Goal: Information Seeking & Learning: Learn about a topic

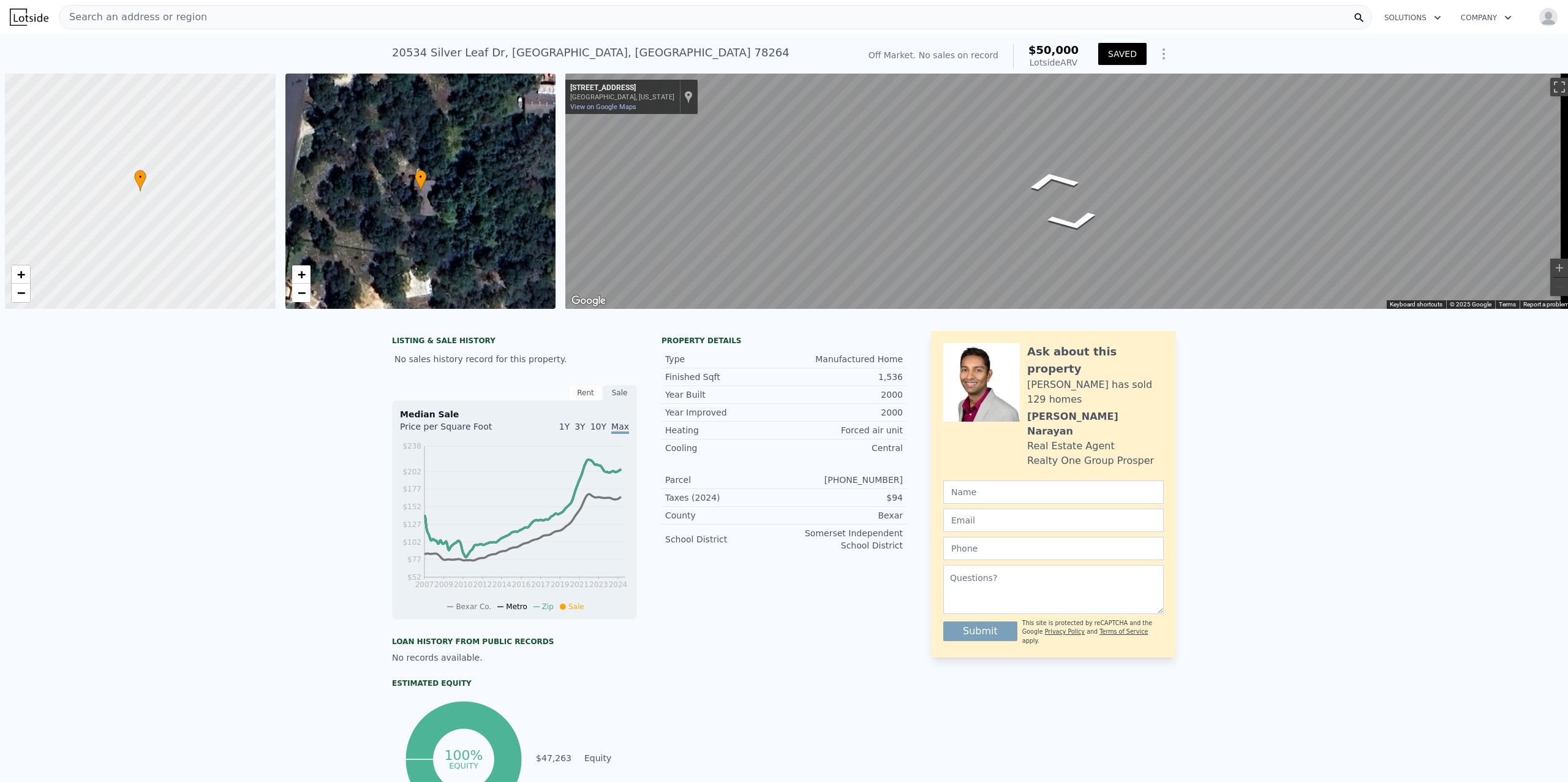
scroll to position [0, 5]
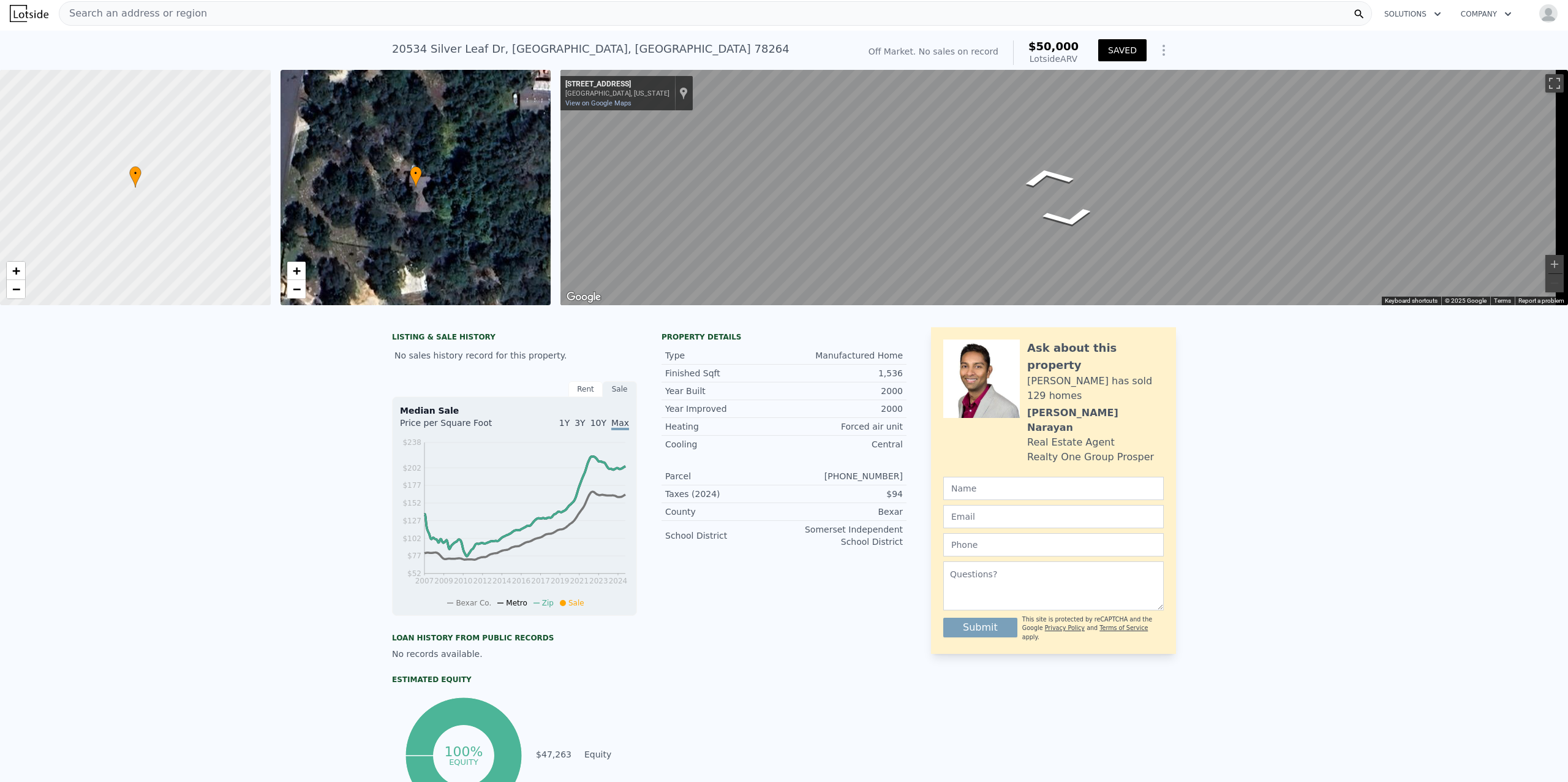
click at [1488, 16] on button "Company" at bounding box center [1486, 14] width 70 height 22
click at [1499, 57] on link "How it Works" at bounding box center [1520, 65] width 137 height 22
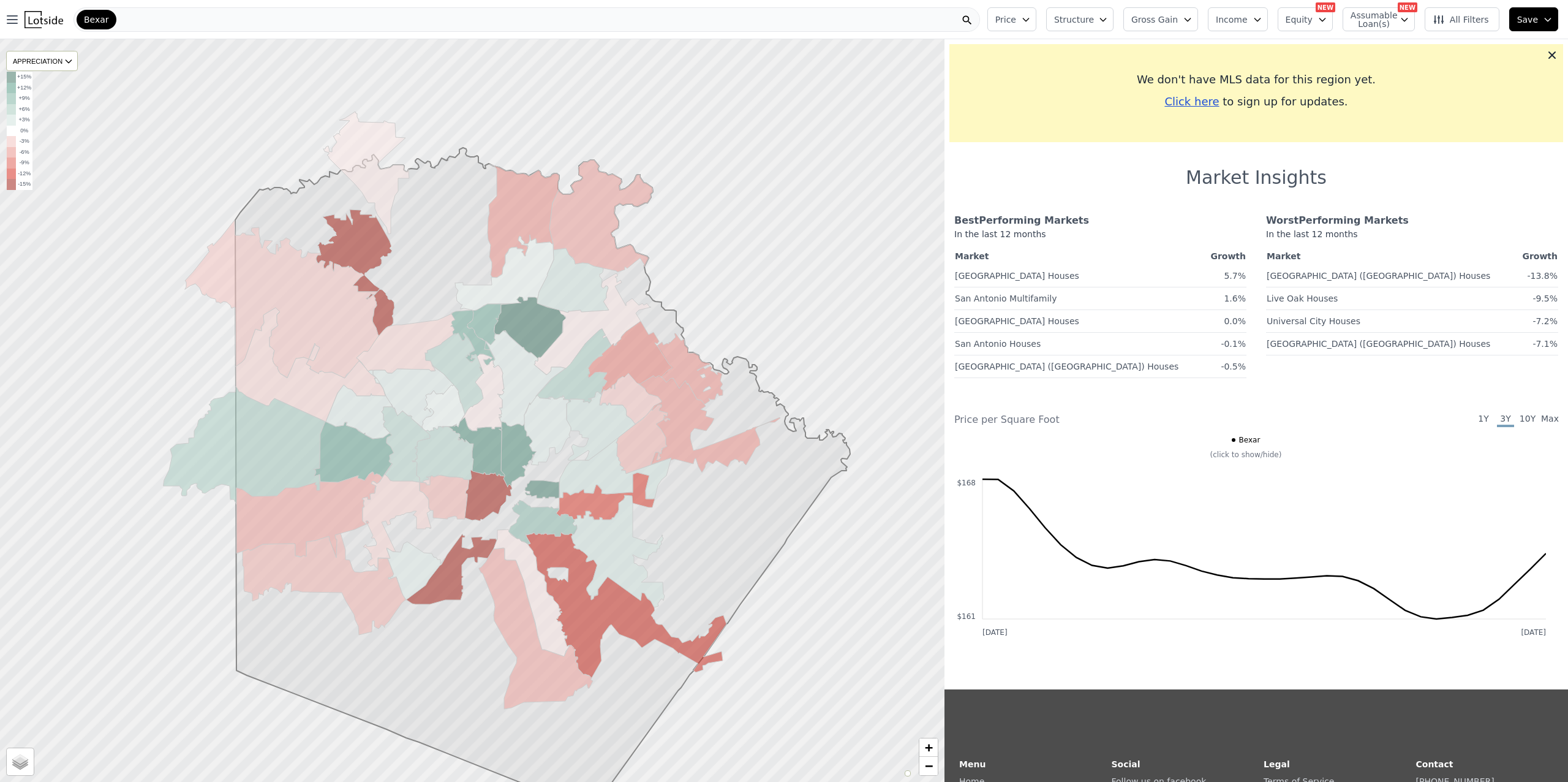
click at [1333, 18] on button "Equity" at bounding box center [1305, 19] width 55 height 24
click at [1318, 69] on button "Min" at bounding box center [1308, 71] width 47 height 14
click at [1323, 178] on button "40%" at bounding box center [1308, 185] width 42 height 17
click at [1370, 73] on icon "button" at bounding box center [1367, 71] width 10 height 10
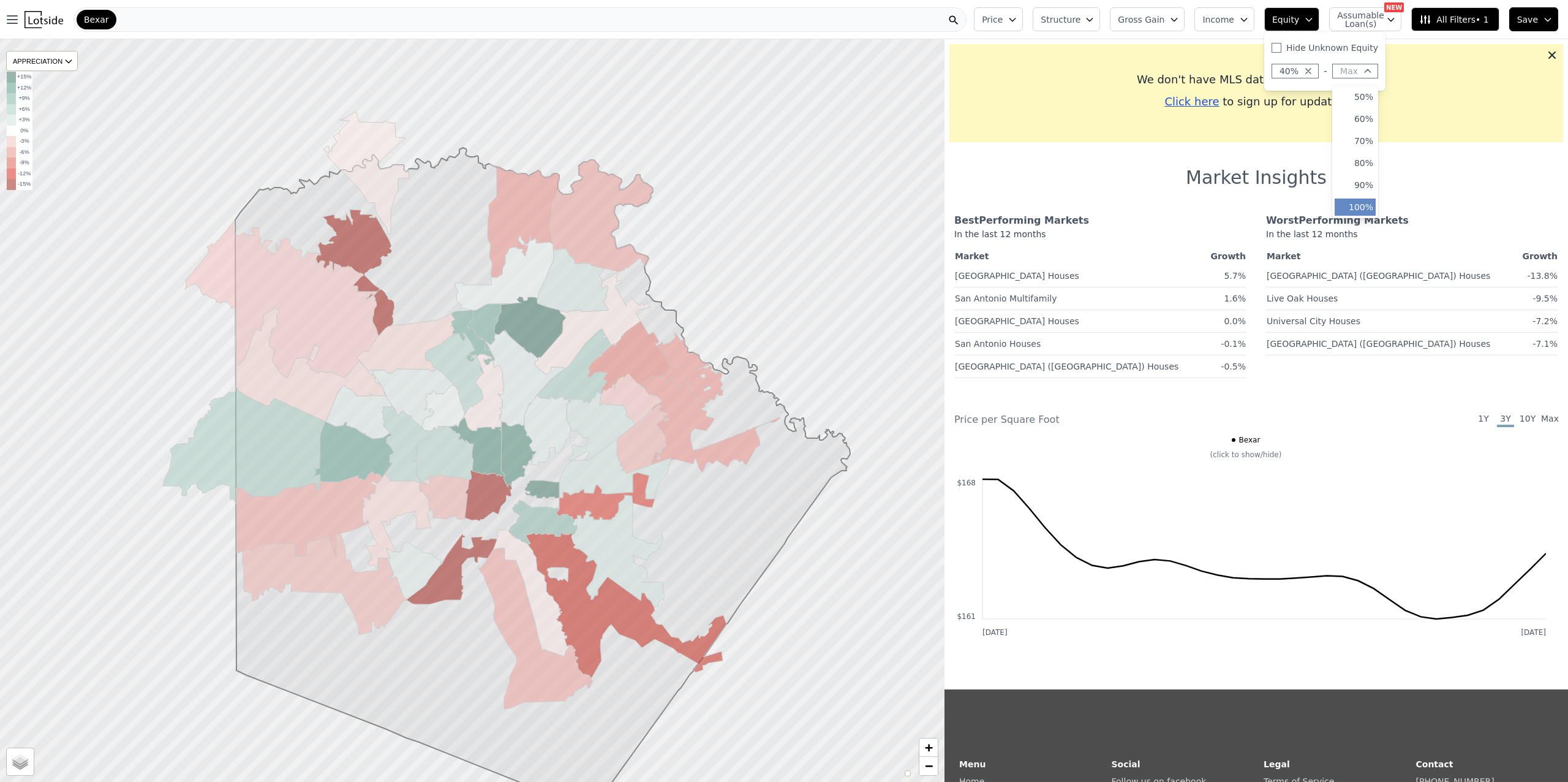
click at [1370, 201] on button "100%" at bounding box center [1355, 207] width 41 height 17
click at [1017, 16] on icon "button" at bounding box center [1012, 19] width 10 height 10
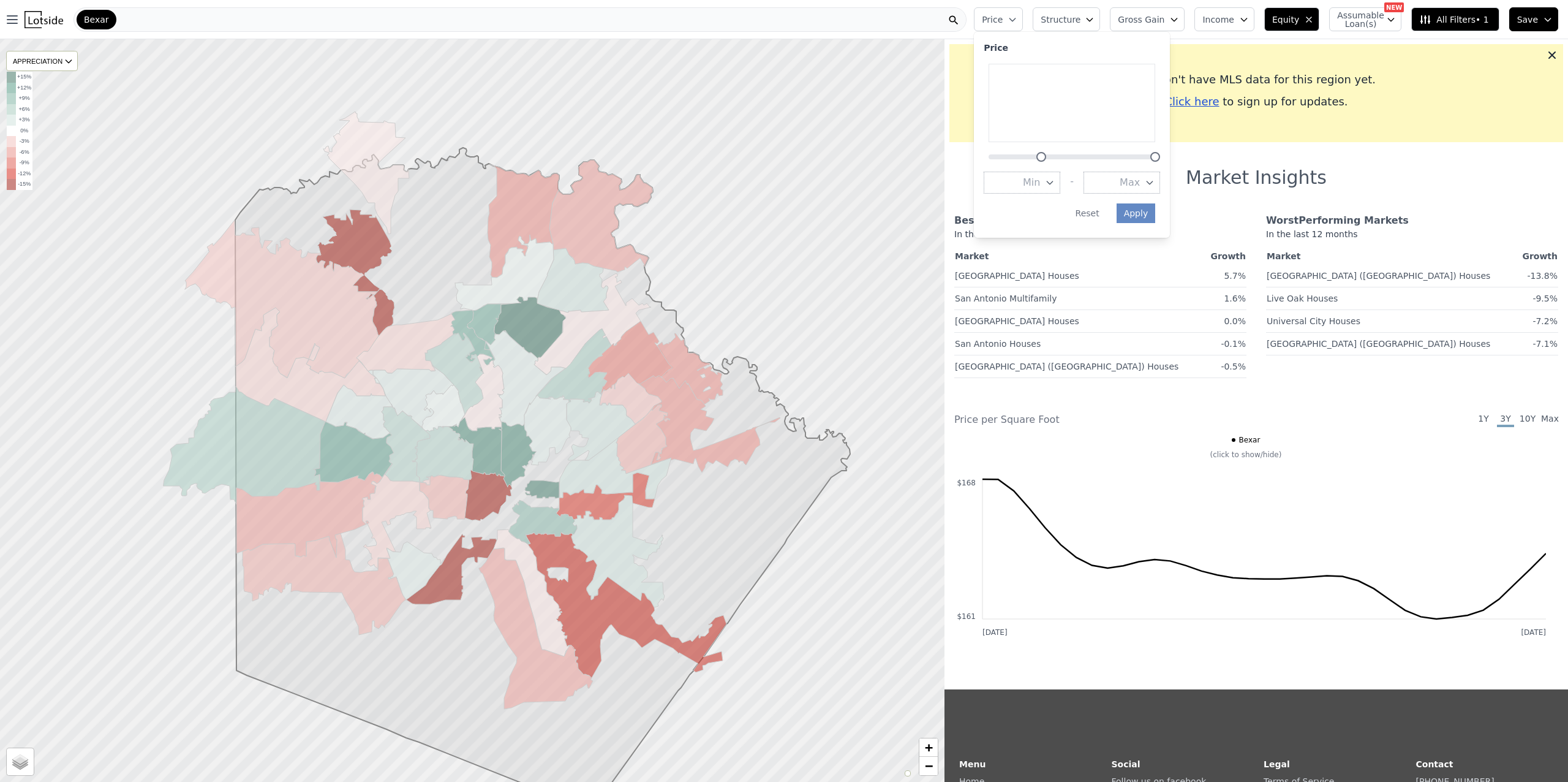
drag, startPoint x: 1003, startPoint y: 155, endPoint x: 1054, endPoint y: 157, distance: 51.0
click at [1046, 157] on div at bounding box center [1041, 156] width 10 height 10
drag, startPoint x: 1049, startPoint y: 160, endPoint x: 1011, endPoint y: 159, distance: 38.0
click at [1011, 159] on div at bounding box center [1058, 113] width 176 height 98
click at [990, 156] on div at bounding box center [985, 156] width 10 height 10
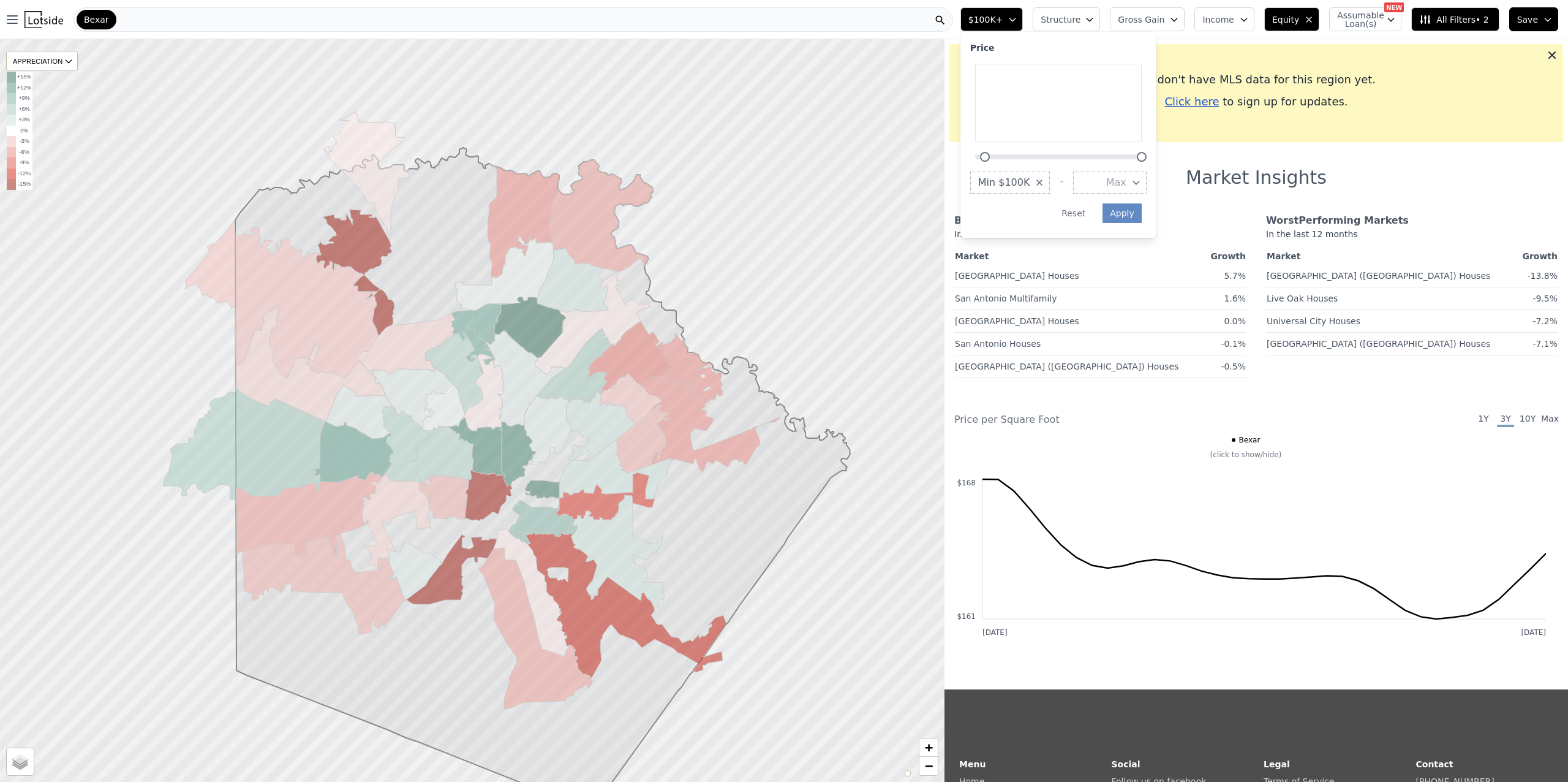
click at [1141, 182] on icon "button" at bounding box center [1136, 182] width 10 height 10
click at [1139, 263] on button "$500K" at bounding box center [1110, 271] width 73 height 22
click at [1113, 214] on button "Apply" at bounding box center [1093, 214] width 39 height 20
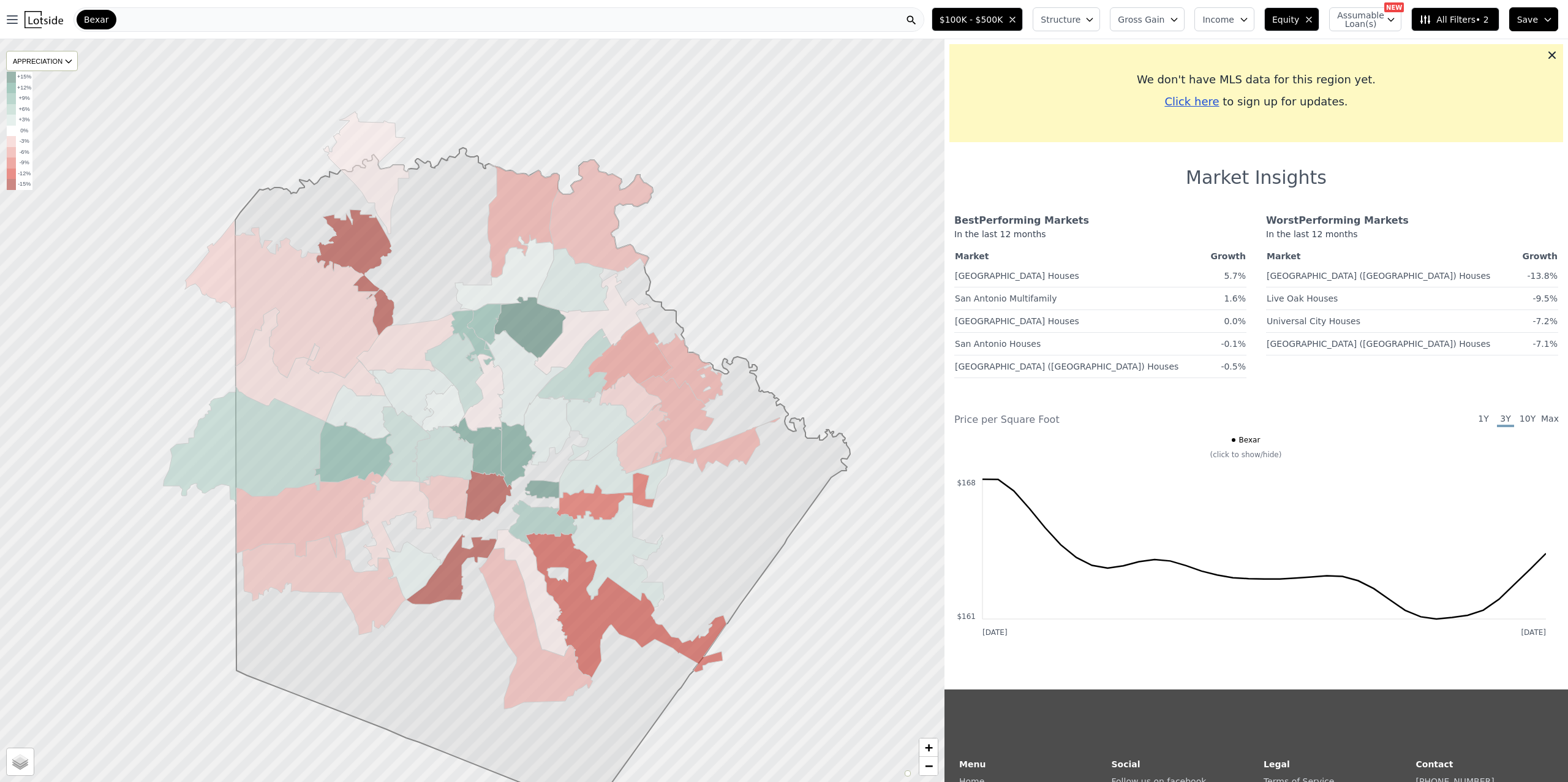
click at [1094, 18] on icon "button" at bounding box center [1089, 19] width 10 height 10
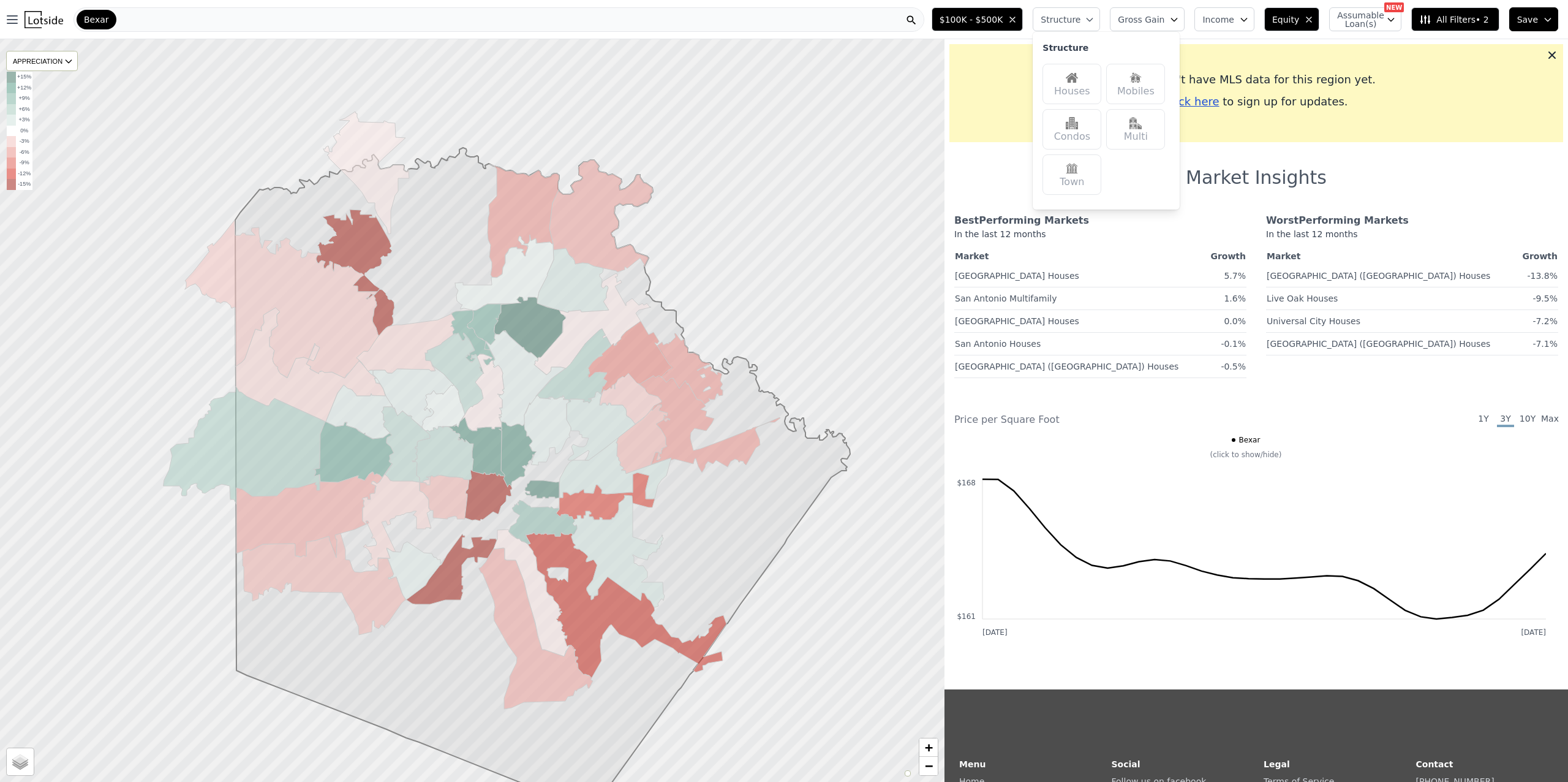
click at [1078, 83] on img at bounding box center [1072, 78] width 12 height 12
click at [1178, 18] on icon "button" at bounding box center [1174, 19] width 10 height 10
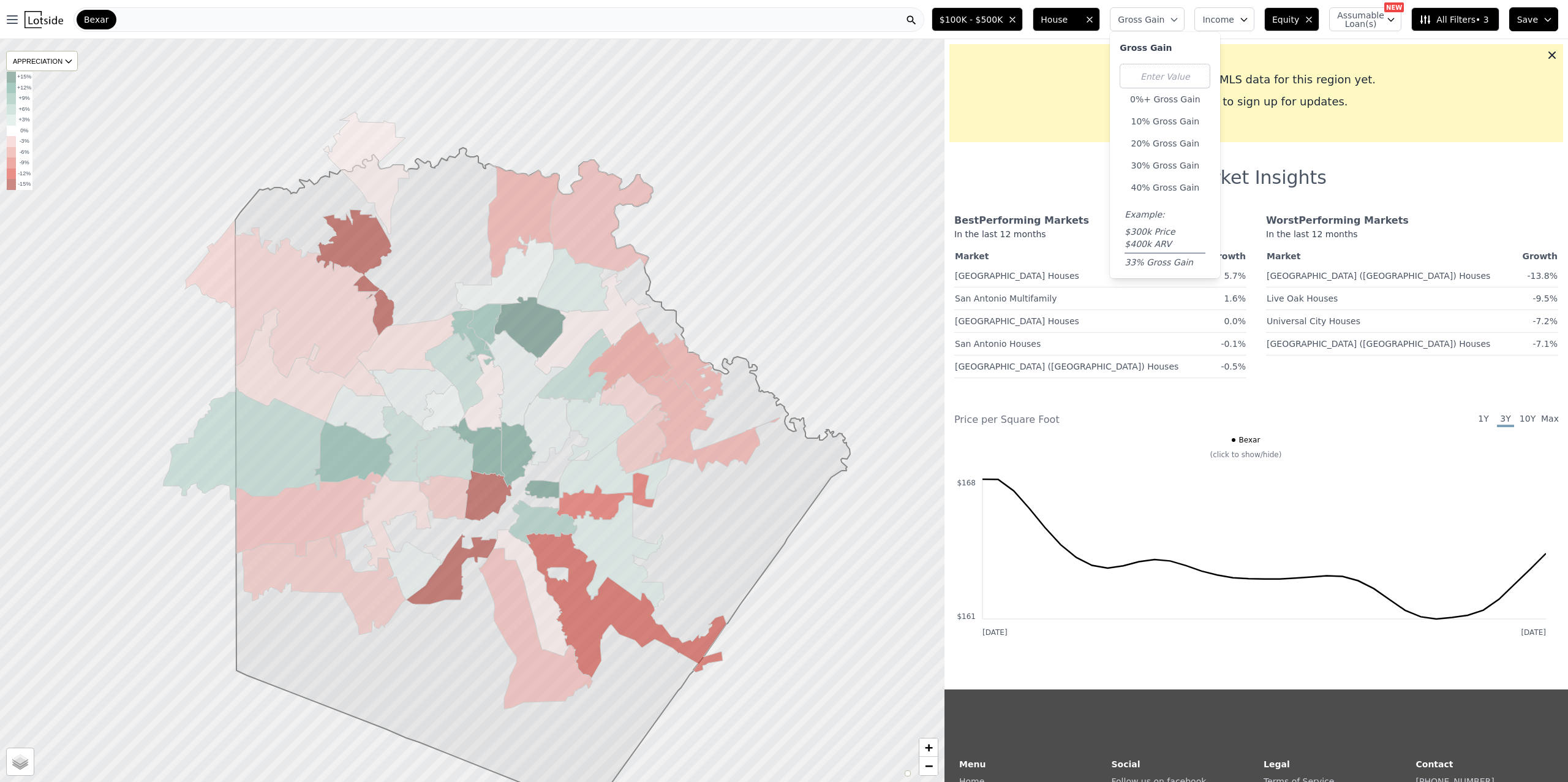
click at [1274, 60] on div "We don't have MLS data for this region yet. Click here to sign up for updates." at bounding box center [1256, 93] width 614 height 98
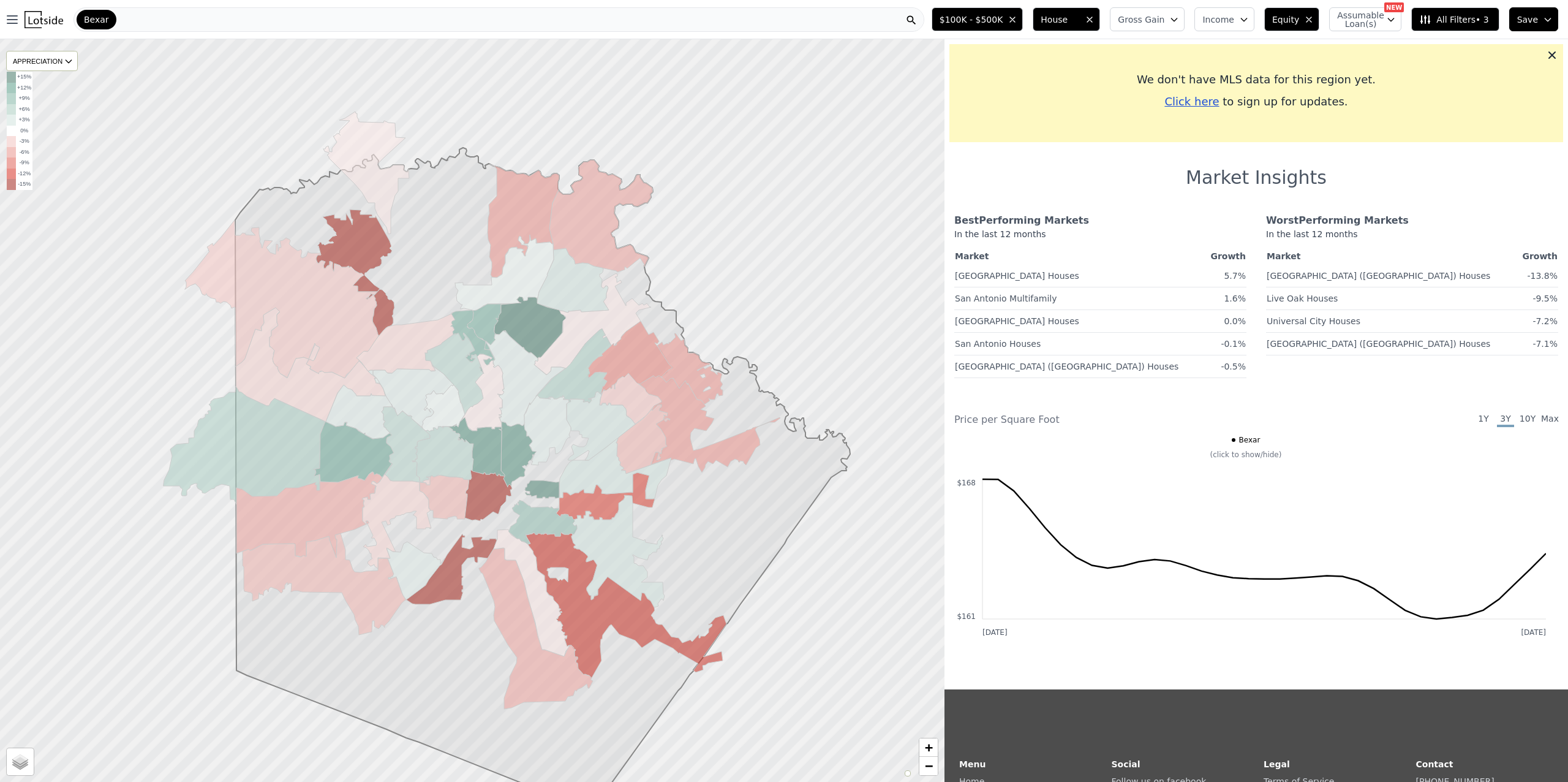
click at [1248, 22] on icon "button" at bounding box center [1244, 19] width 10 height 10
click at [1378, 85] on div "We don't have MLS data for this region yet." at bounding box center [1256, 79] width 594 height 17
click at [1470, 20] on span "All Filters • 3" at bounding box center [1454, 20] width 69 height 12
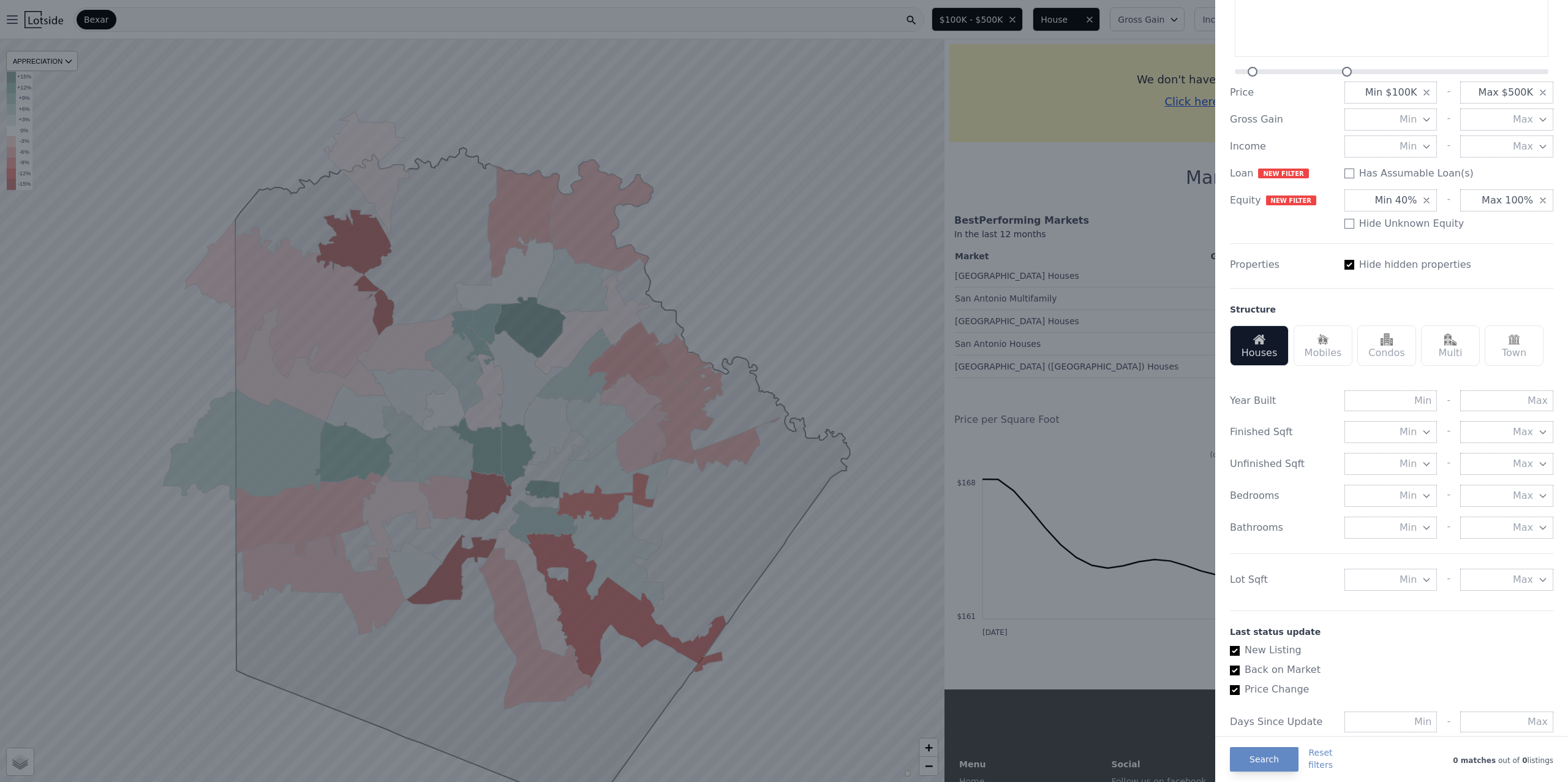
scroll to position [108, 0]
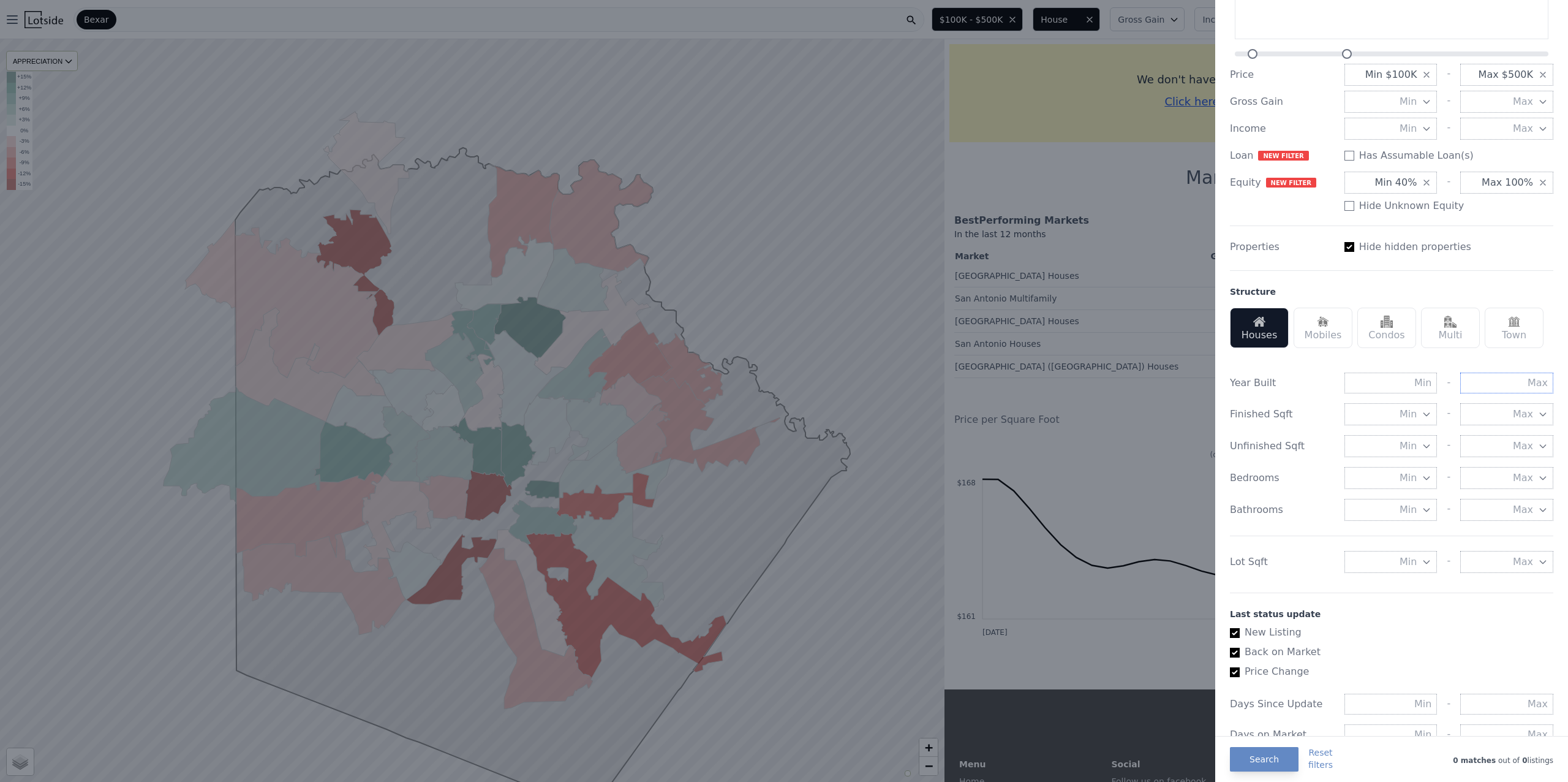
click at [1521, 394] on input "text" at bounding box center [1507, 382] width 93 height 21
type input "2000"
click at [1535, 425] on button "Max" at bounding box center [1507, 414] width 93 height 22
click at [1505, 536] on button "2000 sqft" at bounding box center [1507, 524] width 93 height 22
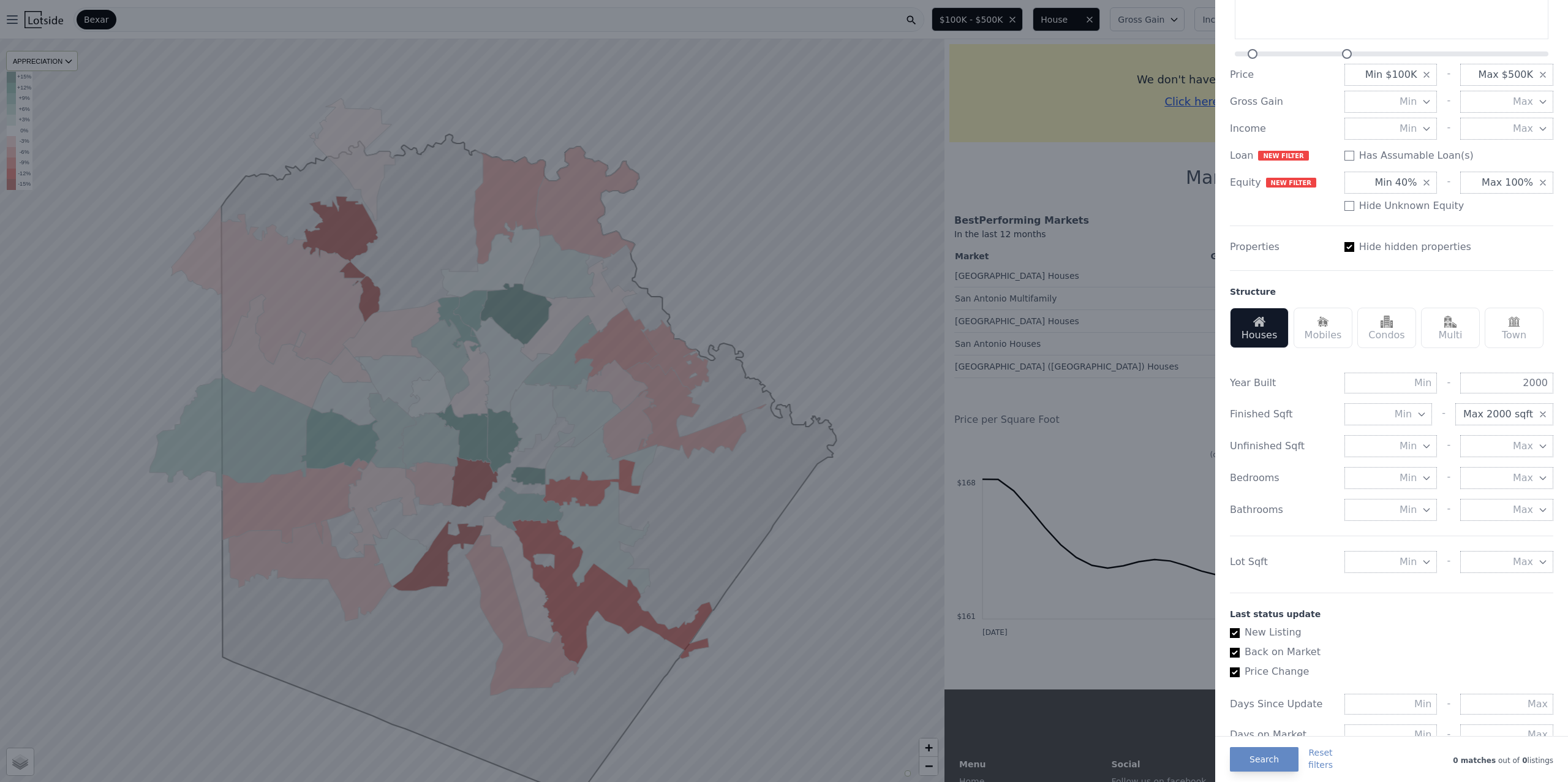
click at [1513, 353] on div "Houses Mobiles Condos Multi Town" at bounding box center [1392, 328] width 323 height 50
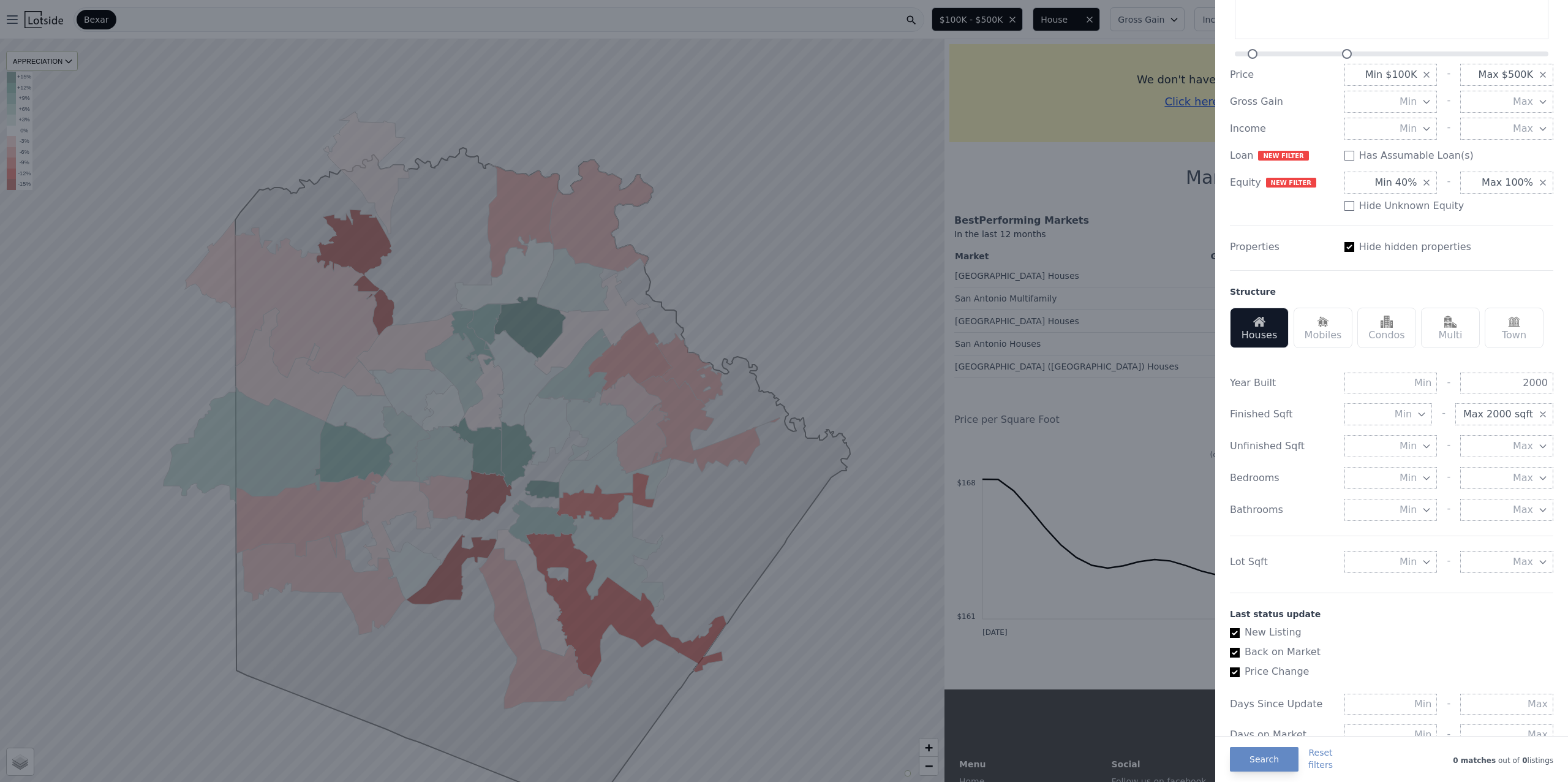
click at [1399, 485] on span "Min" at bounding box center [1408, 478] width 17 height 14
click at [1408, 578] on button "3 beds" at bounding box center [1391, 566] width 93 height 22
click at [1373, 521] on button "Min" at bounding box center [1391, 510] width 93 height 22
click at [1392, 609] on button "2 baths" at bounding box center [1391, 597] width 93 height 22
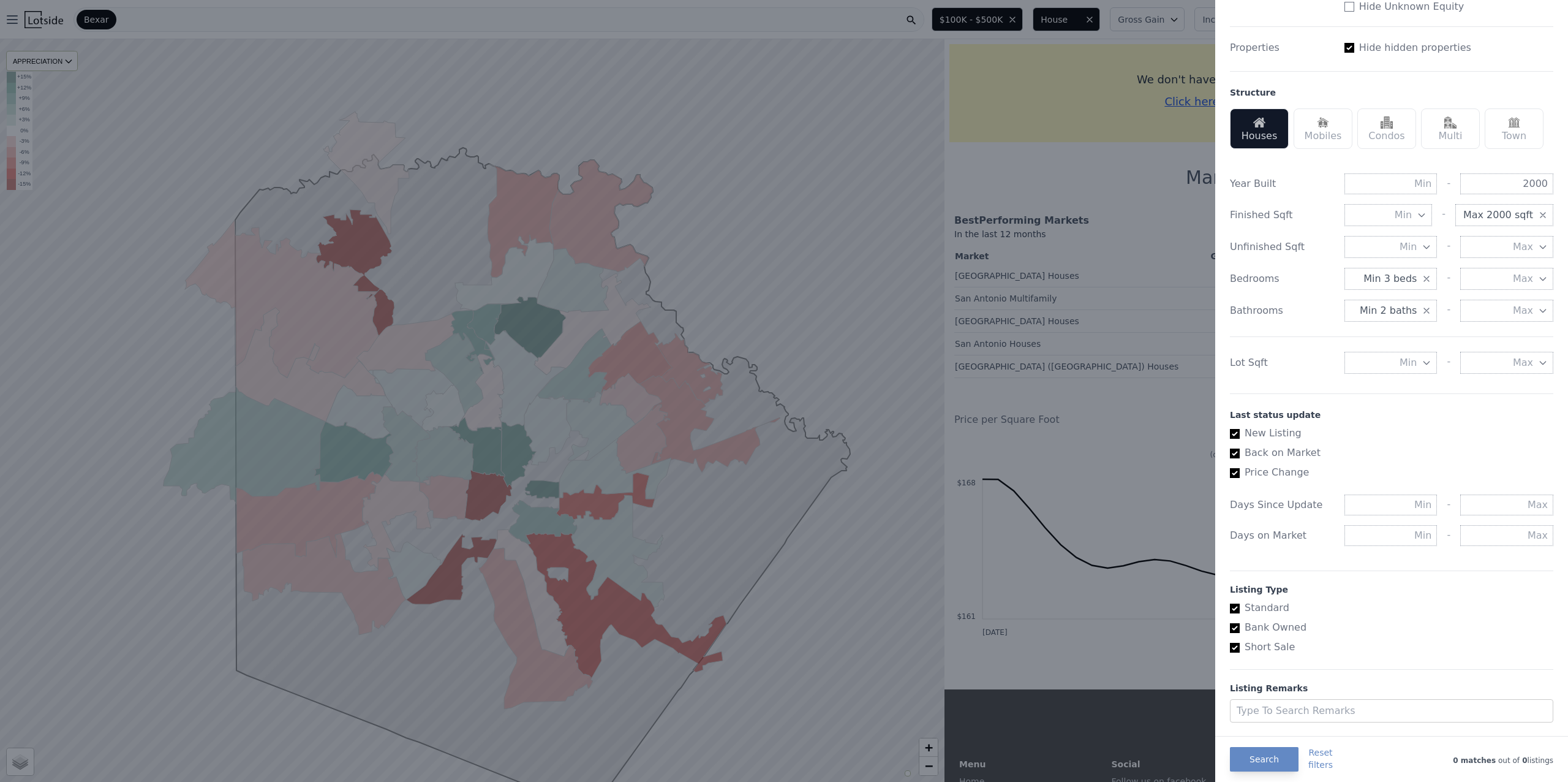
scroll to position [327, 0]
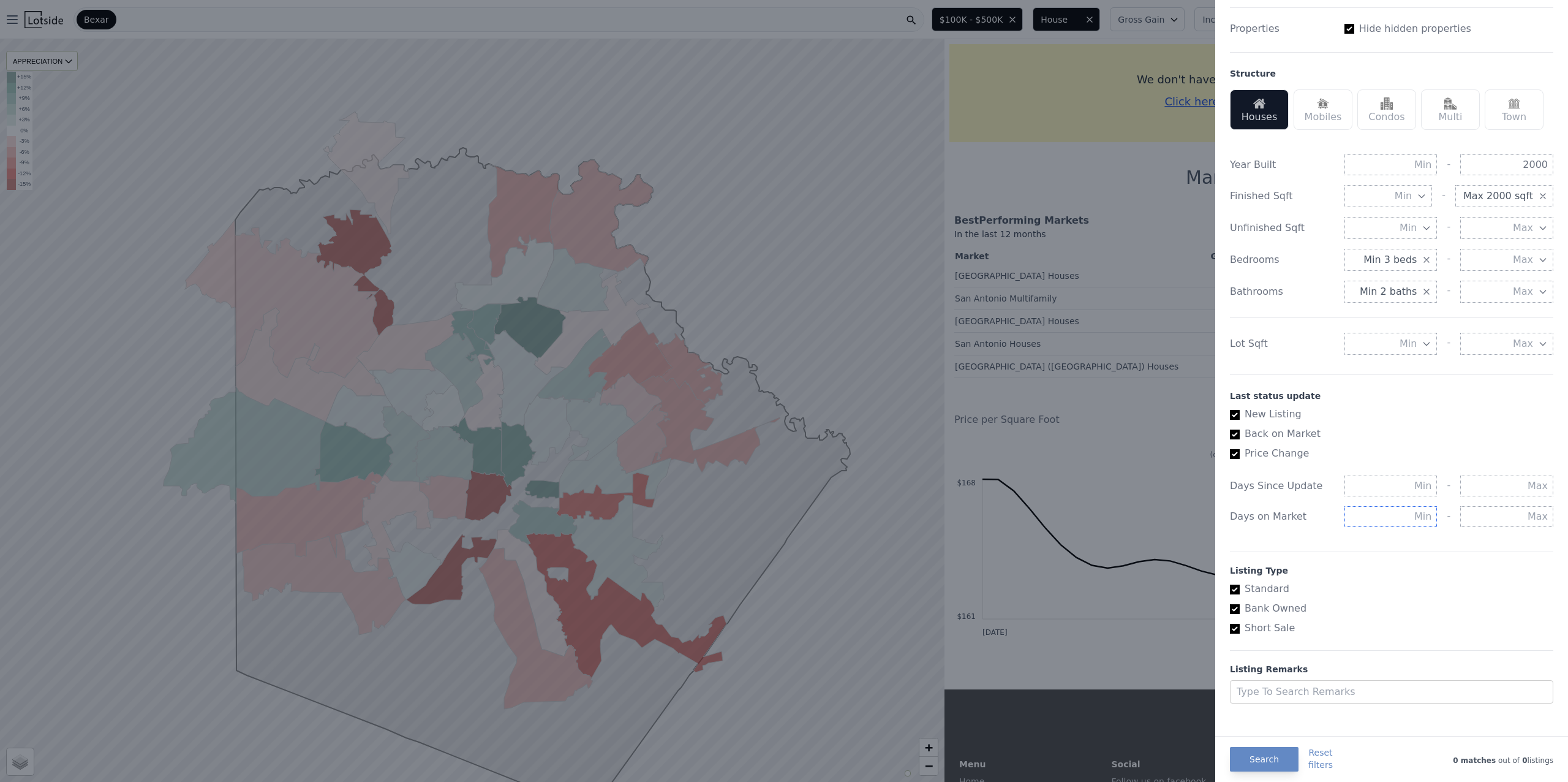
click at [1390, 527] on input "text" at bounding box center [1391, 516] width 93 height 21
type input "45"
click at [1239, 599] on input "Bank Owned" at bounding box center [1235, 599] width 10 height 10
checkbox input "false"
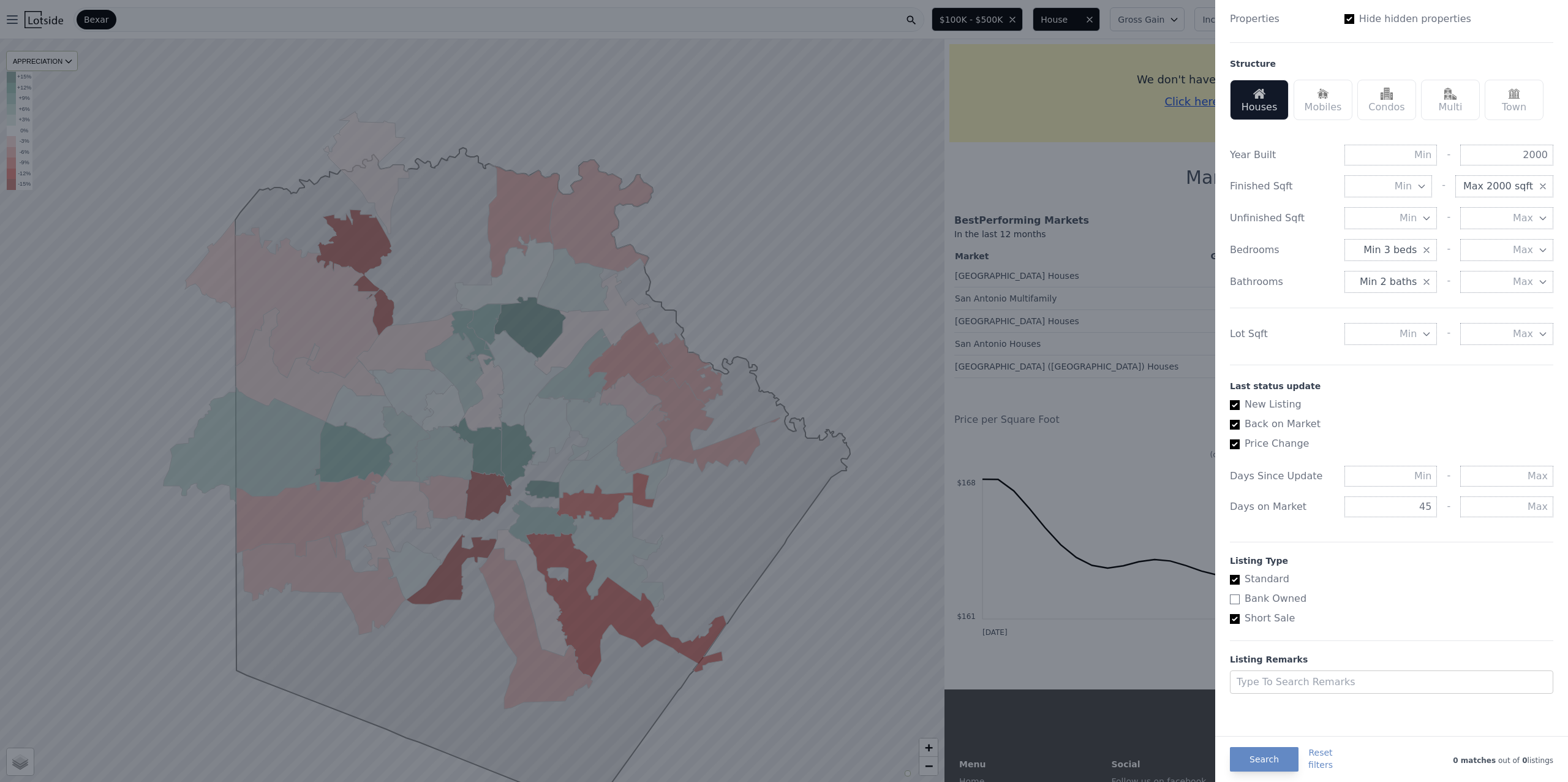
click at [1235, 625] on div "List Price Price Min $100K - Max $500K Gross Gain Min - Max Income Min - Max Lo…" at bounding box center [1391, 199] width 333 height 997
click at [1232, 618] on input "Short Sale" at bounding box center [1235, 619] width 10 height 10
checkbox input "false"
click at [1312, 683] on div at bounding box center [1380, 682] width 288 height 17
type input "T"
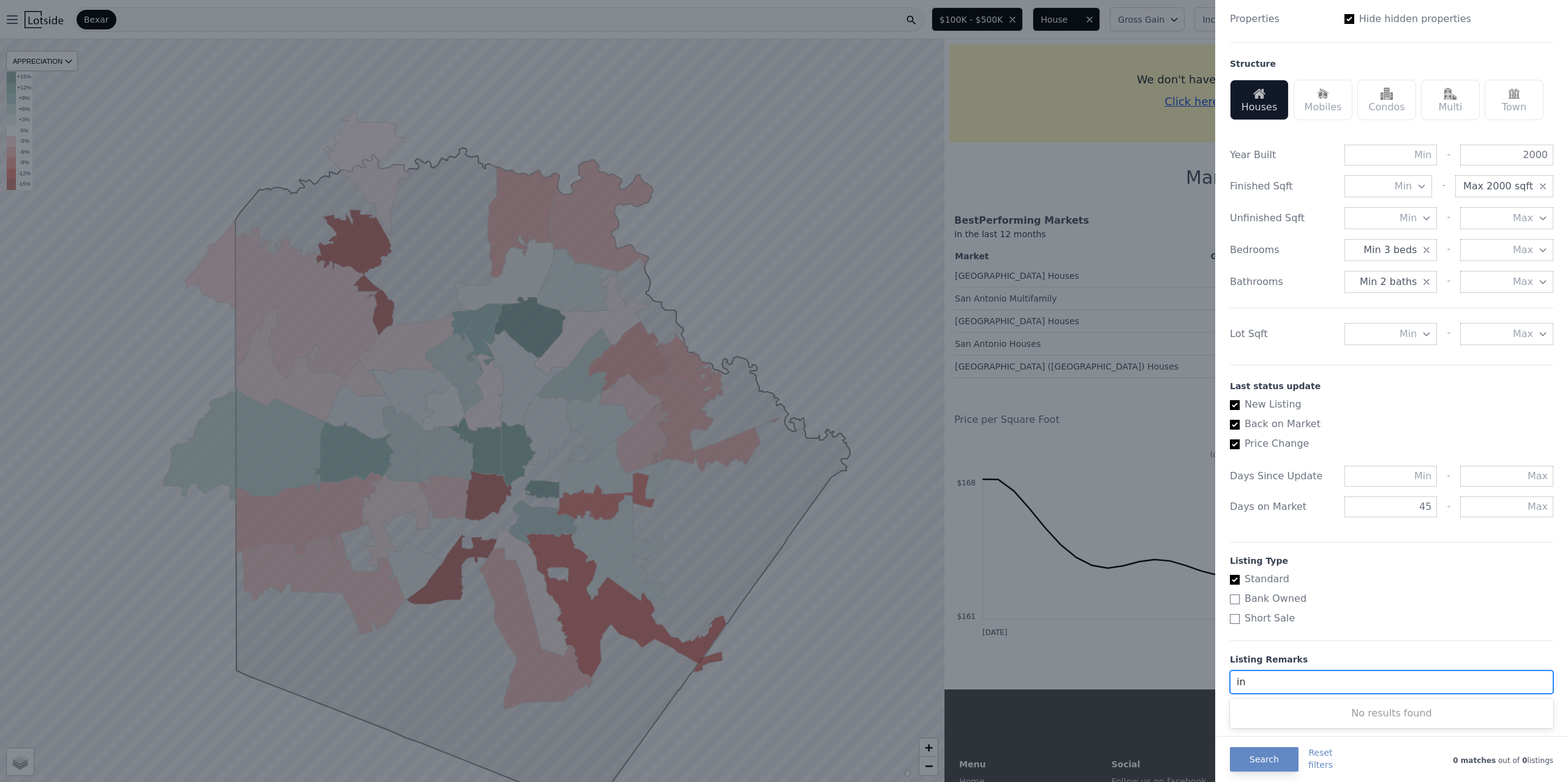
type input "i"
click at [1258, 756] on button "Search" at bounding box center [1264, 759] width 69 height 24
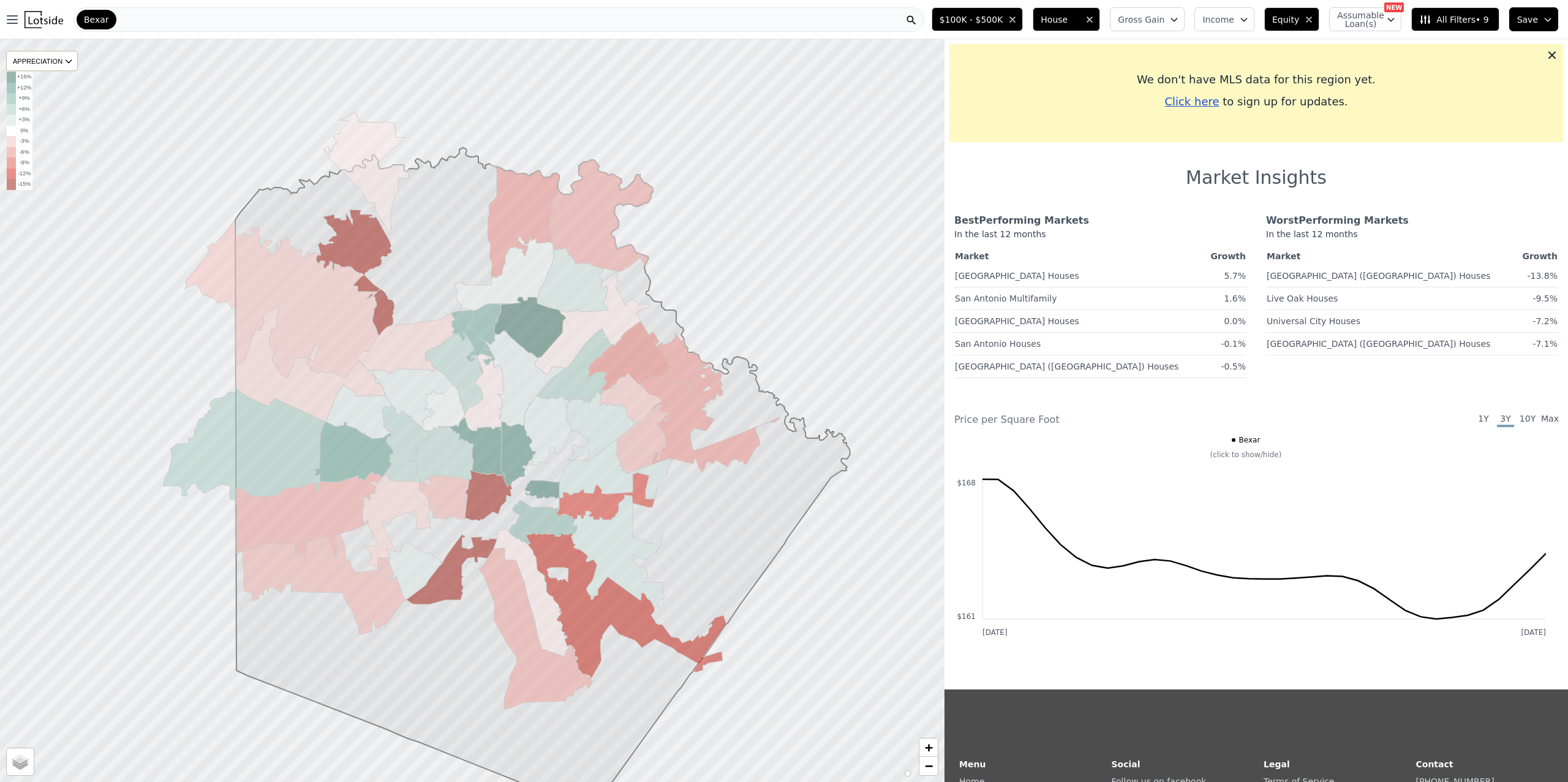
click at [104, 23] on span "Bexar" at bounding box center [96, 20] width 25 height 12
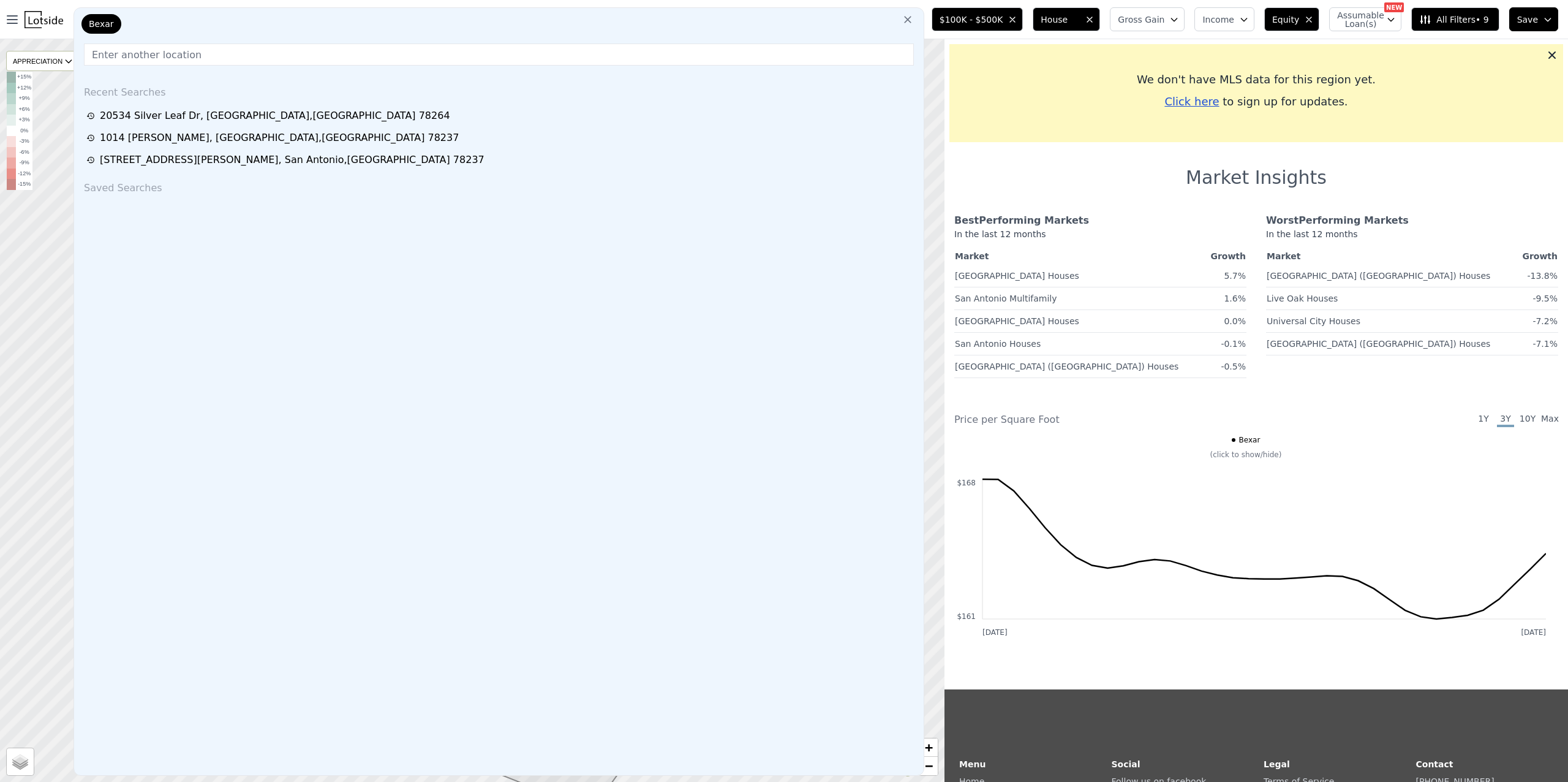
click at [914, 18] on icon at bounding box center [908, 20] width 12 height 12
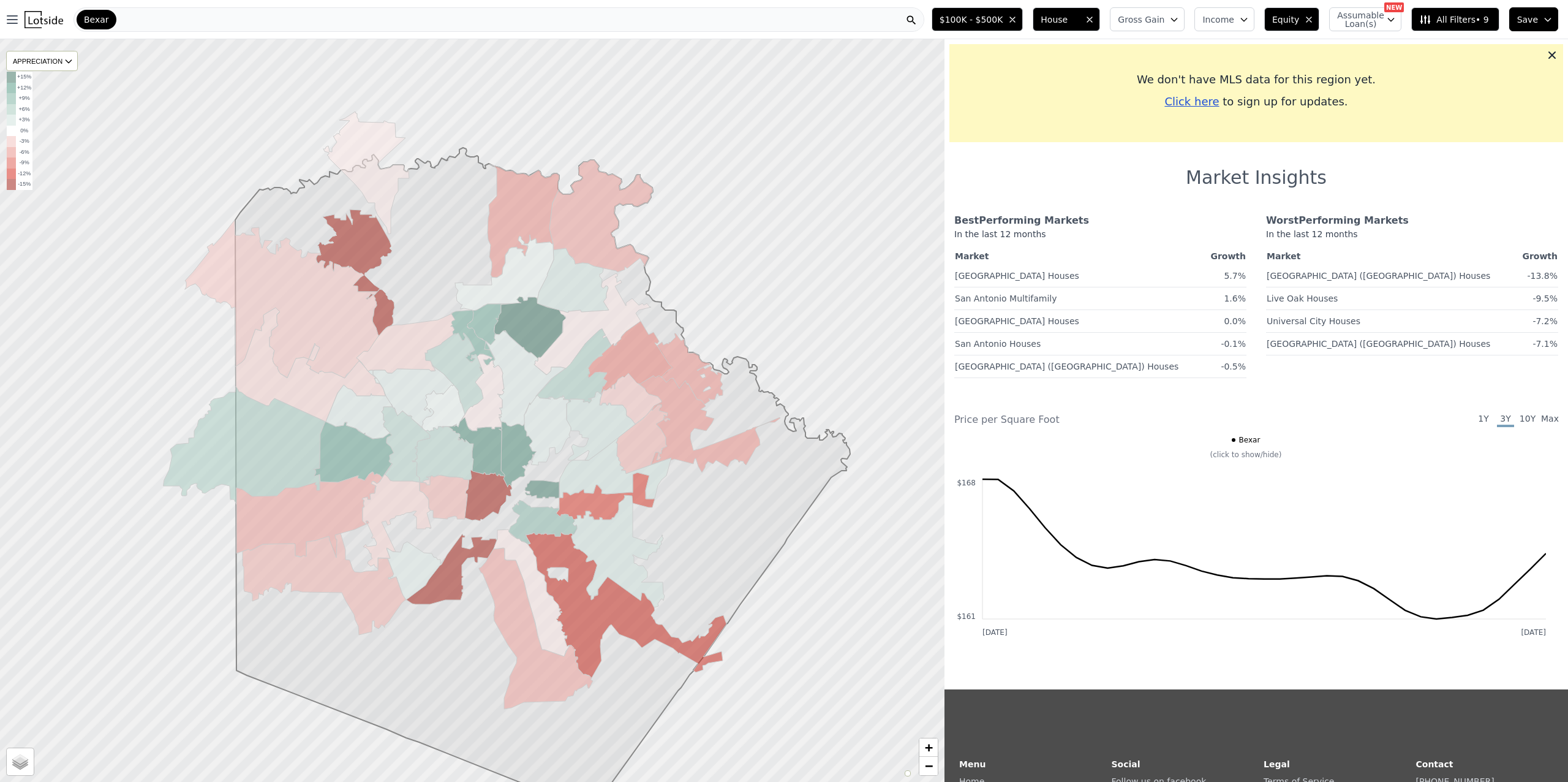
click at [169, 18] on div "Bexar" at bounding box center [499, 20] width 851 height 24
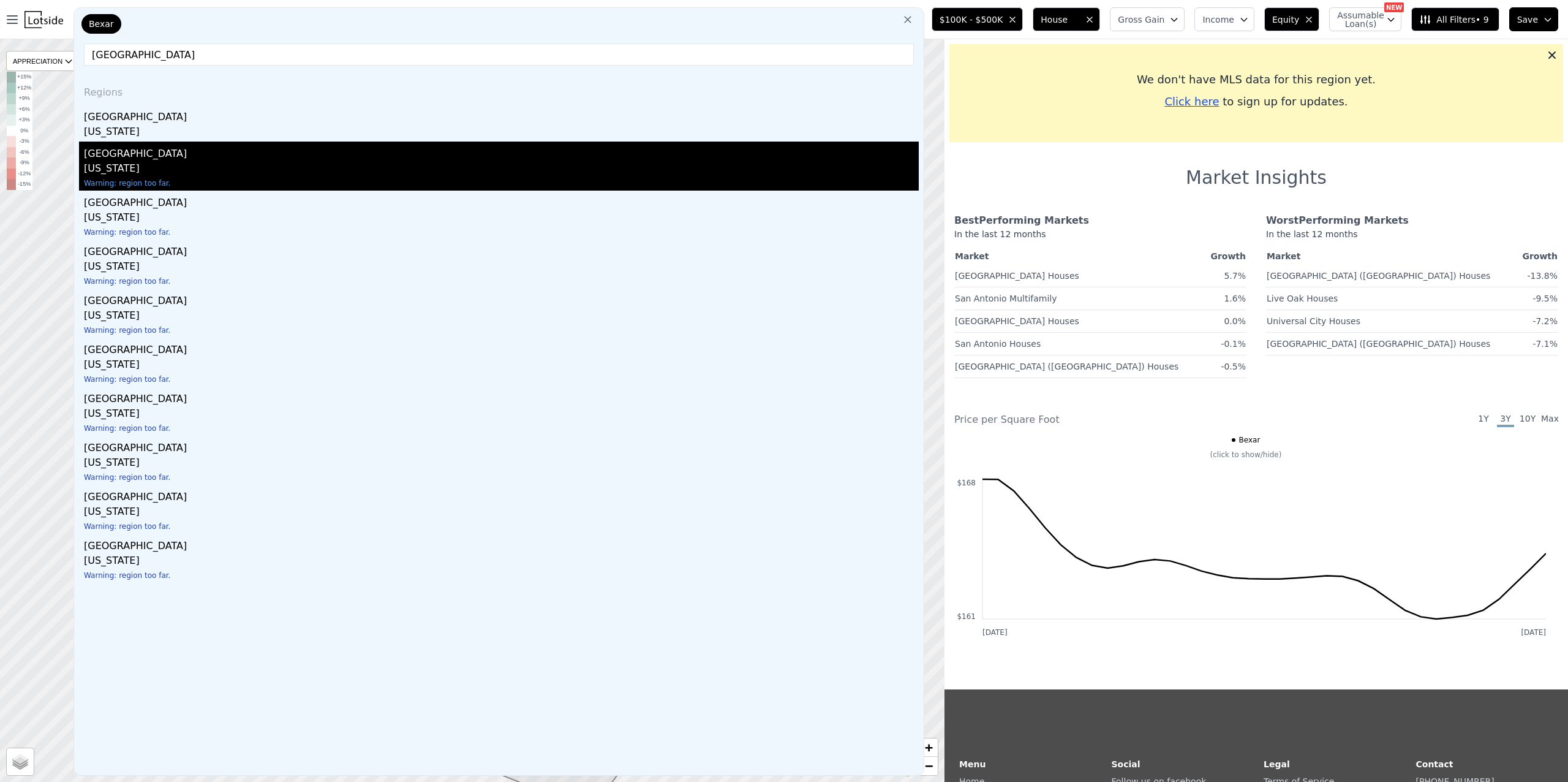
type input "Cuyahoga county"
click at [98, 153] on div "Cuyahoga County" at bounding box center [501, 152] width 835 height 20
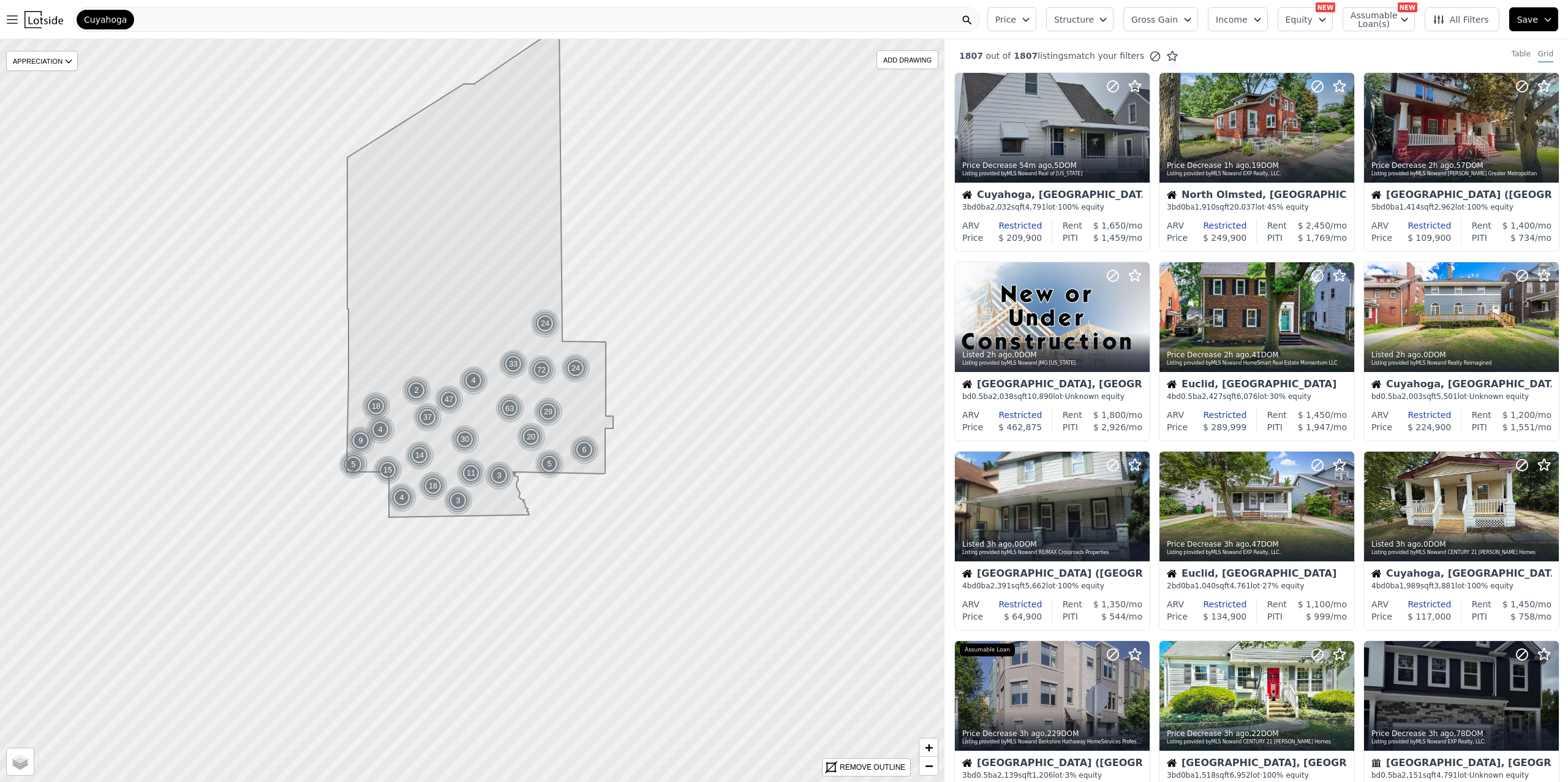
click at [1465, 23] on span "All Filters" at bounding box center [1460, 20] width 56 height 12
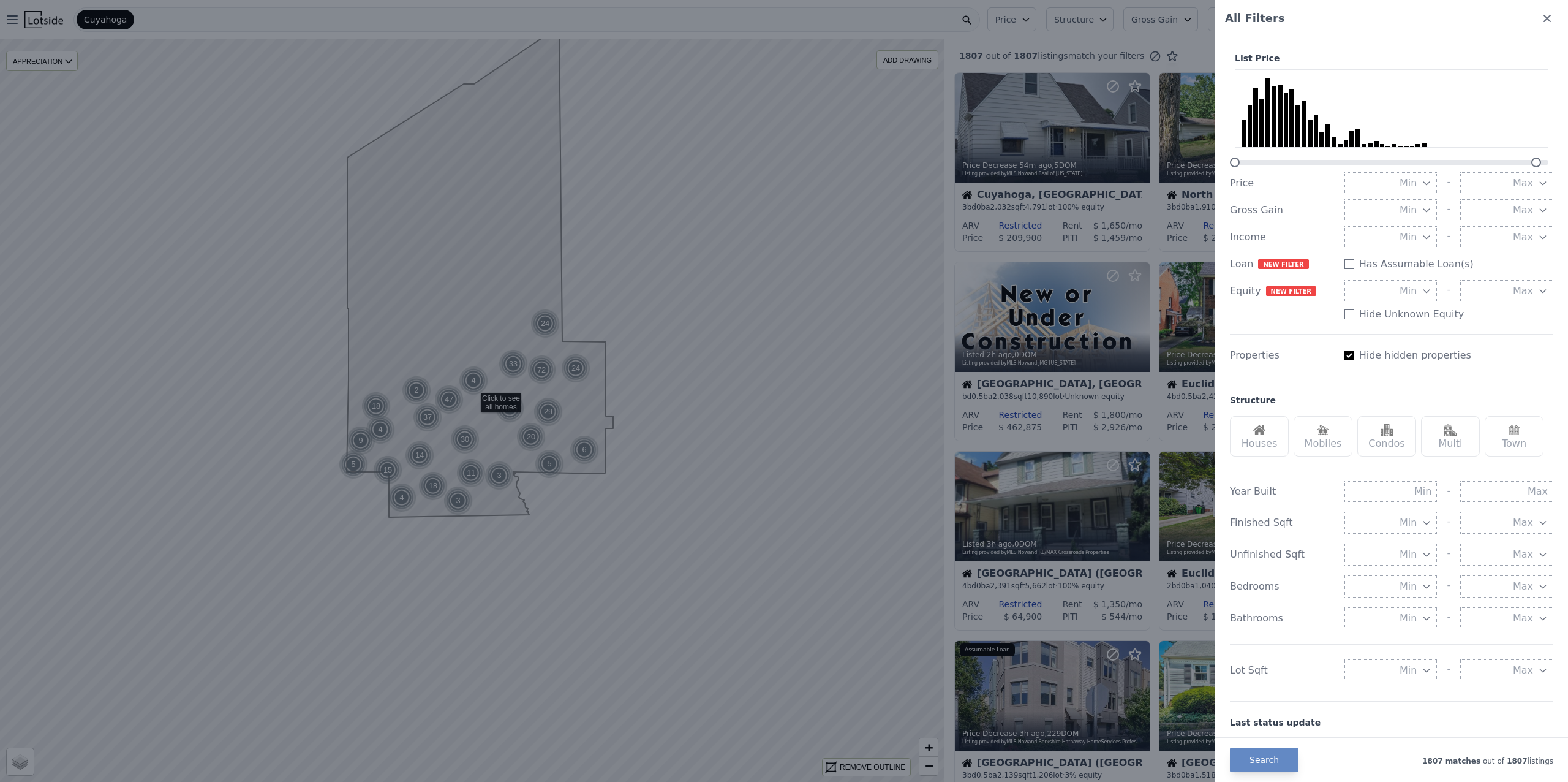
click at [915, 14] on div at bounding box center [784, 391] width 1568 height 782
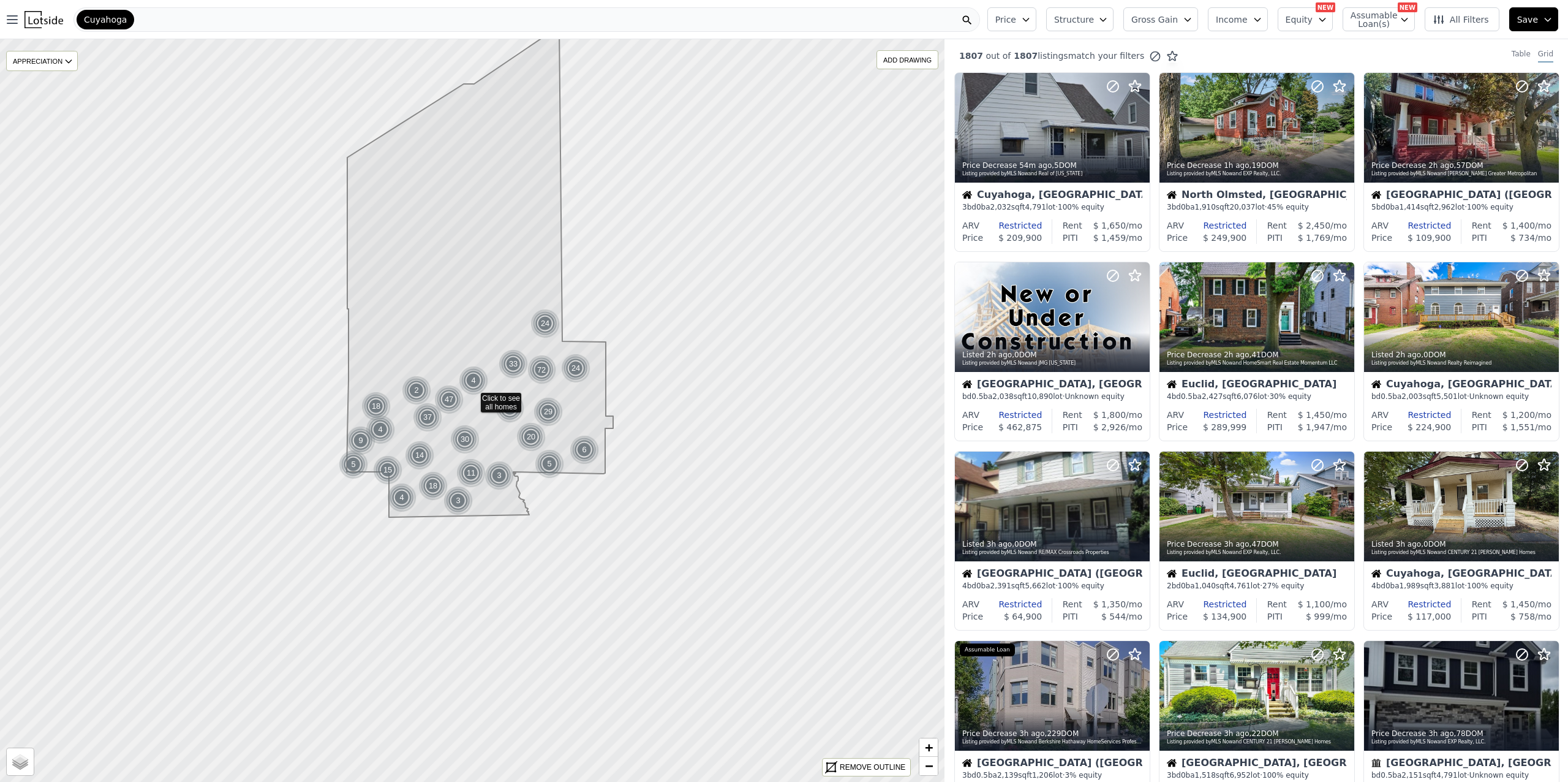
click at [1036, 21] on button "Price" at bounding box center [1012, 19] width 49 height 24
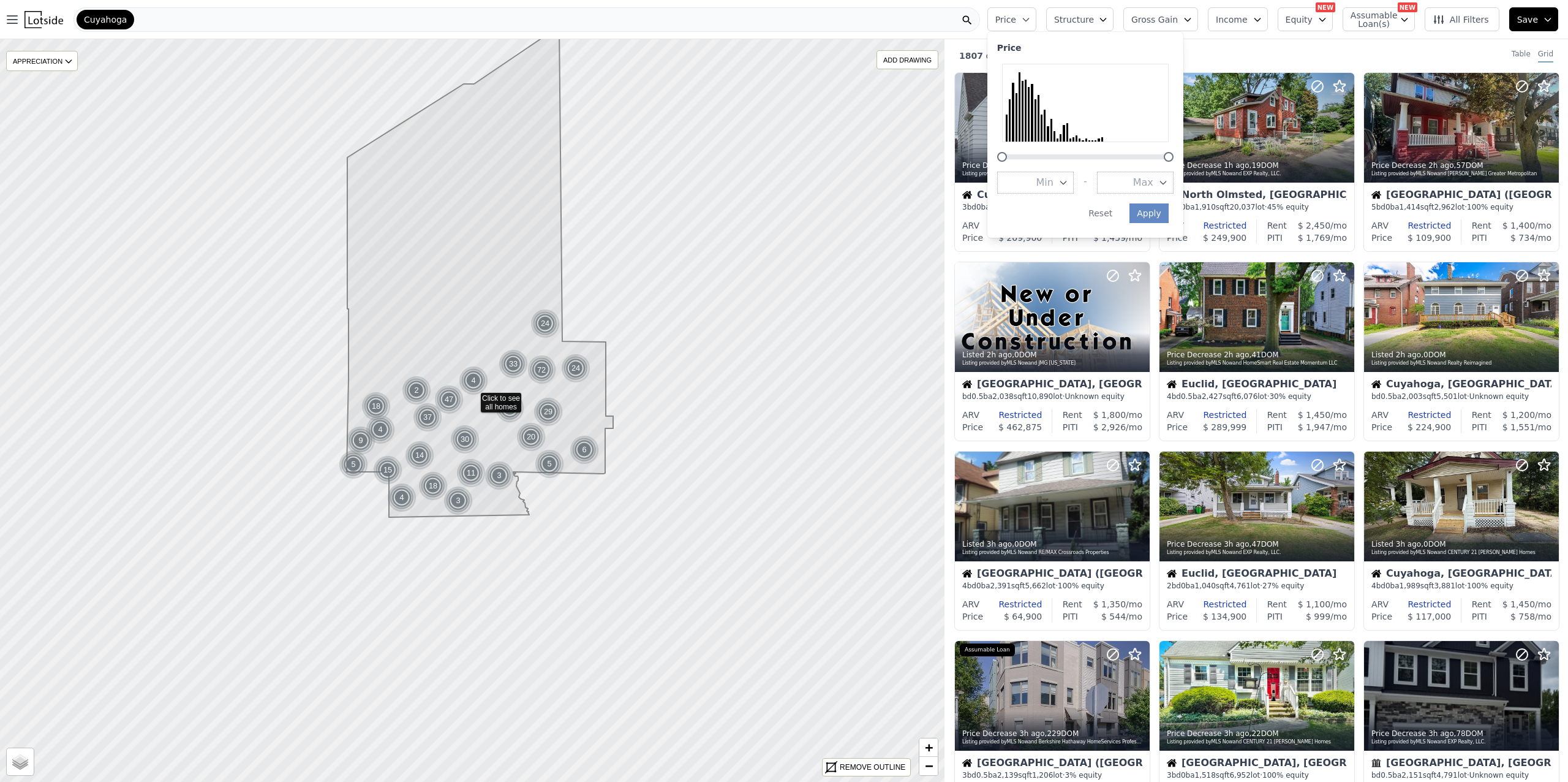
click at [1168, 187] on icon "button" at bounding box center [1163, 182] width 10 height 10
click at [1168, 226] on button "$100K" at bounding box center [1135, 227] width 76 height 22
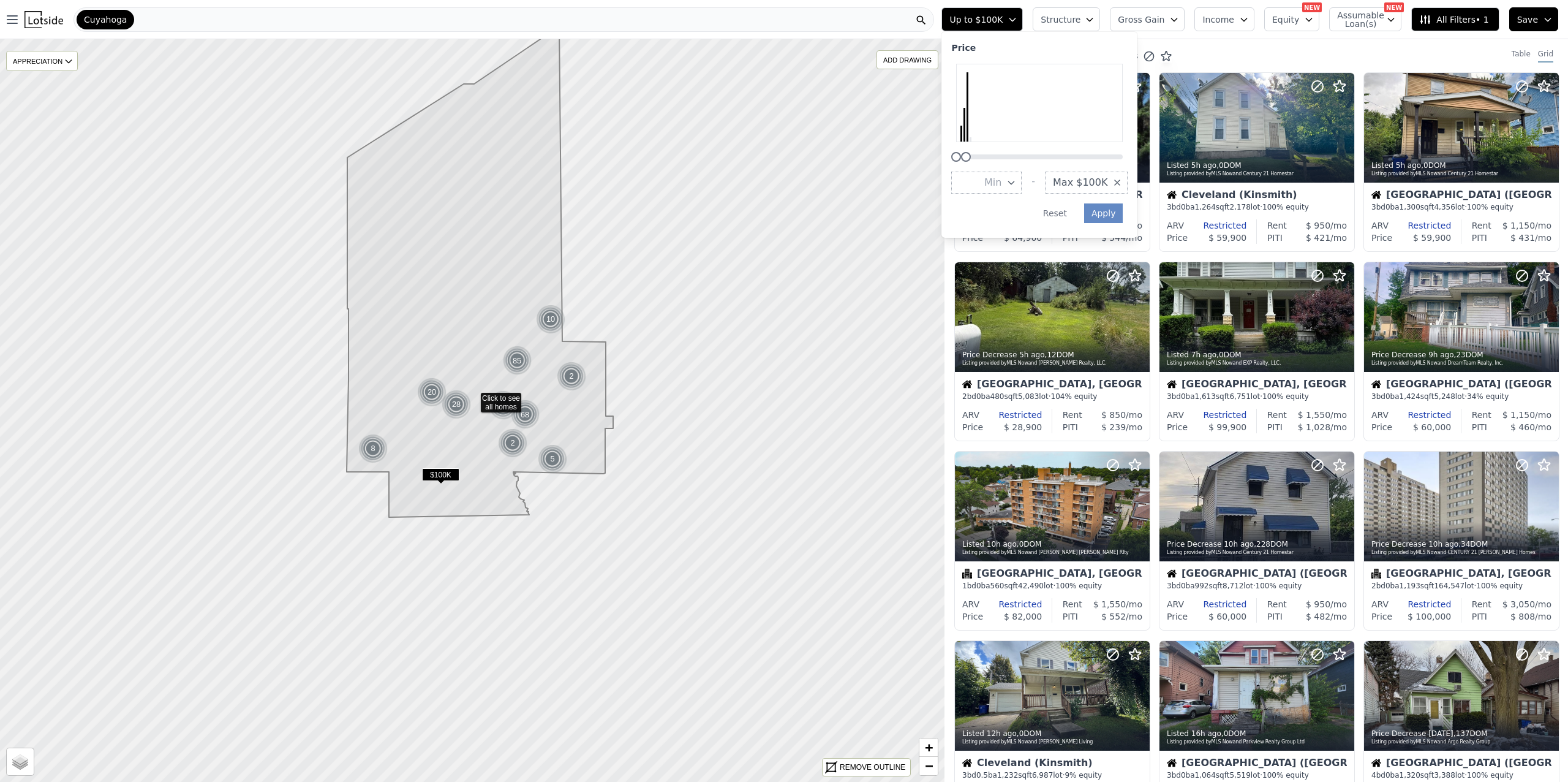
click at [1120, 182] on icon "button" at bounding box center [1117, 182] width 5 height 5
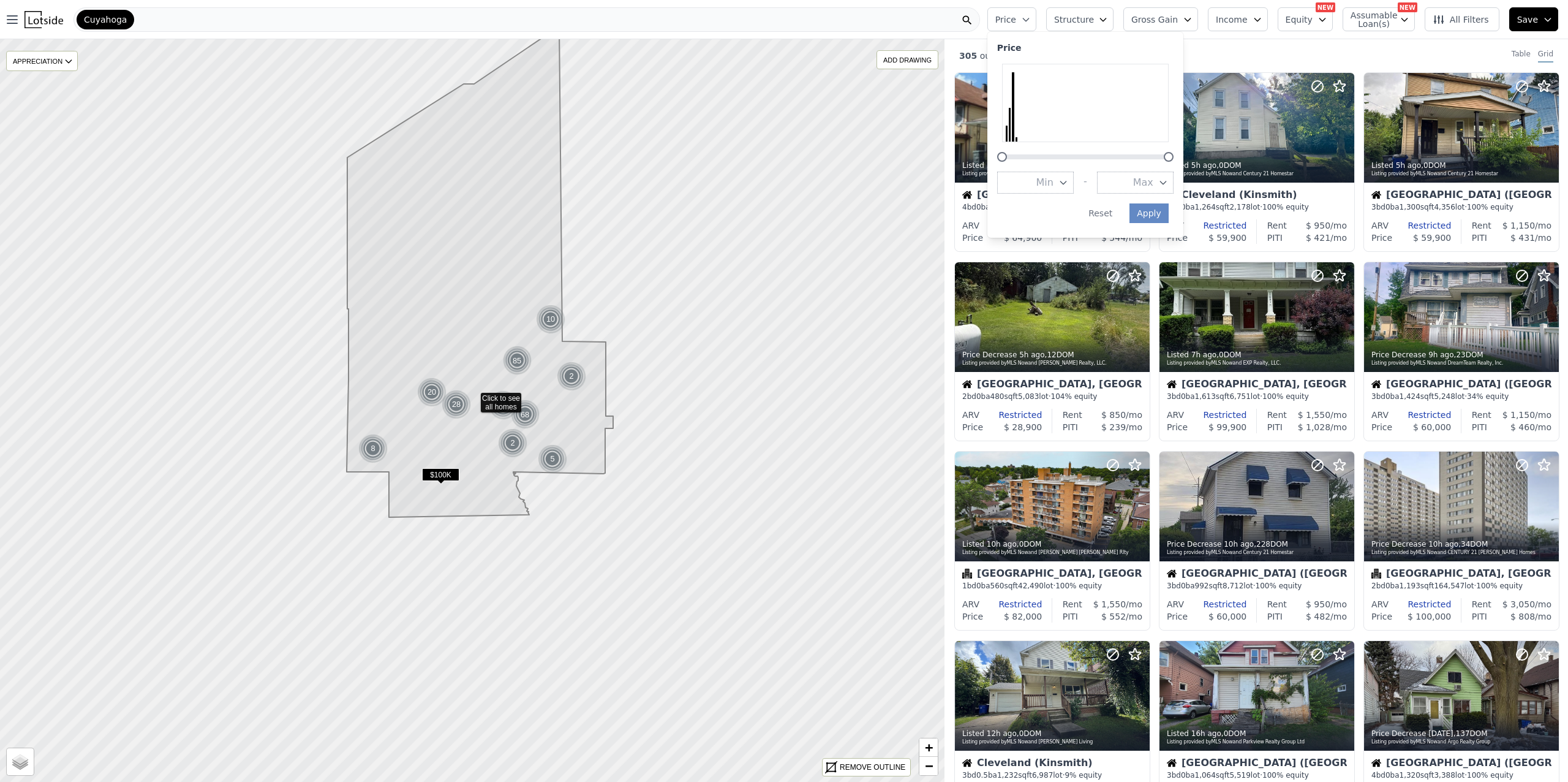
click at [1138, 182] on button "Max" at bounding box center [1135, 182] width 76 height 22
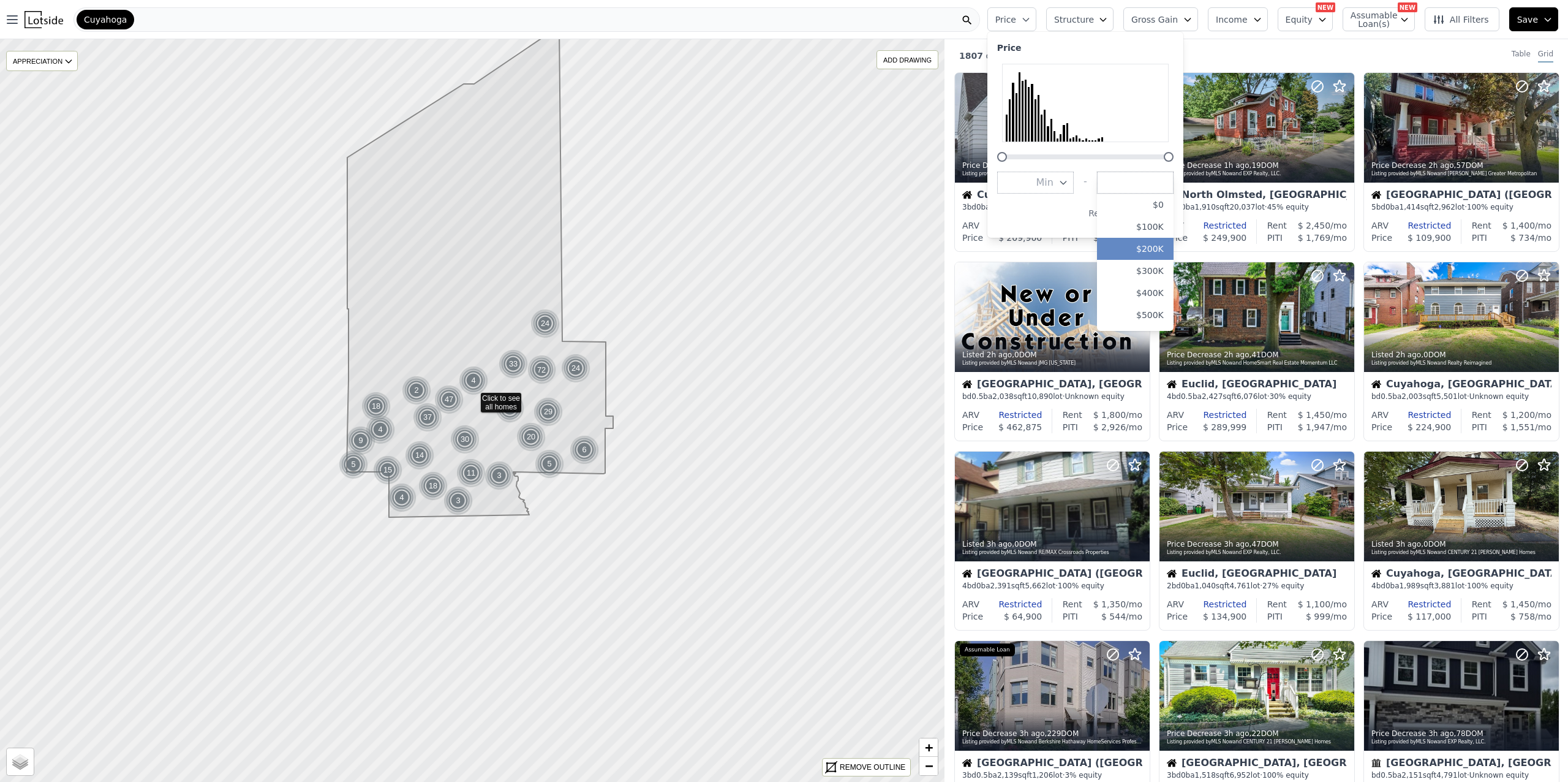
click at [1152, 241] on button "$200K" at bounding box center [1135, 249] width 76 height 22
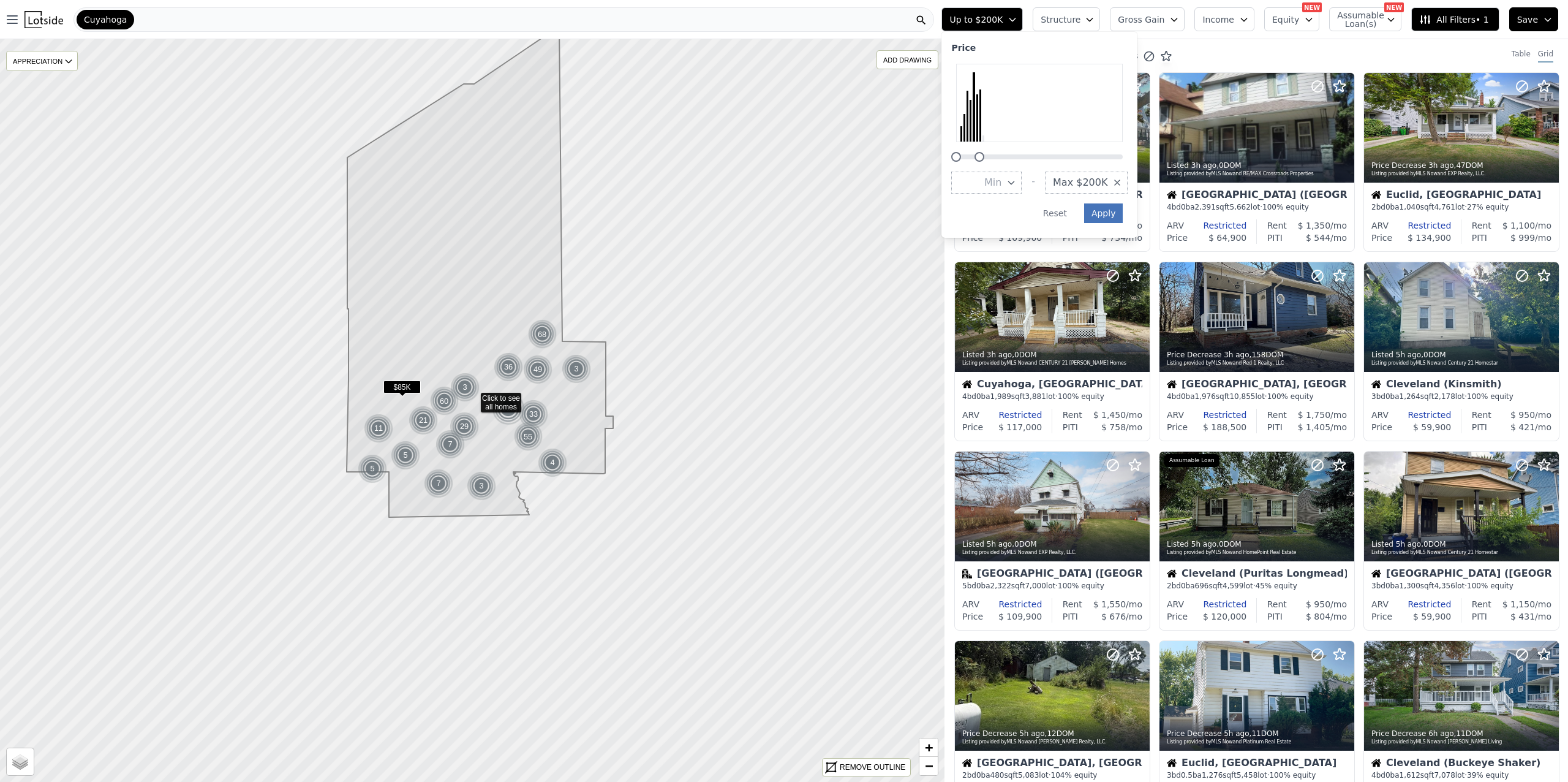
click at [1123, 213] on button "Apply" at bounding box center [1103, 214] width 39 height 20
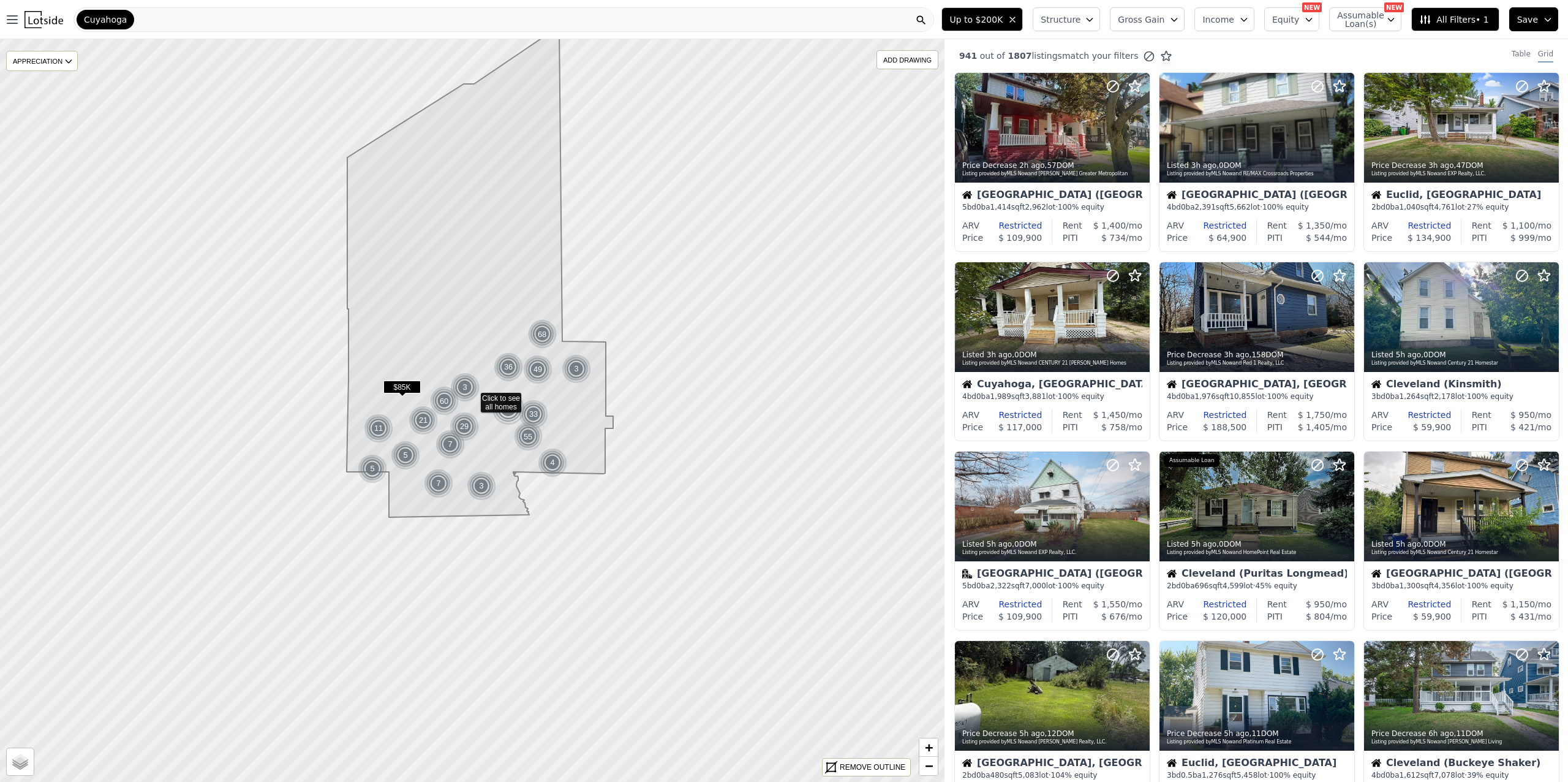
click at [1094, 21] on icon "button" at bounding box center [1089, 19] width 10 height 10
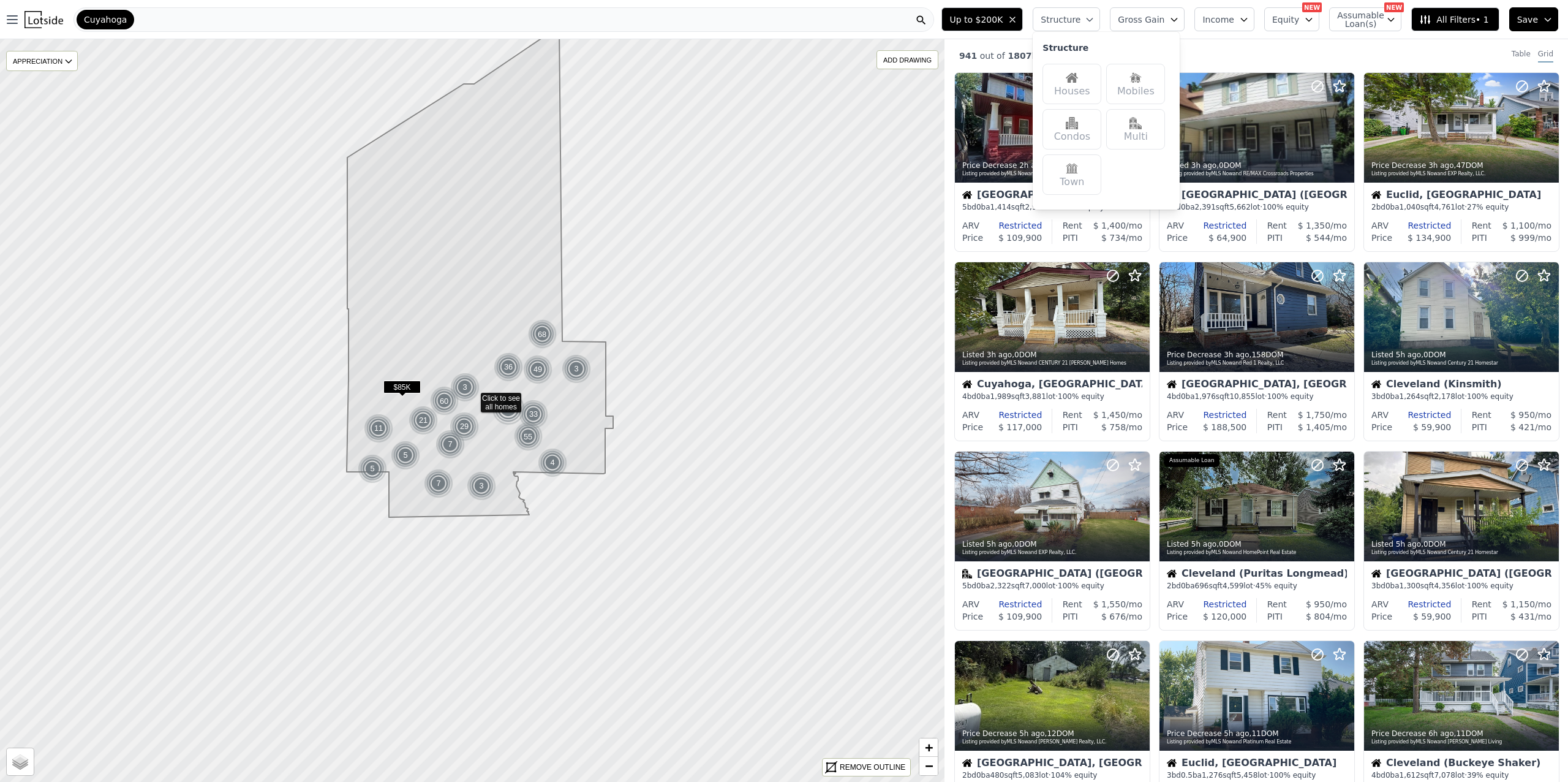
click at [1078, 79] on img at bounding box center [1072, 78] width 12 height 12
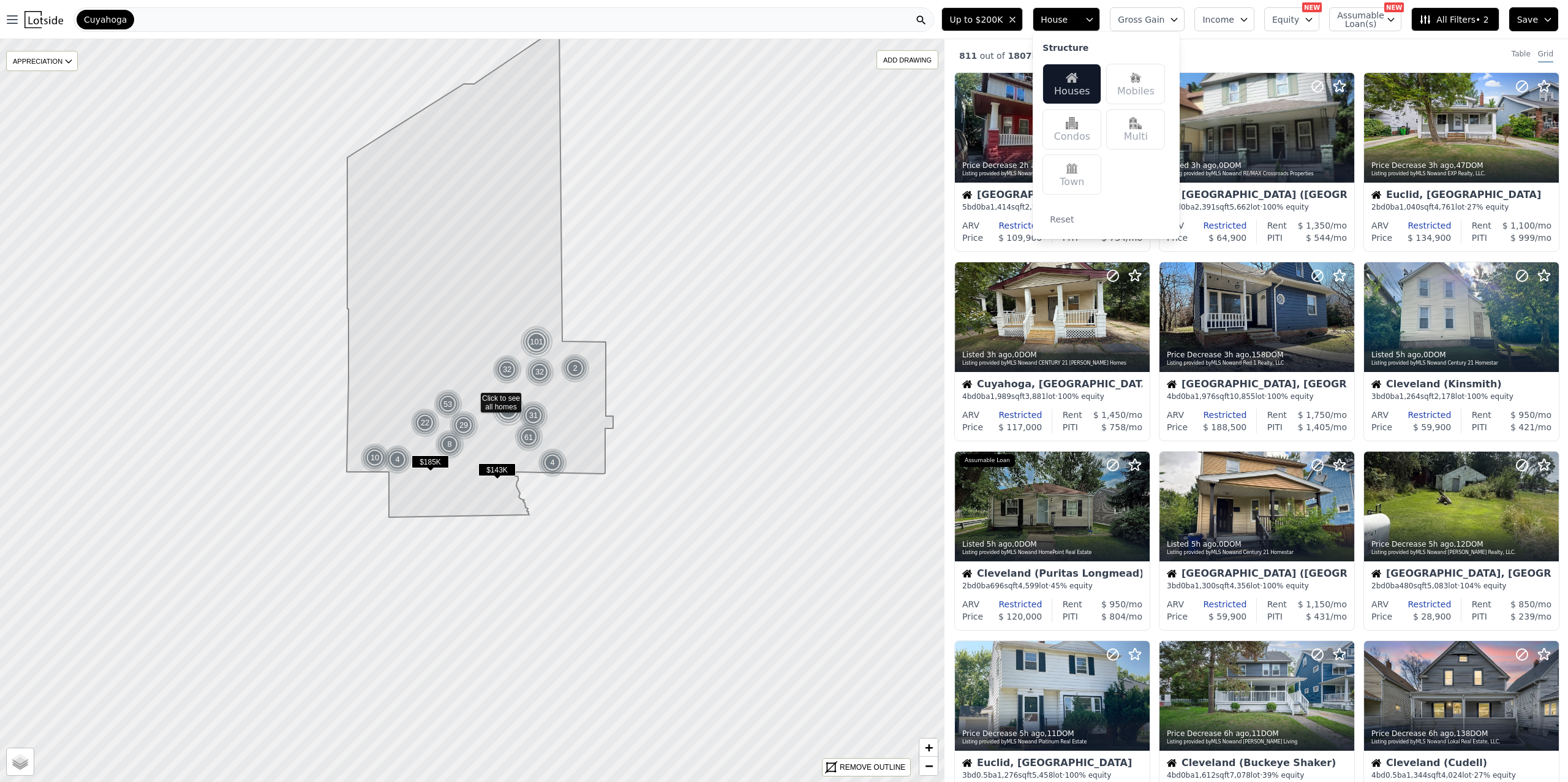
click at [1142, 125] on img at bounding box center [1136, 123] width 12 height 12
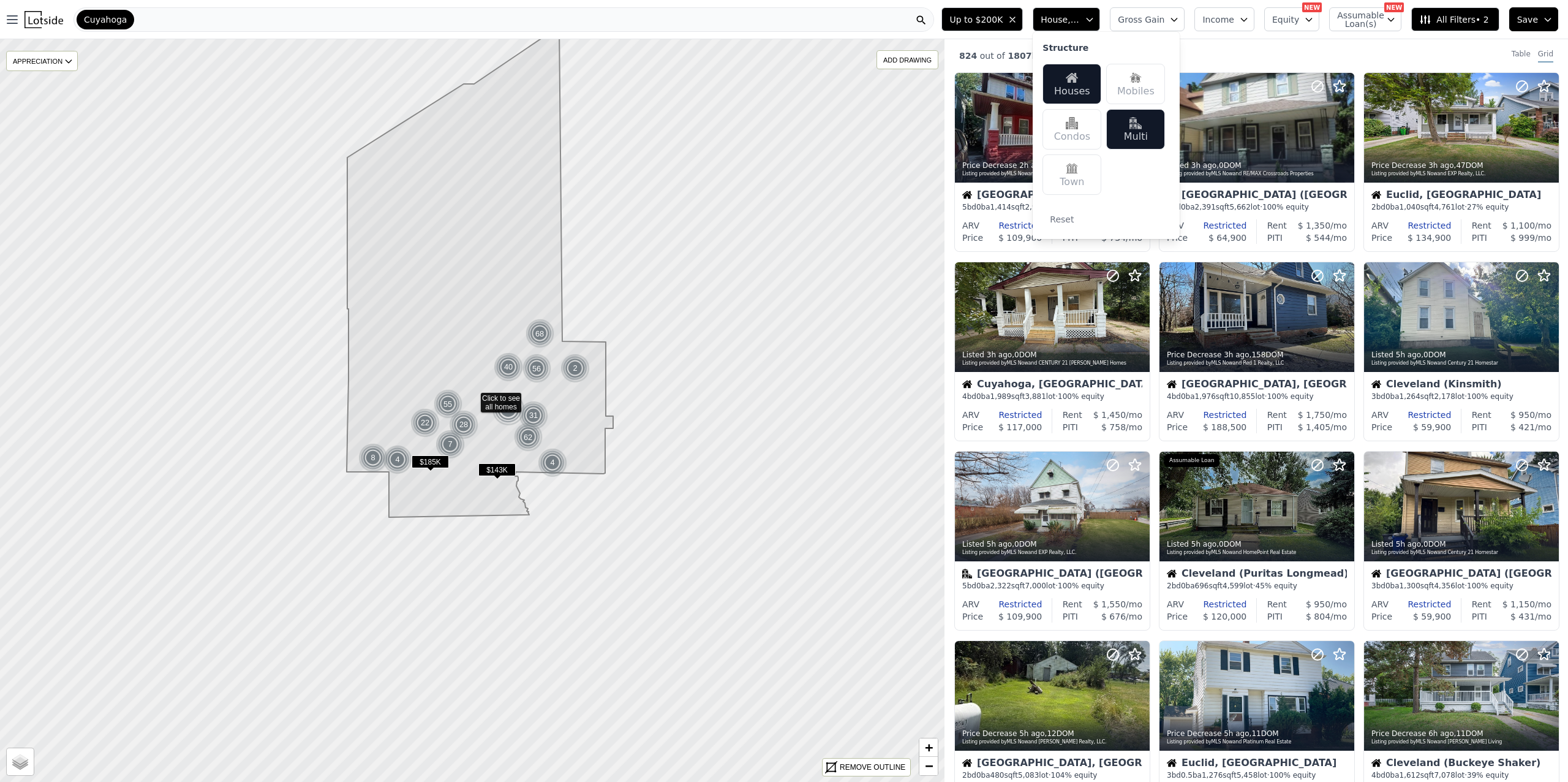
click at [1311, 23] on icon "button" at bounding box center [1309, 19] width 10 height 10
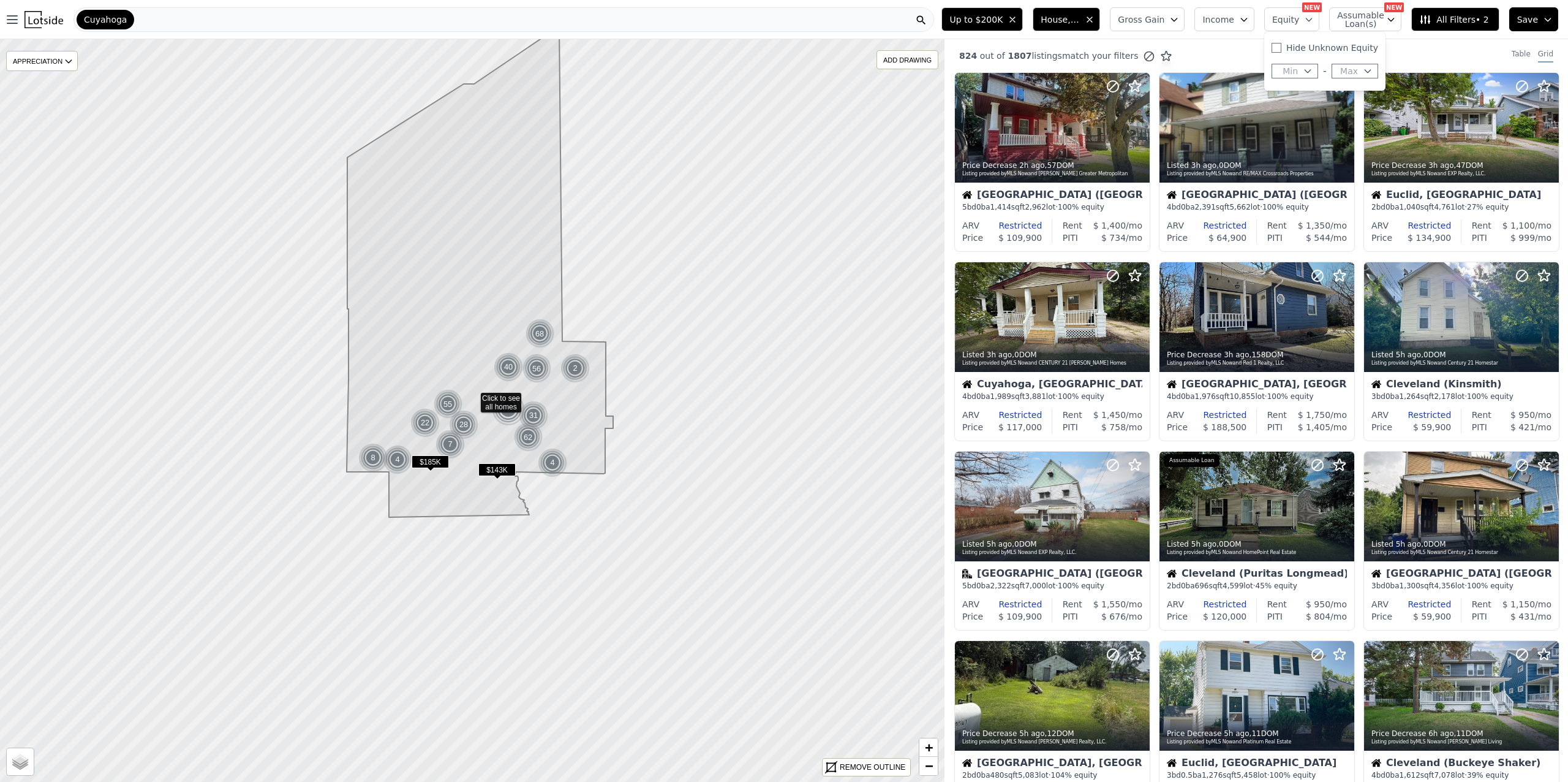
click at [1312, 75] on icon "button" at bounding box center [1307, 71] width 10 height 10
click at [1312, 182] on button "40%" at bounding box center [1294, 185] width 42 height 17
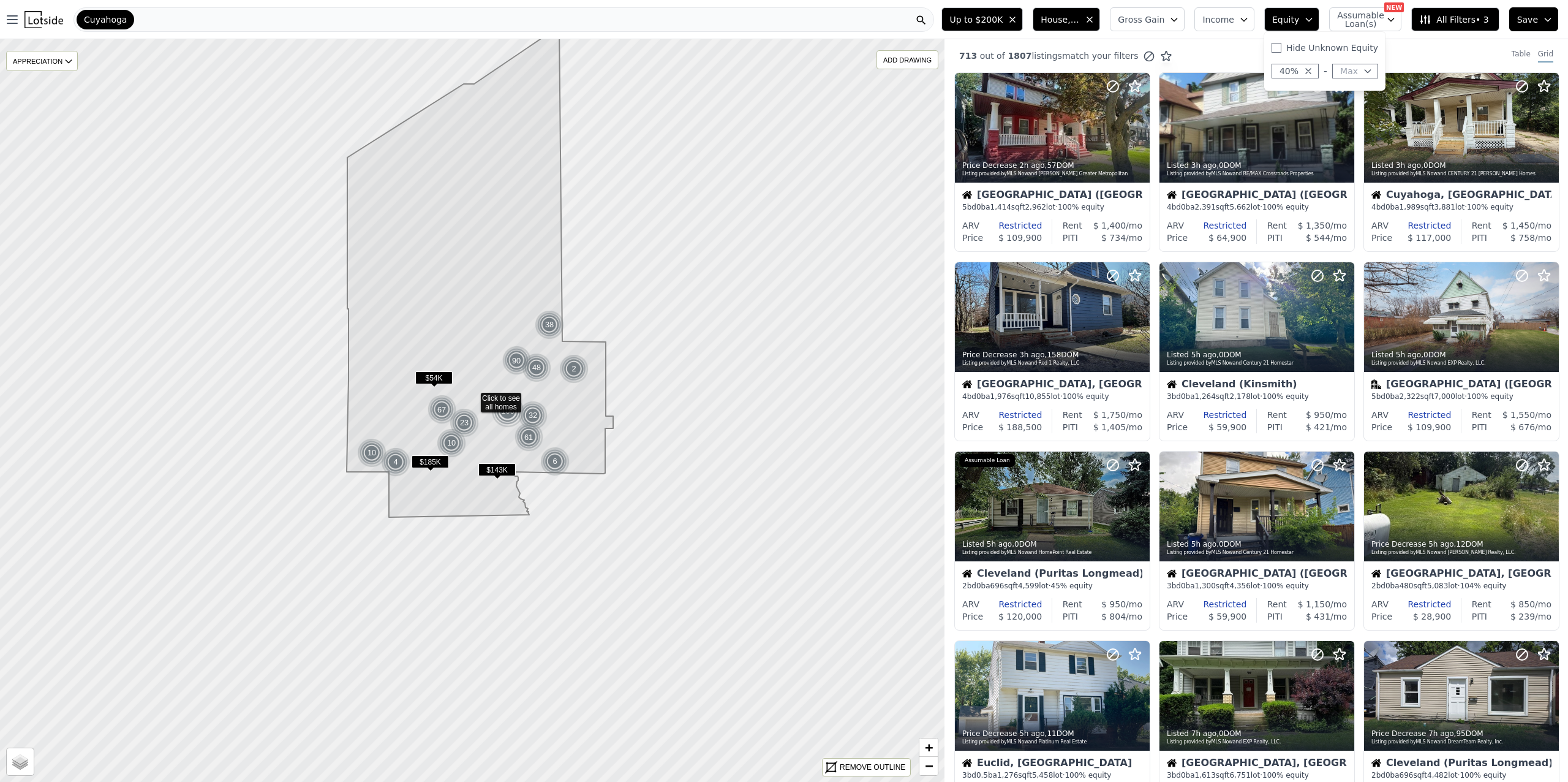
click at [1412, 60] on div "713 out of 1807 listings match your filters Table Grid" at bounding box center [1256, 55] width 624 height 33
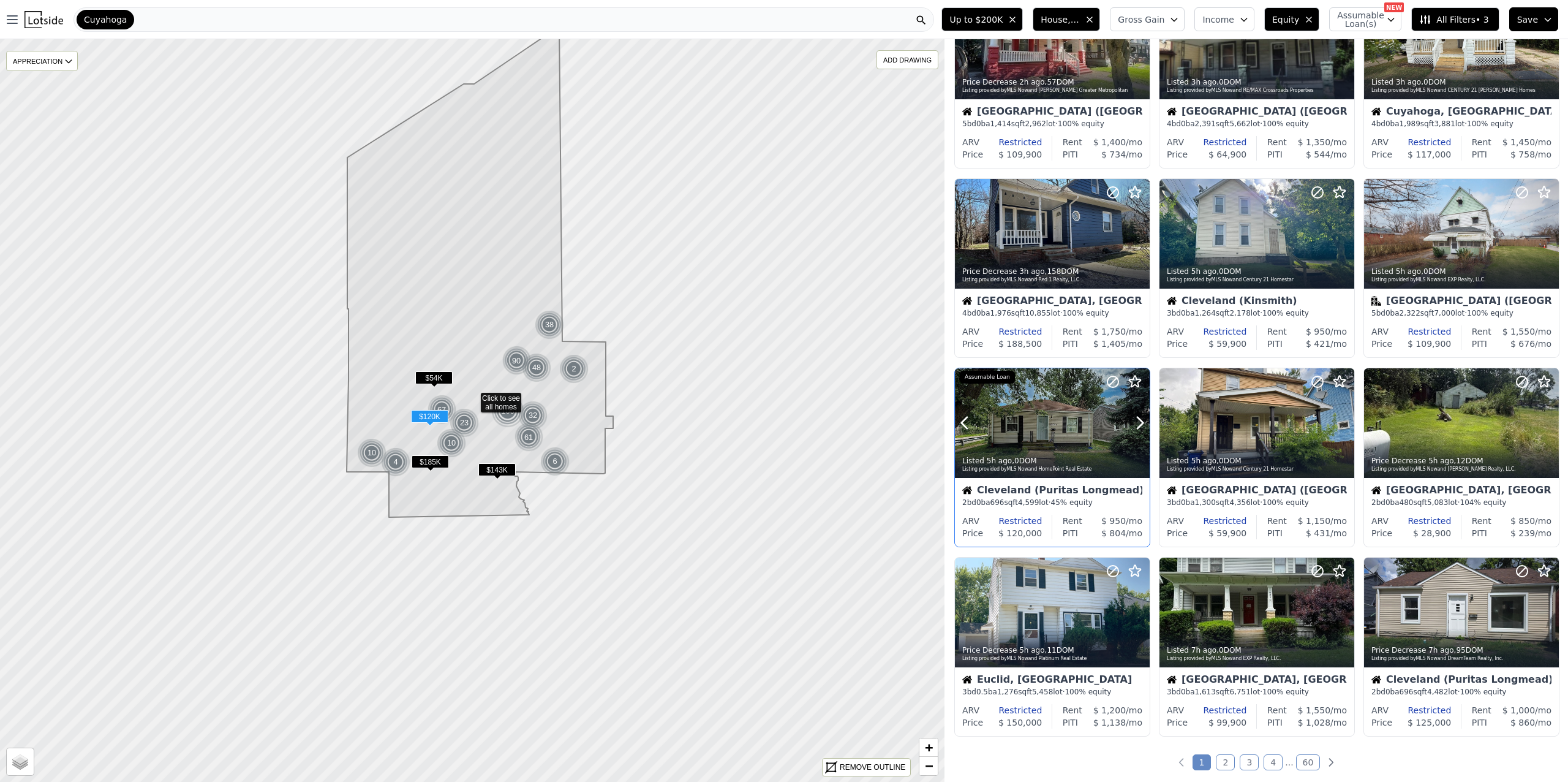
scroll to position [108, 0]
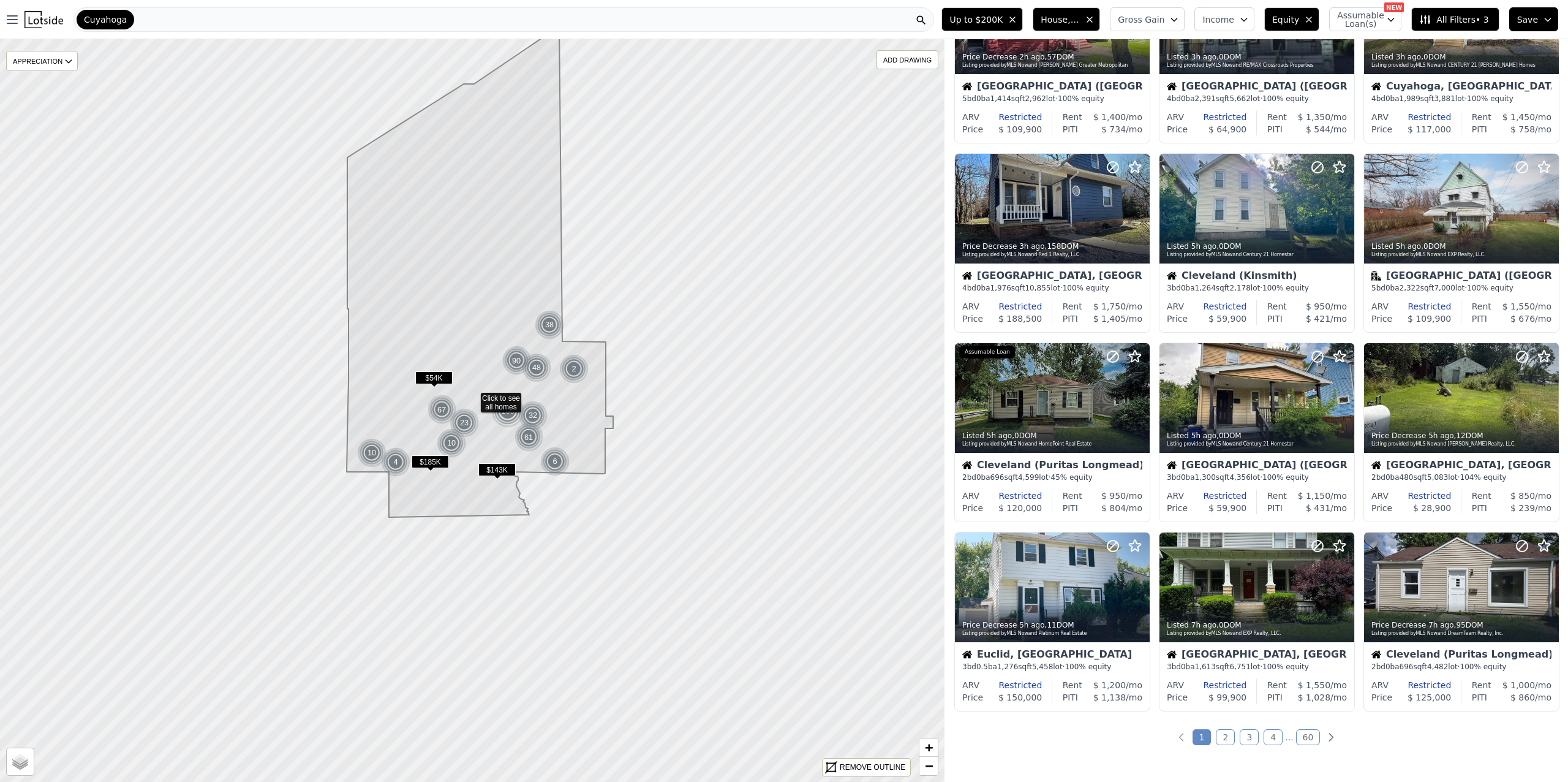
click at [1461, 15] on span "All Filters • 3" at bounding box center [1454, 20] width 69 height 12
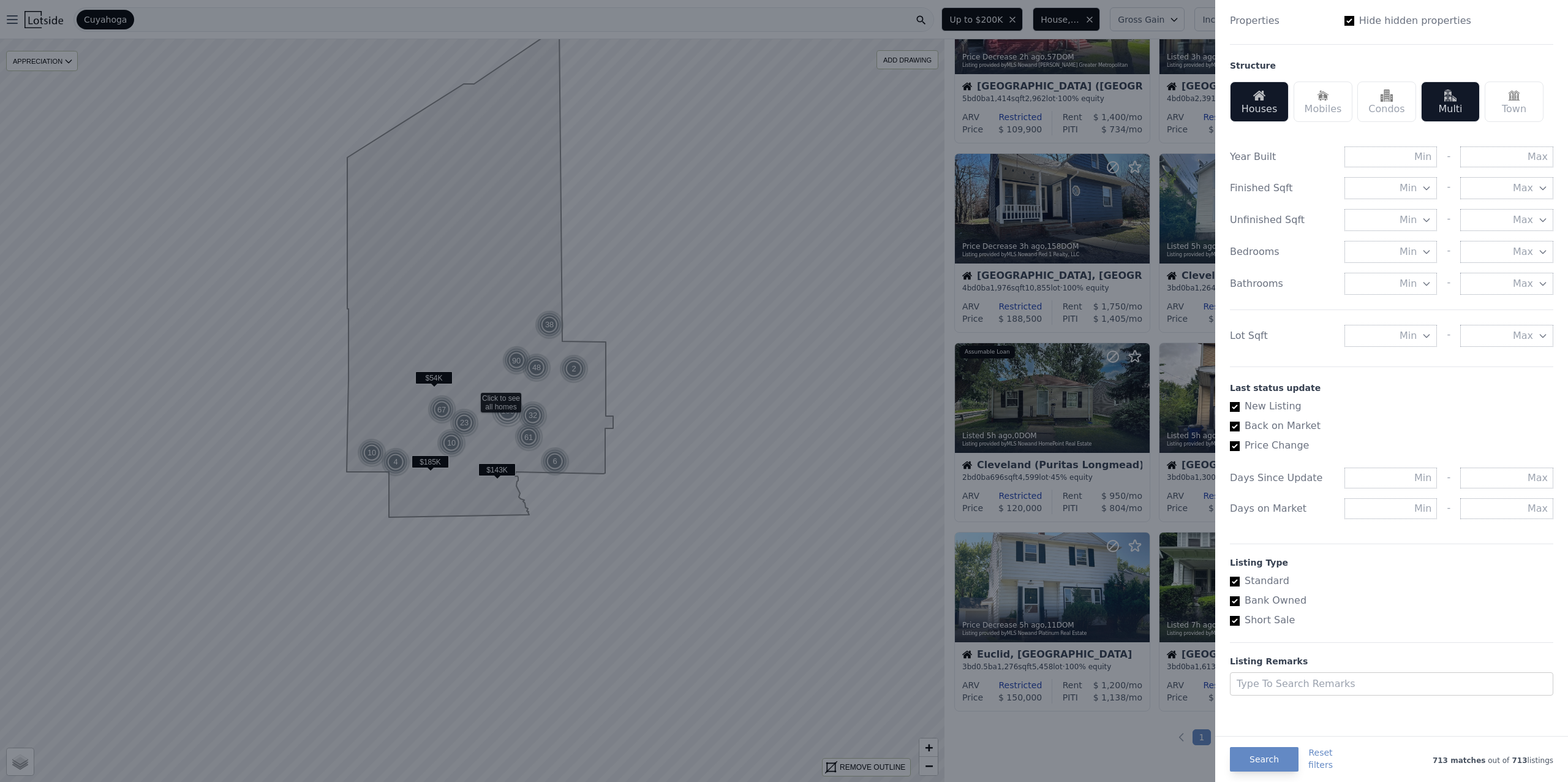
scroll to position [385, 0]
click at [1252, 420] on label "Back on Market" at bounding box center [1386, 423] width 313 height 14
click at [1239, 420] on input "Back on Market" at bounding box center [1235, 424] width 10 height 10
click at [1249, 418] on label "Back on Market" at bounding box center [1386, 423] width 313 height 14
click at [1239, 420] on input "Back on Market" at bounding box center [1235, 424] width 10 height 10
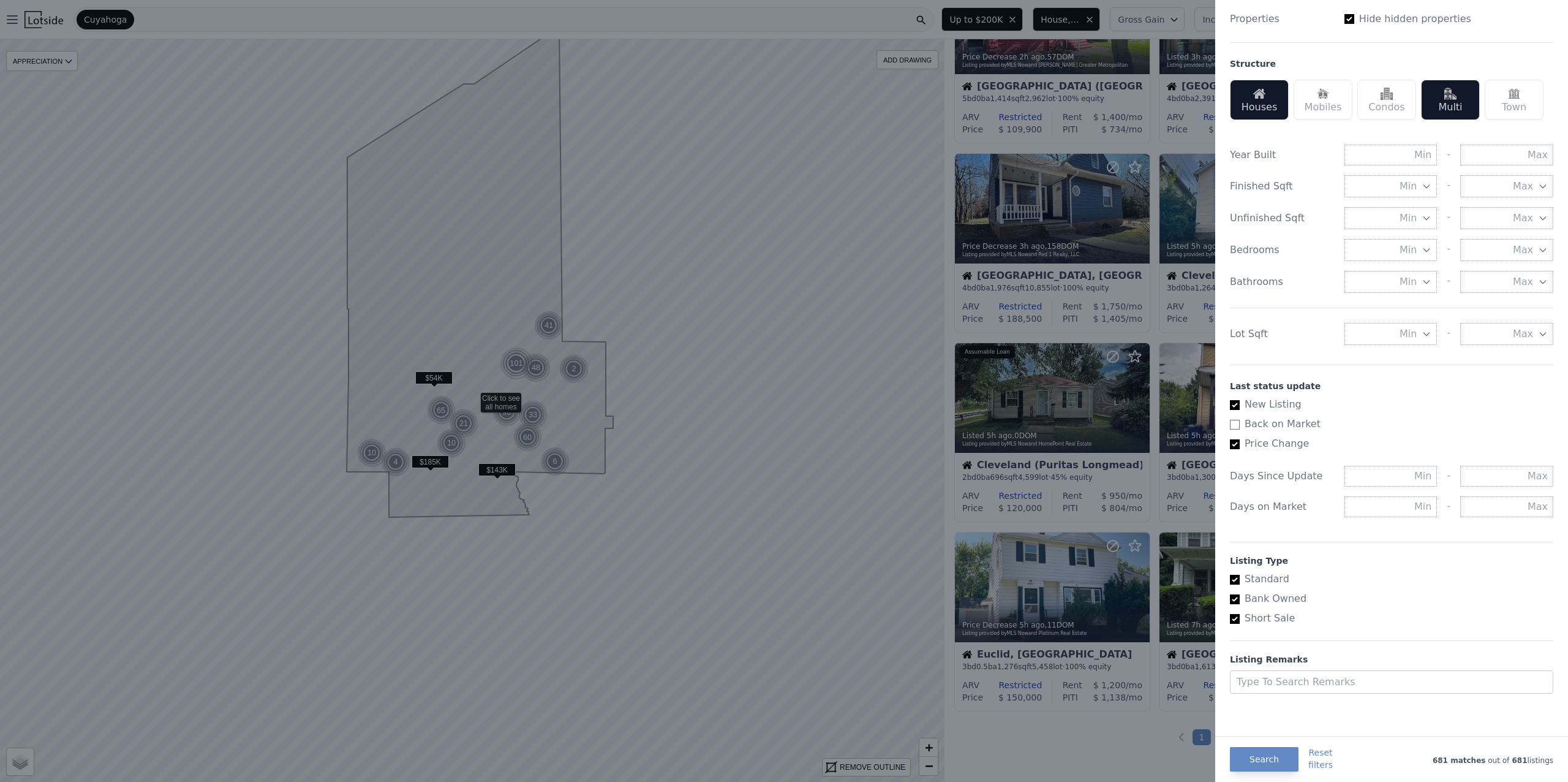
checkbox input "true"
click at [1258, 597] on label "Bank Owned" at bounding box center [1386, 598] width 313 height 14
click at [1239, 597] on input "Bank Owned" at bounding box center [1235, 599] width 10 height 10
checkbox input "false"
click at [1255, 616] on label "Short Sale" at bounding box center [1386, 618] width 313 height 14
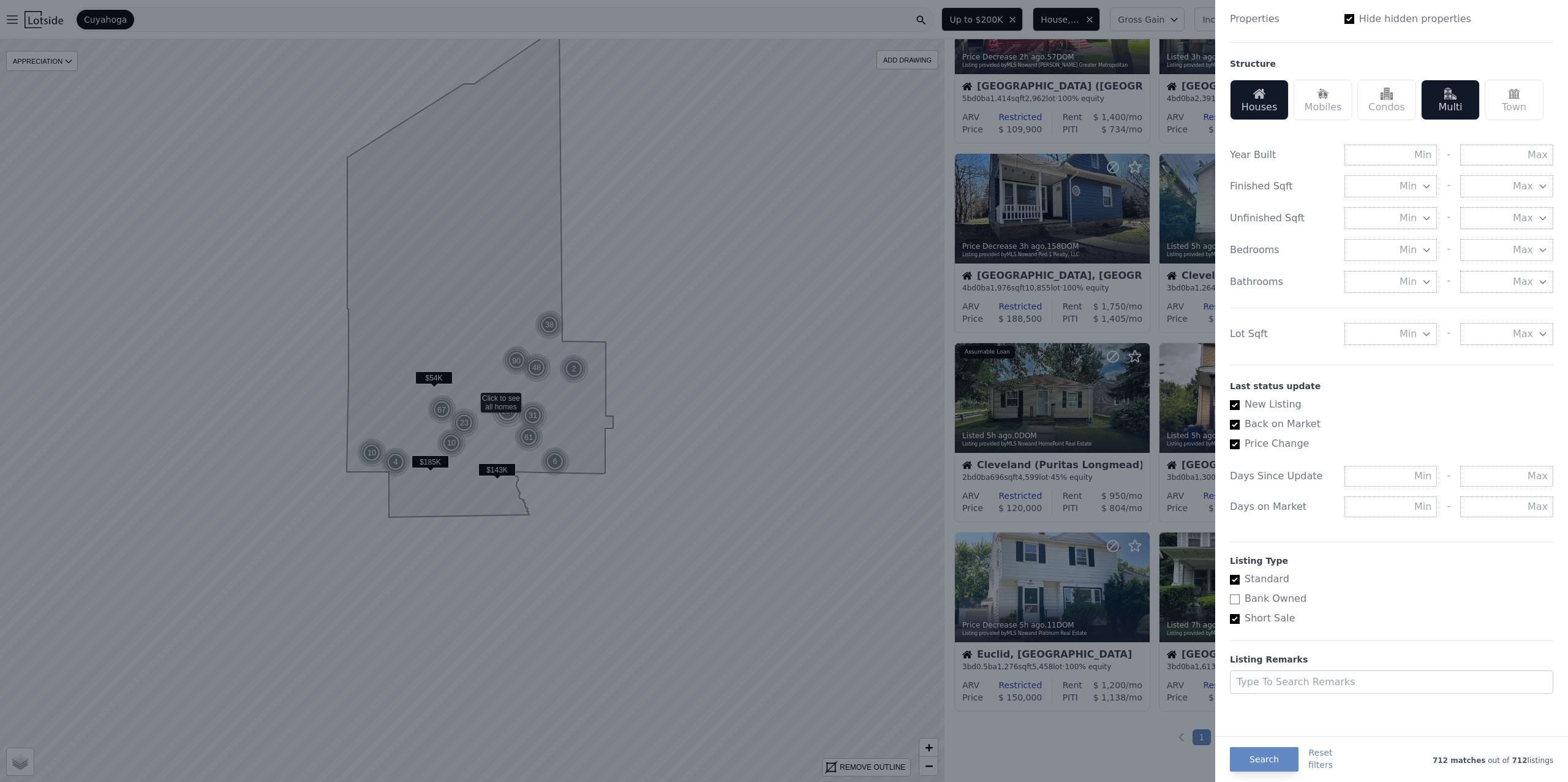
click at [1239, 616] on input "Short Sale" at bounding box center [1235, 619] width 10 height 10
checkbox input "false"
click at [1383, 506] on input "text" at bounding box center [1391, 507] width 93 height 21
type input "45"
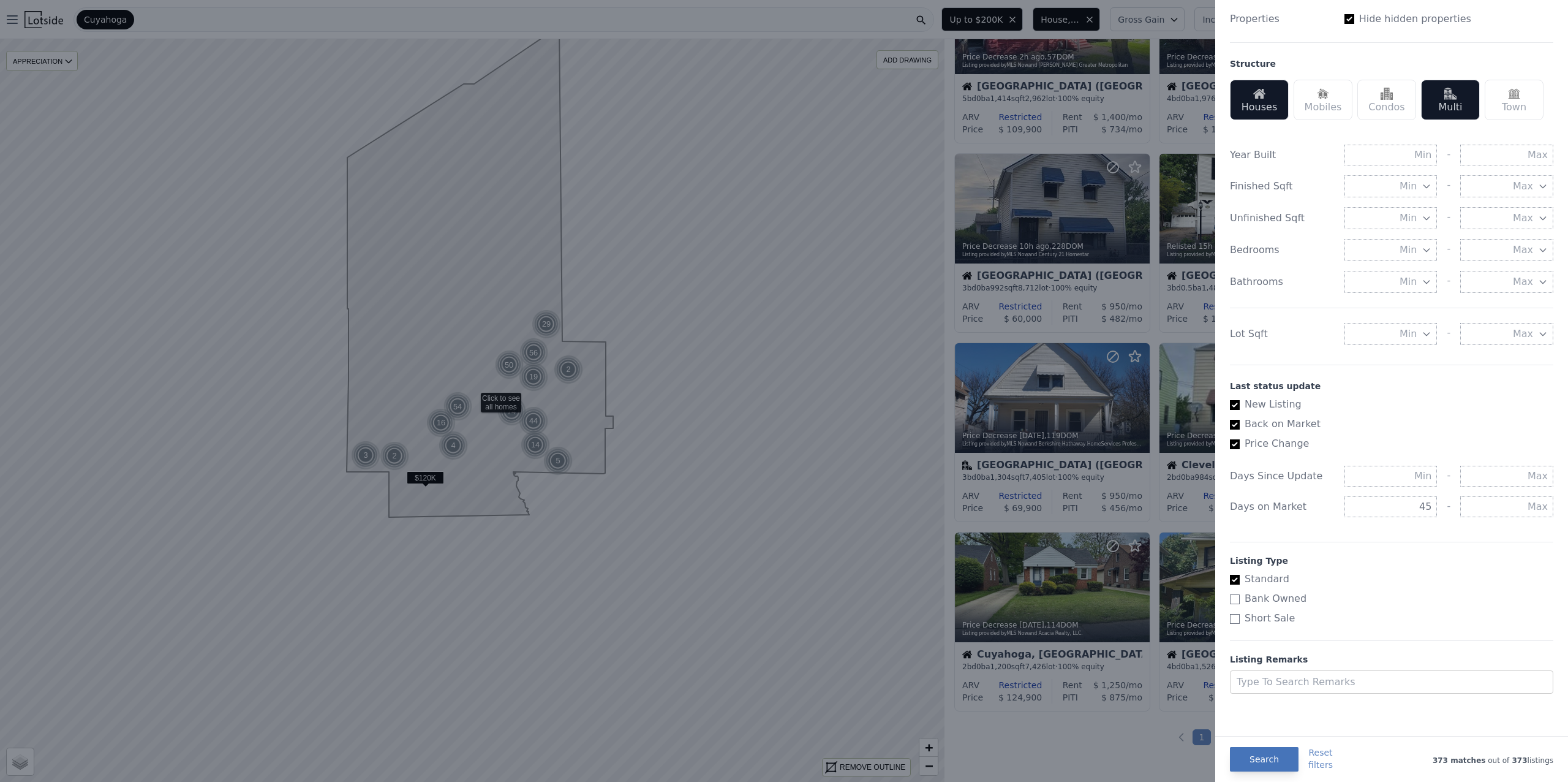
click at [1267, 755] on button "Search" at bounding box center [1264, 759] width 69 height 24
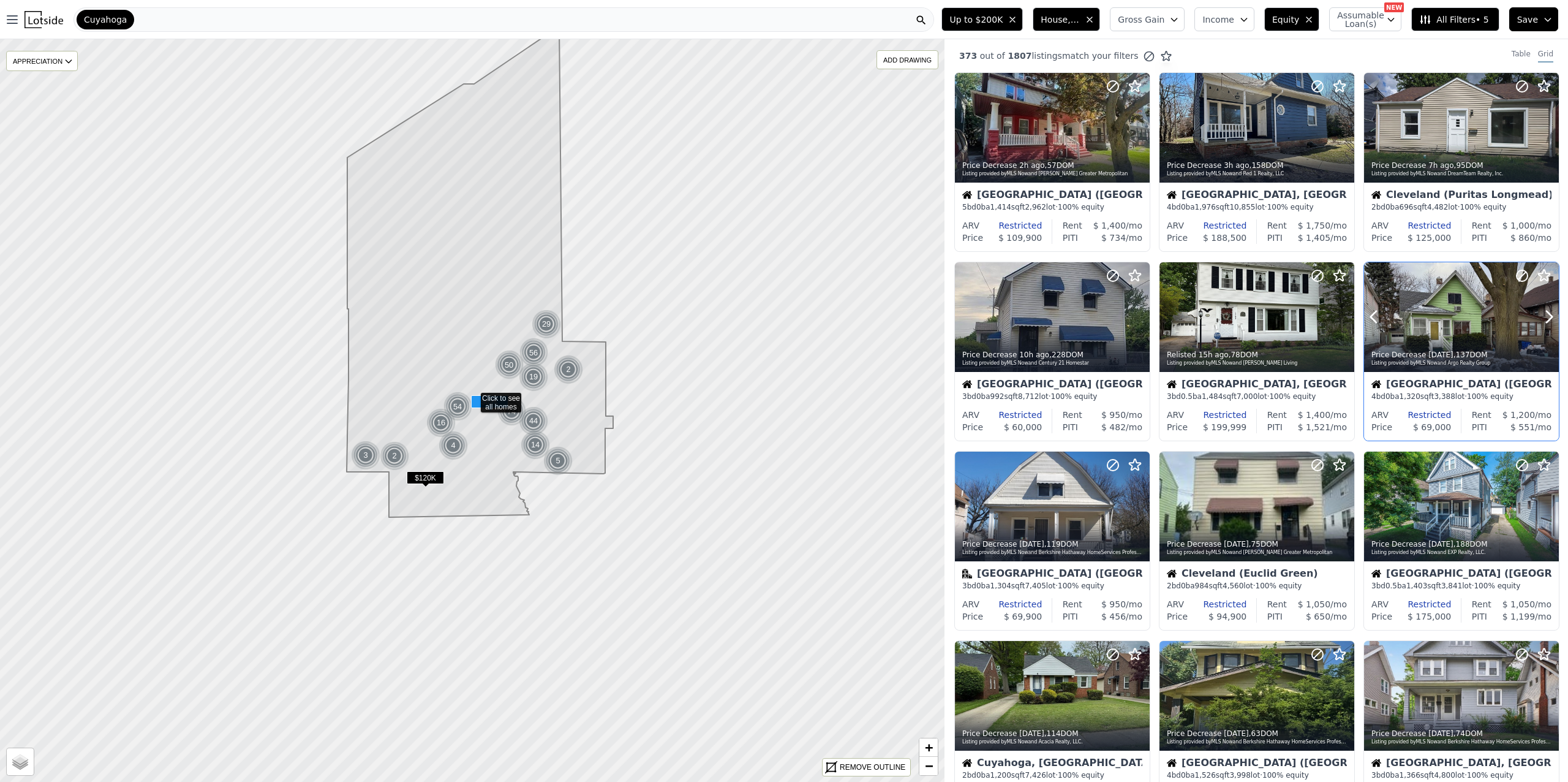
click at [1454, 319] on div at bounding box center [1461, 317] width 194 height 110
click at [1449, 325] on div at bounding box center [1461, 317] width 194 height 110
click at [1455, 326] on div at bounding box center [1461, 317] width 194 height 110
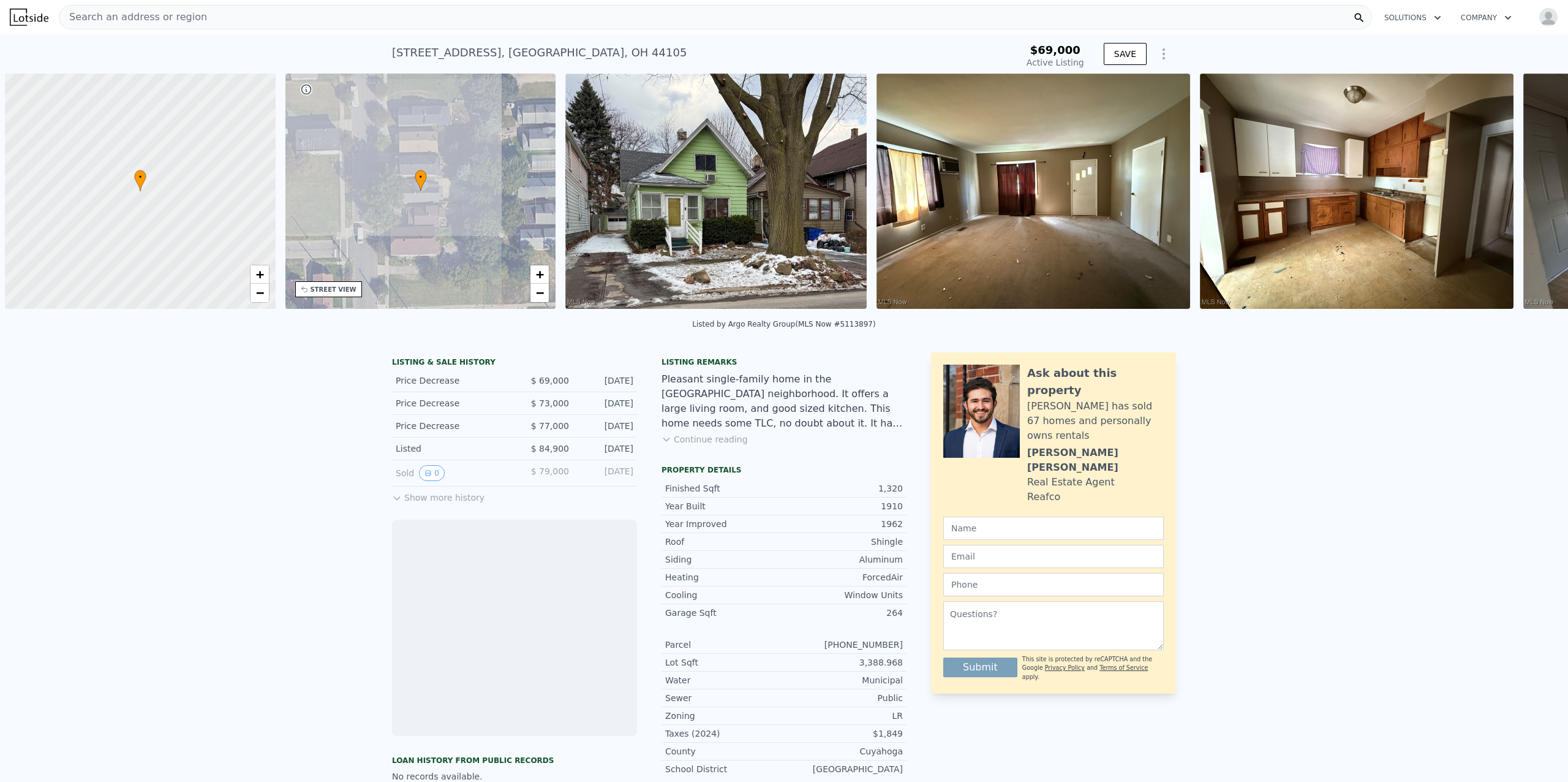
scroll to position [0, 5]
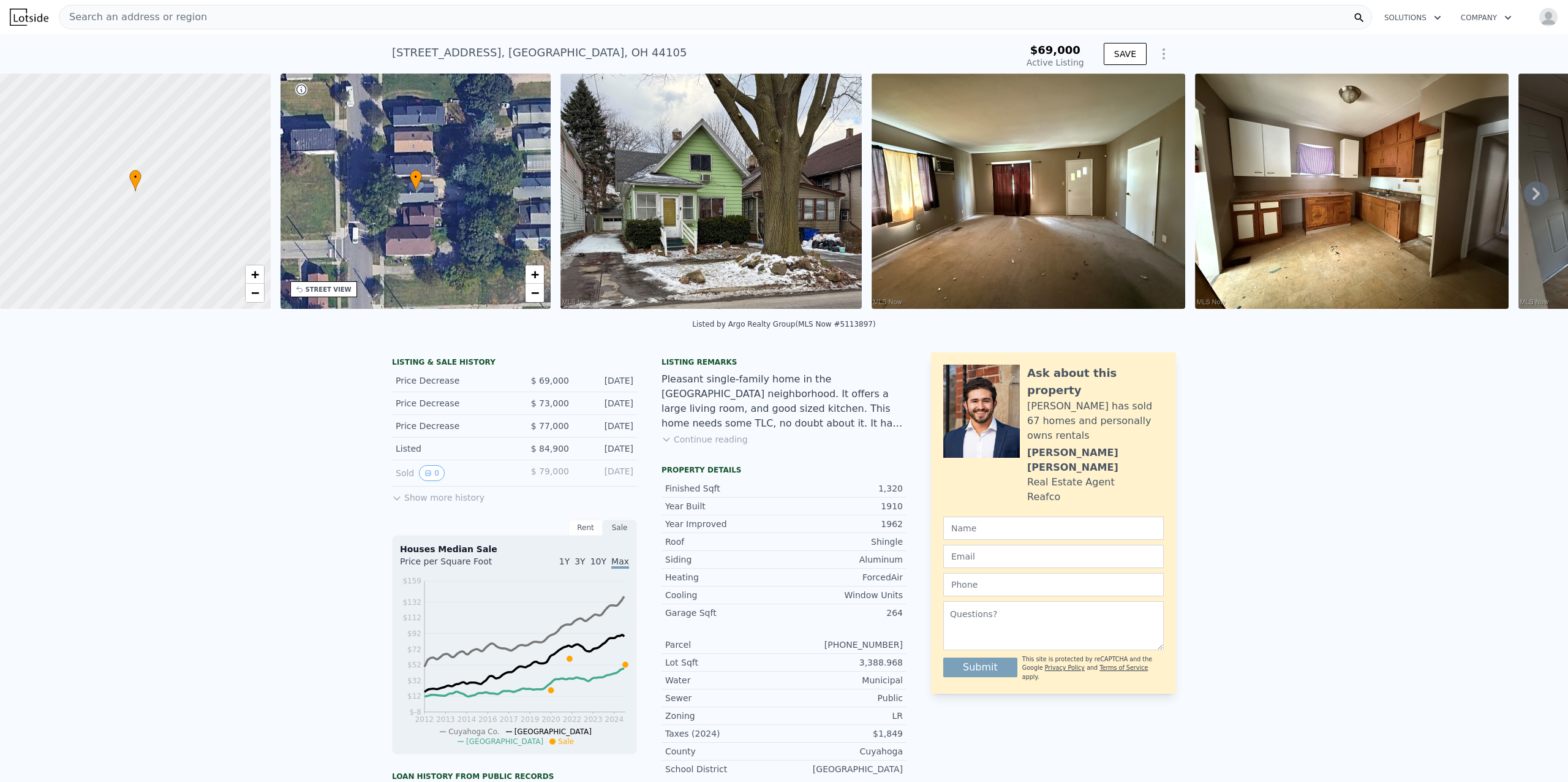
click at [1524, 198] on icon at bounding box center [1536, 194] width 24 height 24
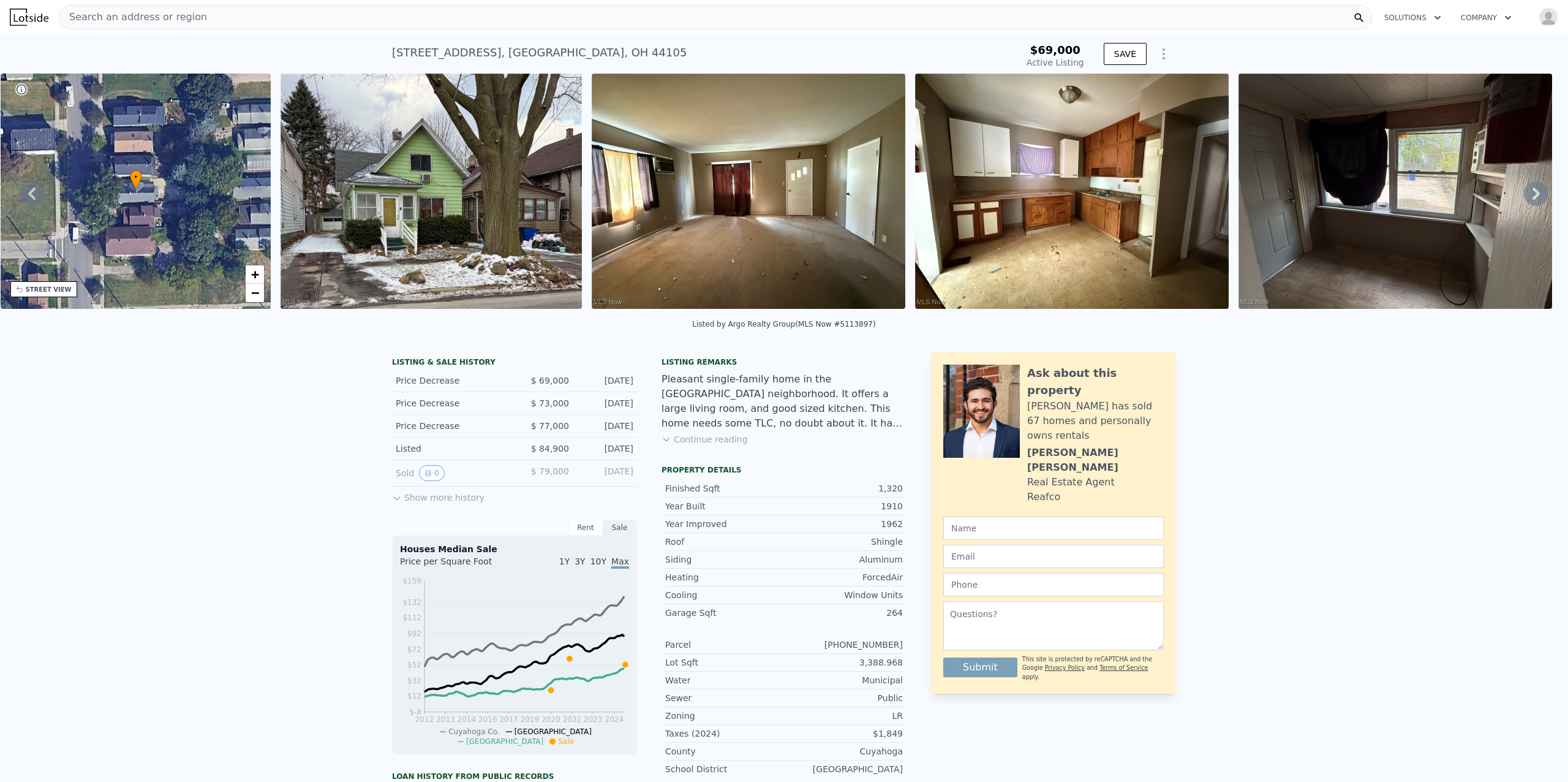
click at [1524, 198] on icon at bounding box center [1536, 194] width 24 height 24
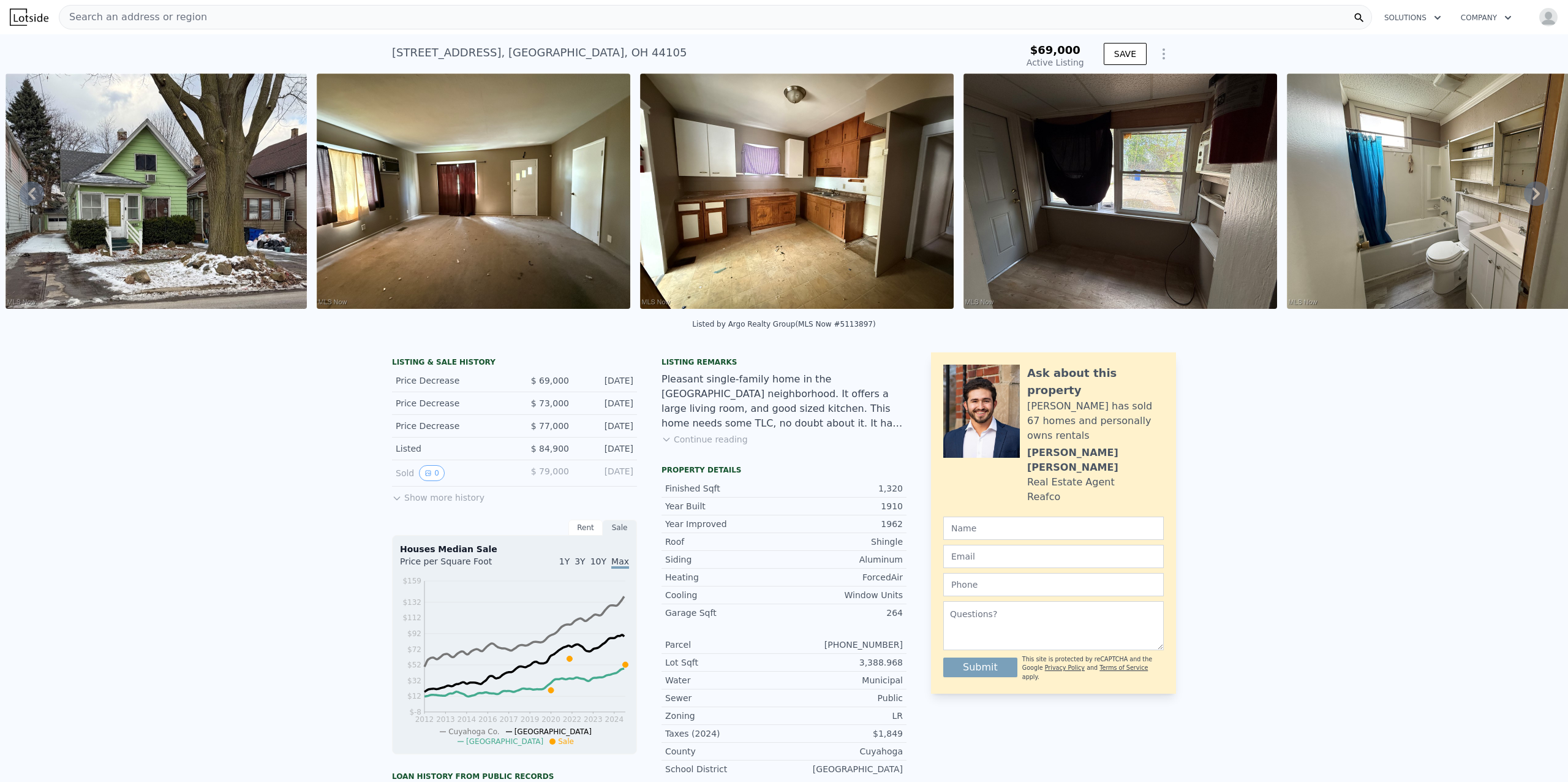
click at [1524, 198] on icon at bounding box center [1536, 194] width 24 height 24
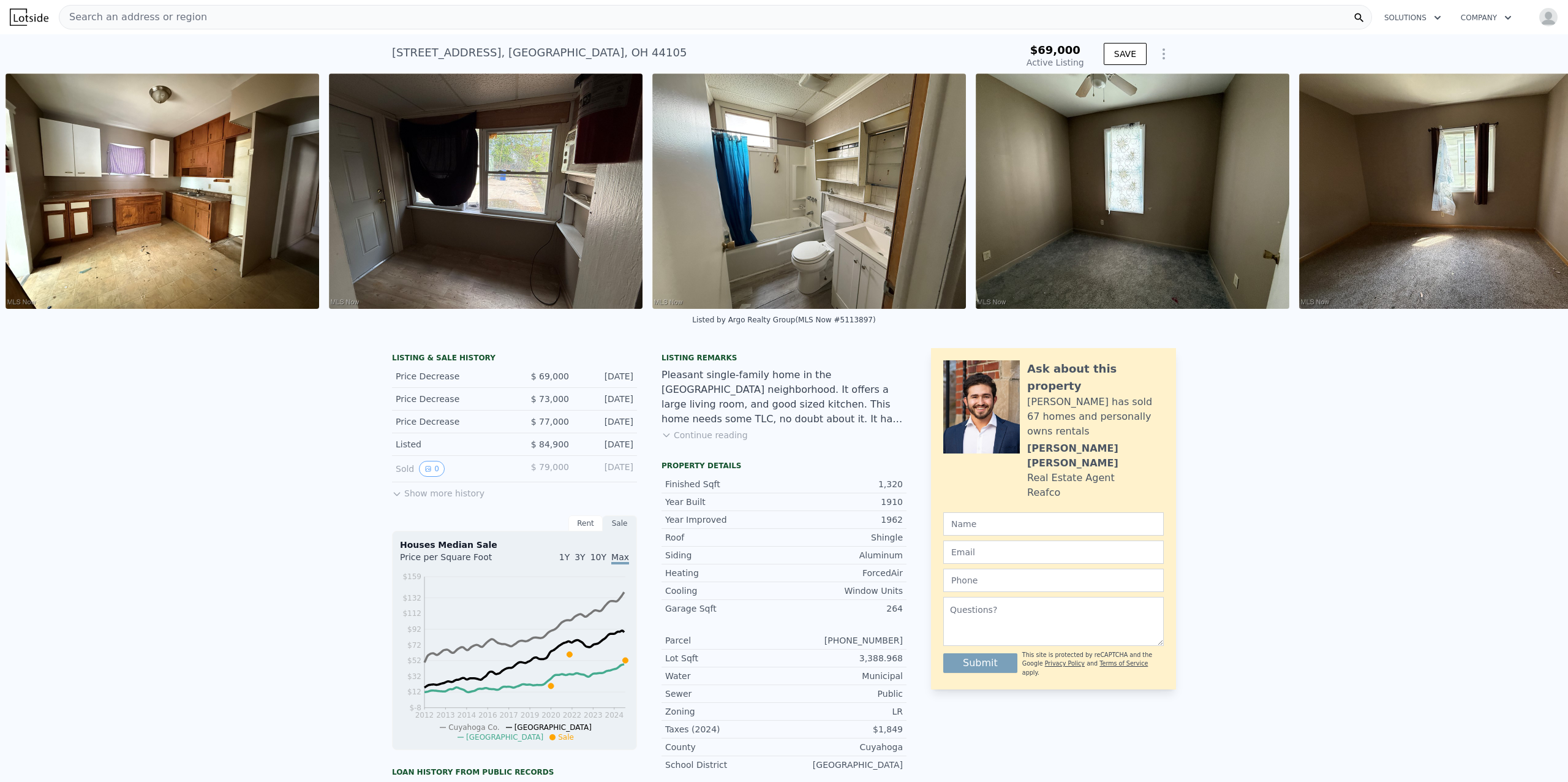
scroll to position [0, 1255]
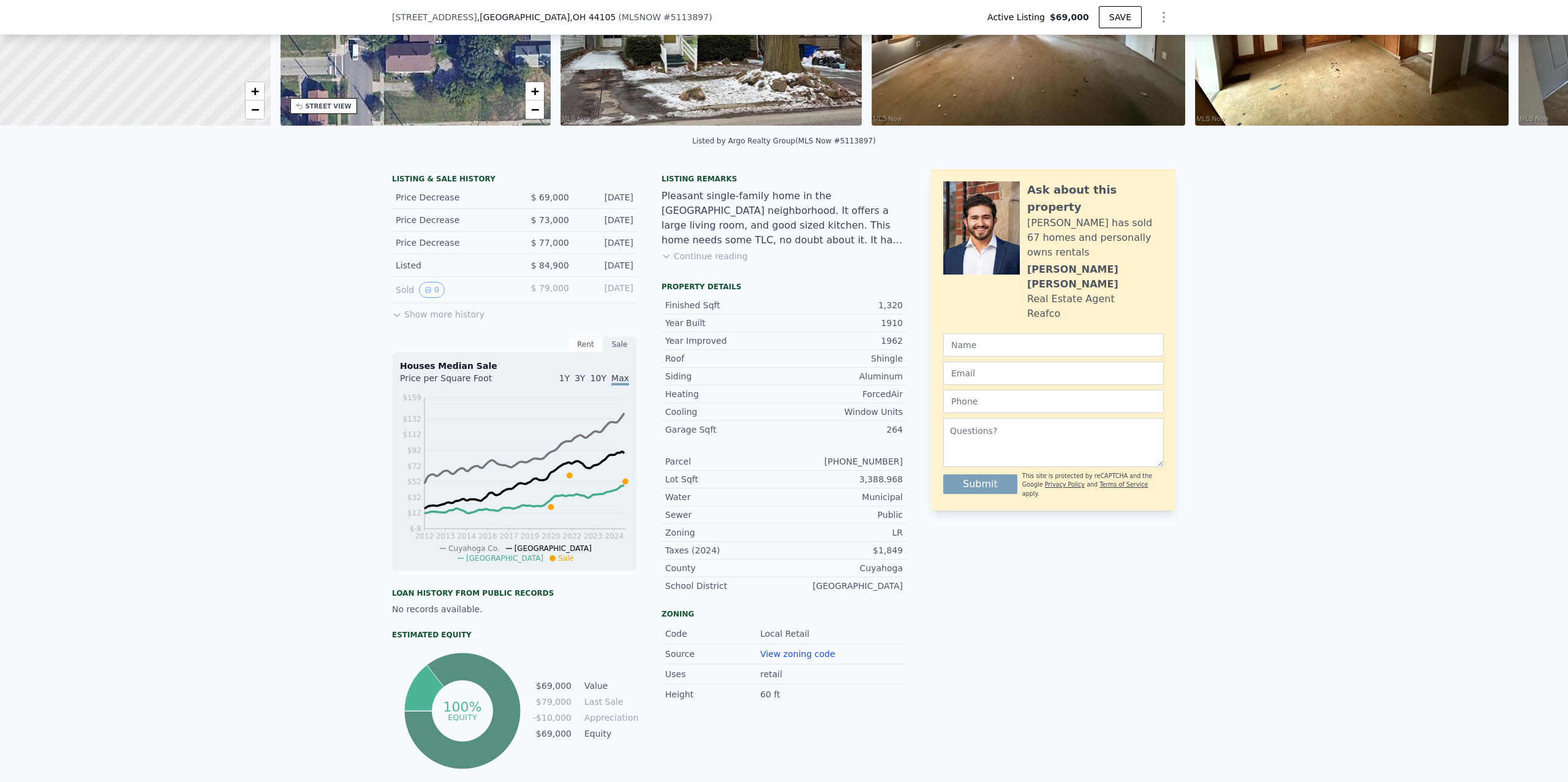
scroll to position [77, 0]
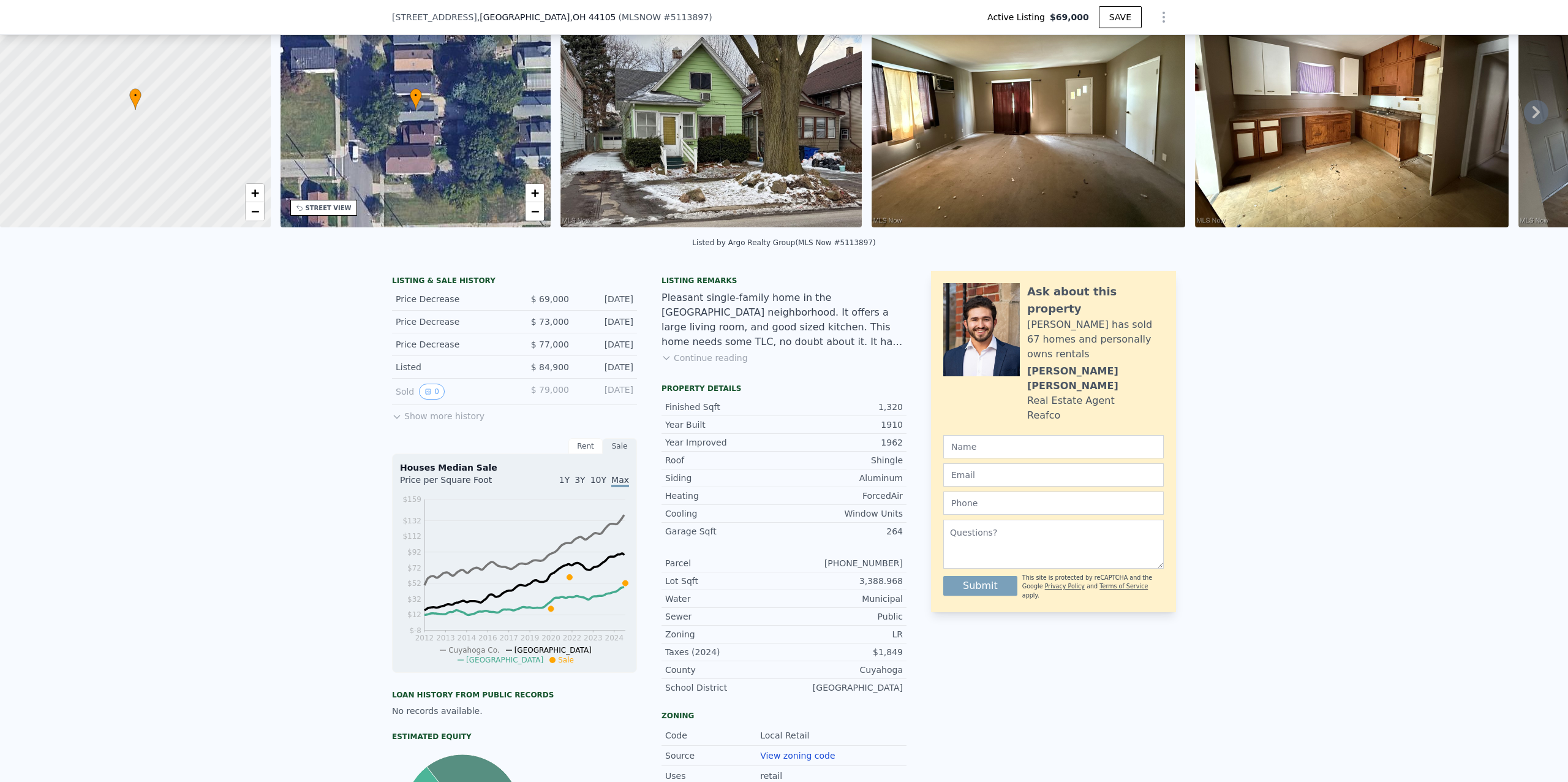
click at [699, 364] on button "Continue reading" at bounding box center [704, 358] width 86 height 12
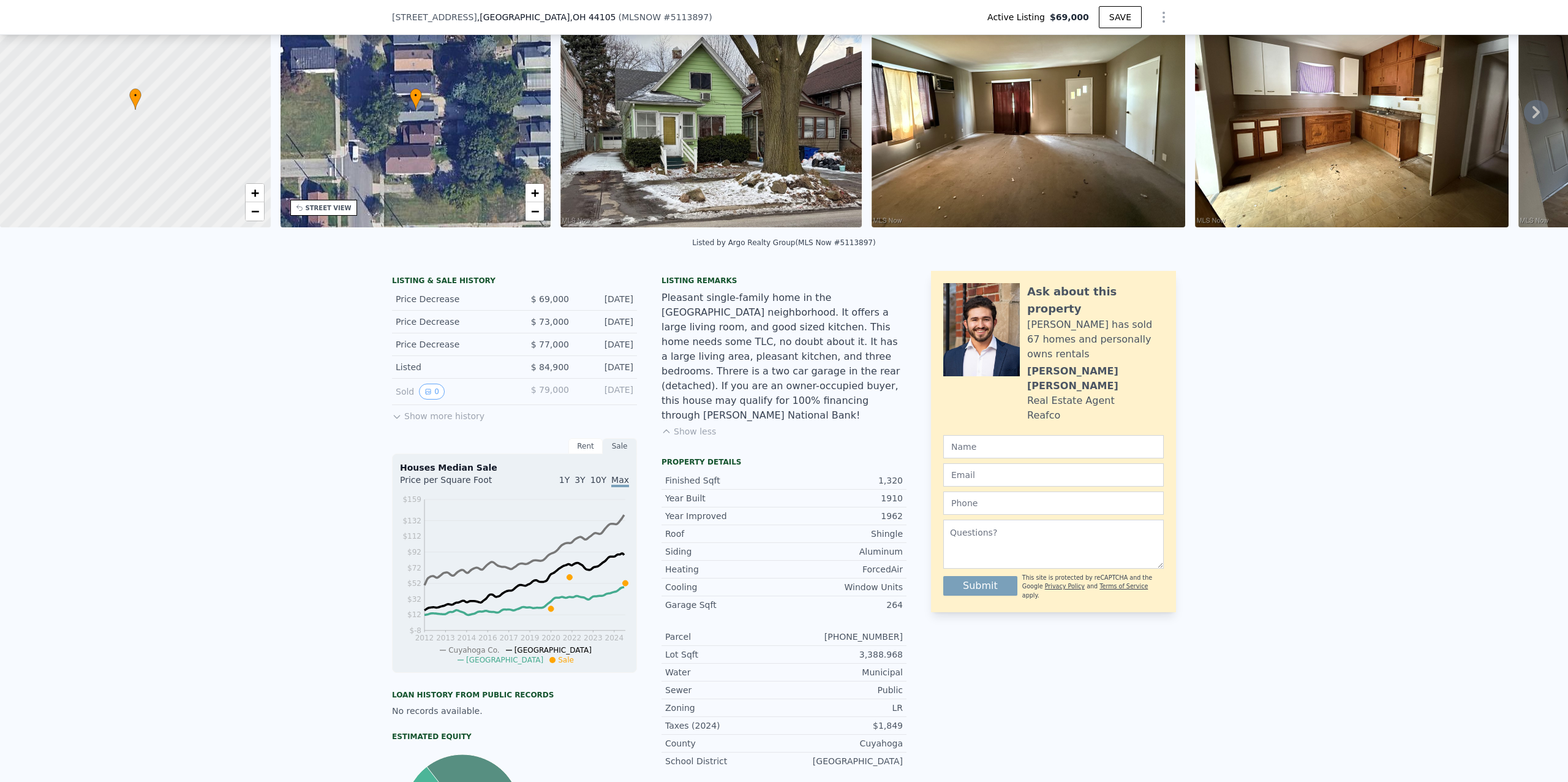
click at [683, 431] on button "Show less" at bounding box center [688, 431] width 54 height 12
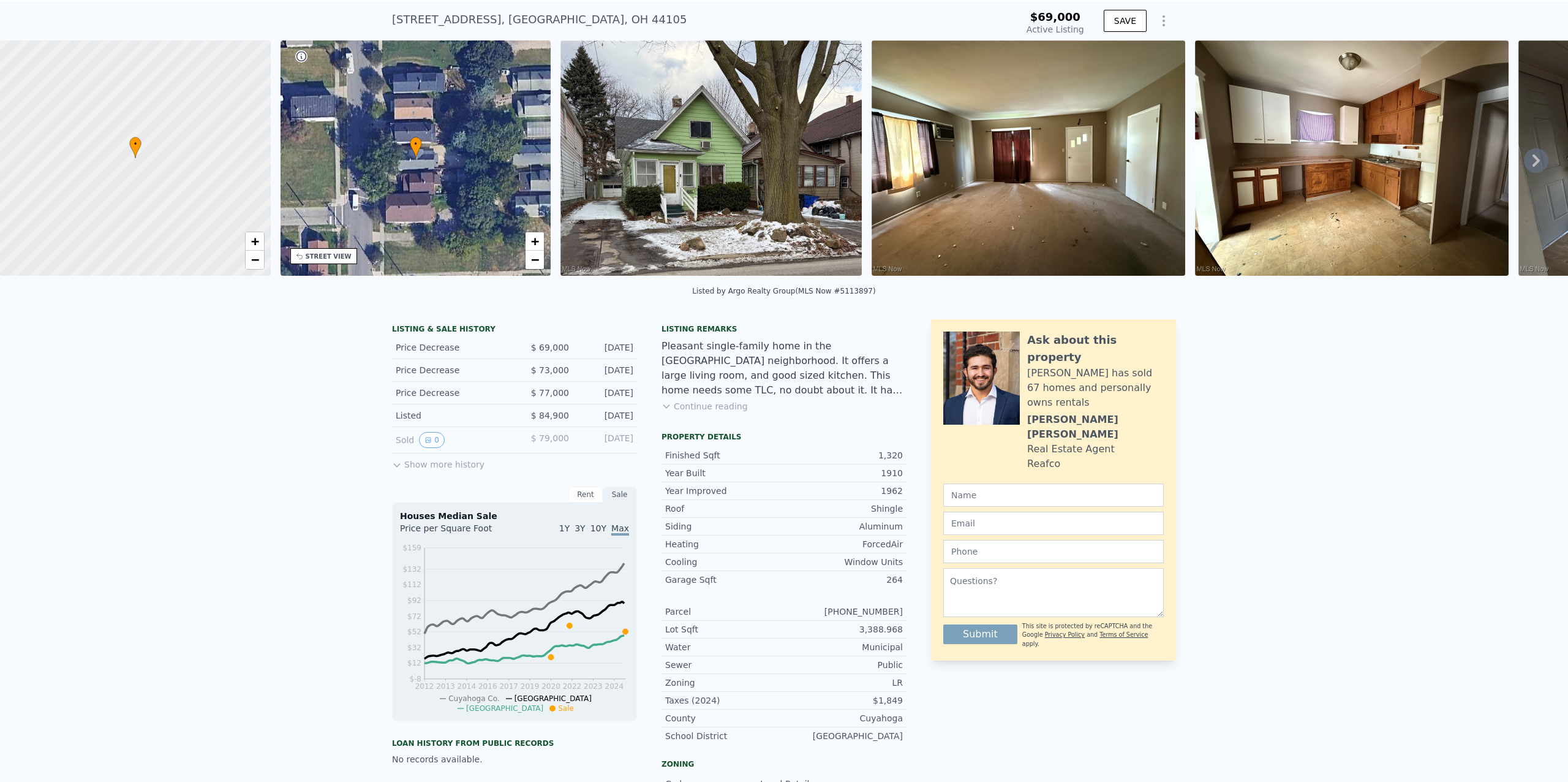
scroll to position [4, 0]
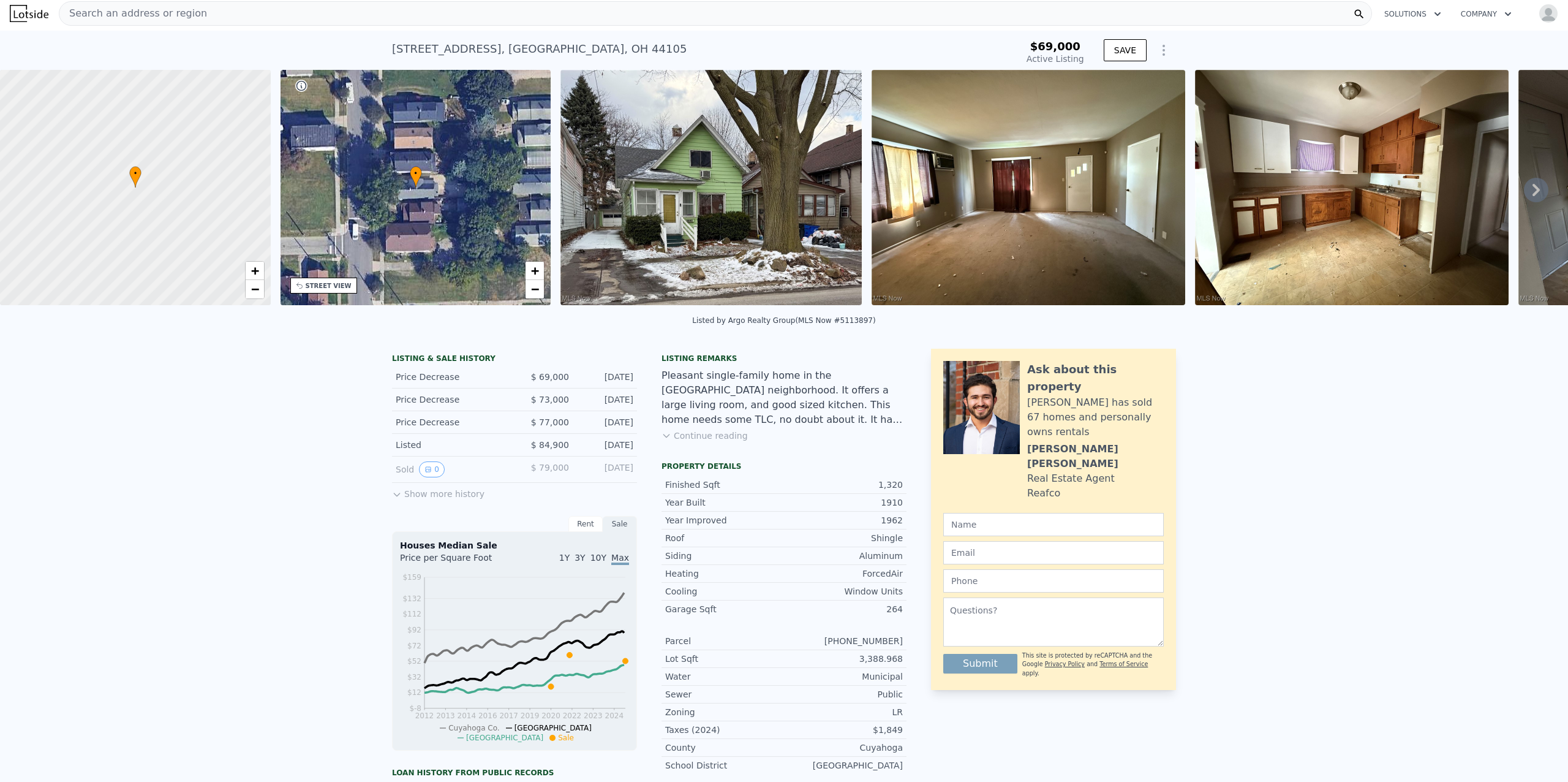
click at [1421, 672] on div "LISTING & SALE HISTORY Price Decrease $ 69,000 Aug 25, 2025 Price Decrease $ 73…" at bounding box center [784, 672] width 1568 height 667
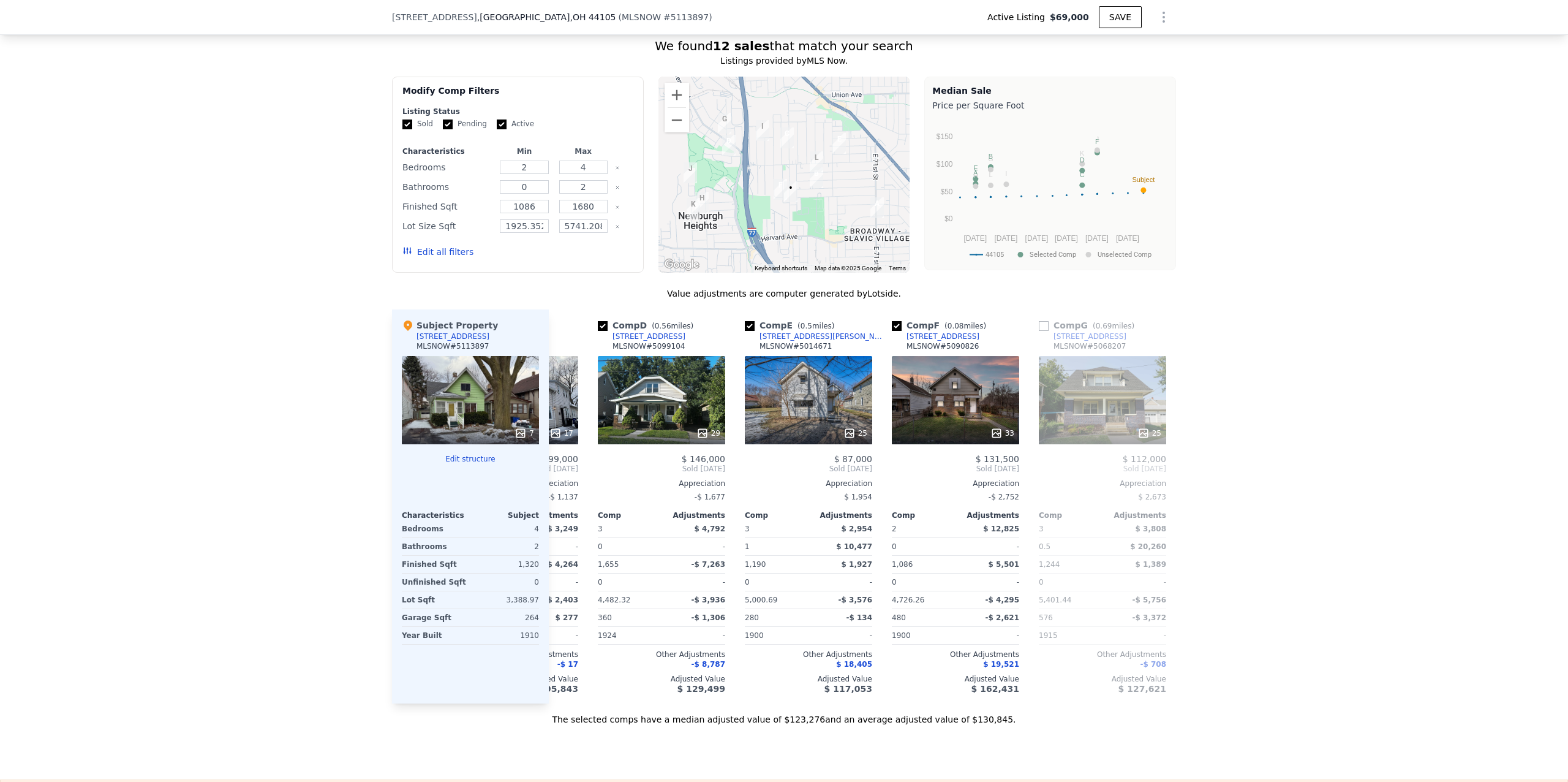
scroll to position [0, 0]
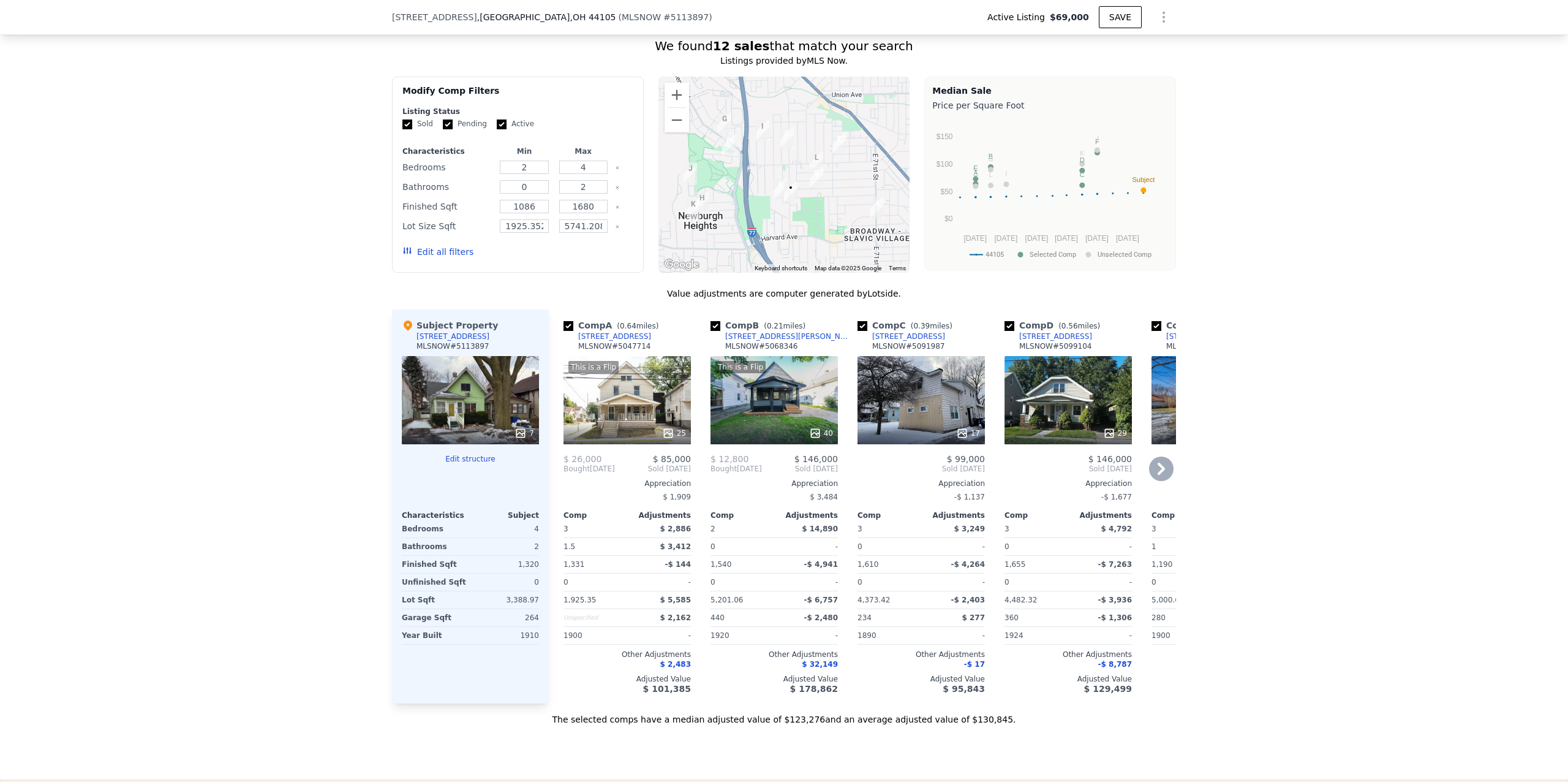
click at [775, 414] on div "This is a Flip 40" at bounding box center [774, 401] width 127 height 88
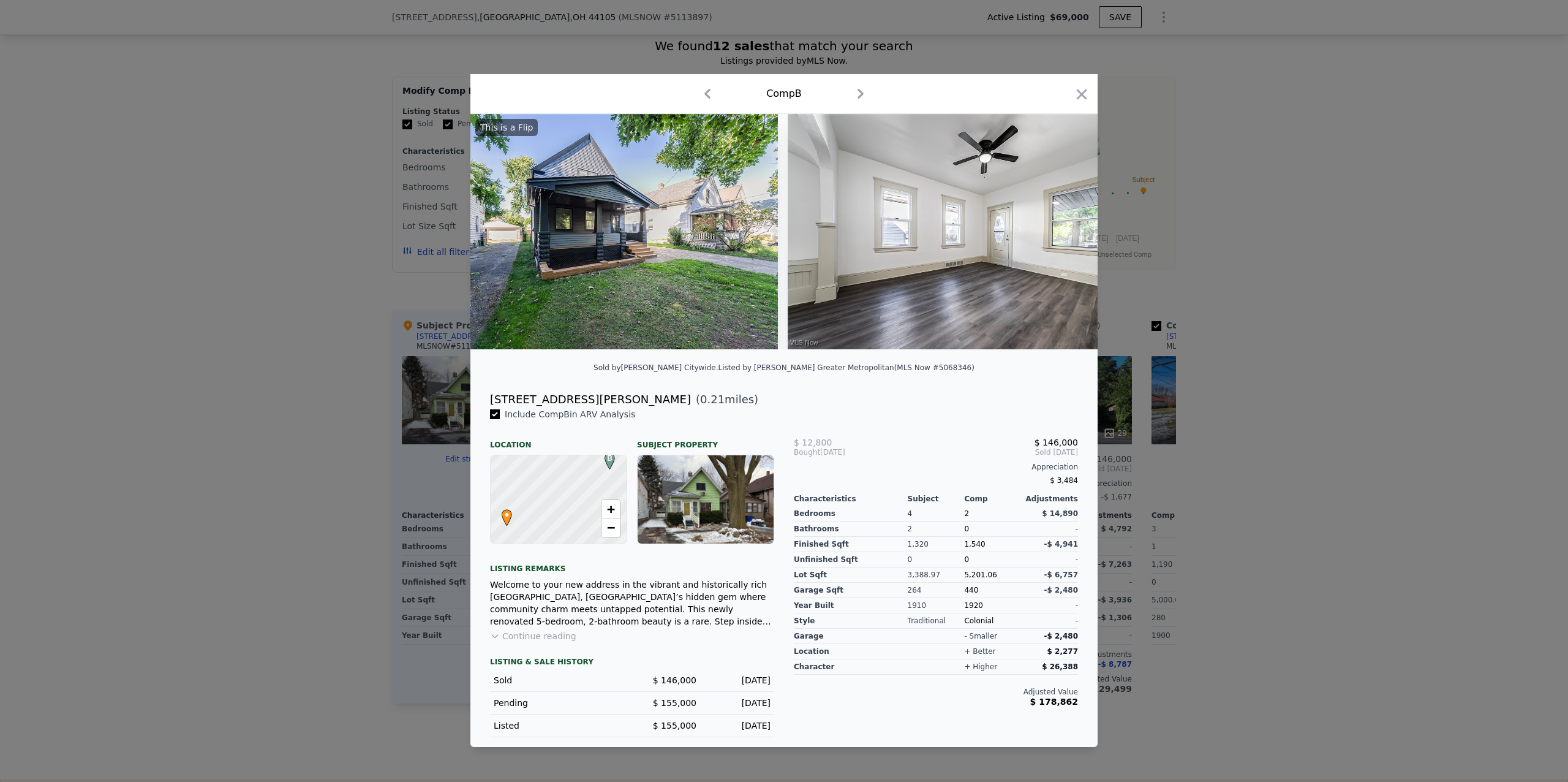
scroll to position [0, 354]
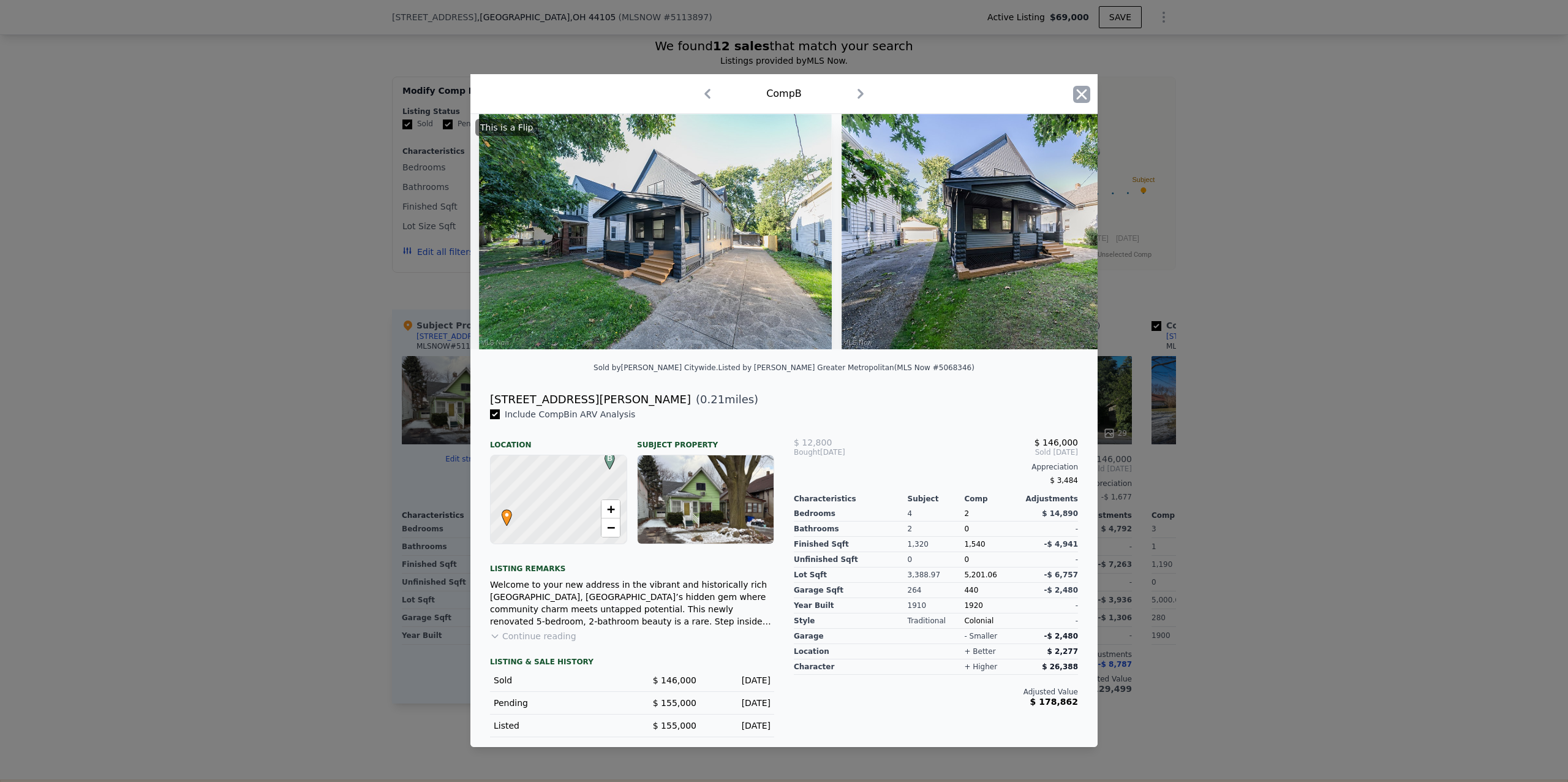
click at [1081, 88] on icon "button" at bounding box center [1082, 94] width 11 height 11
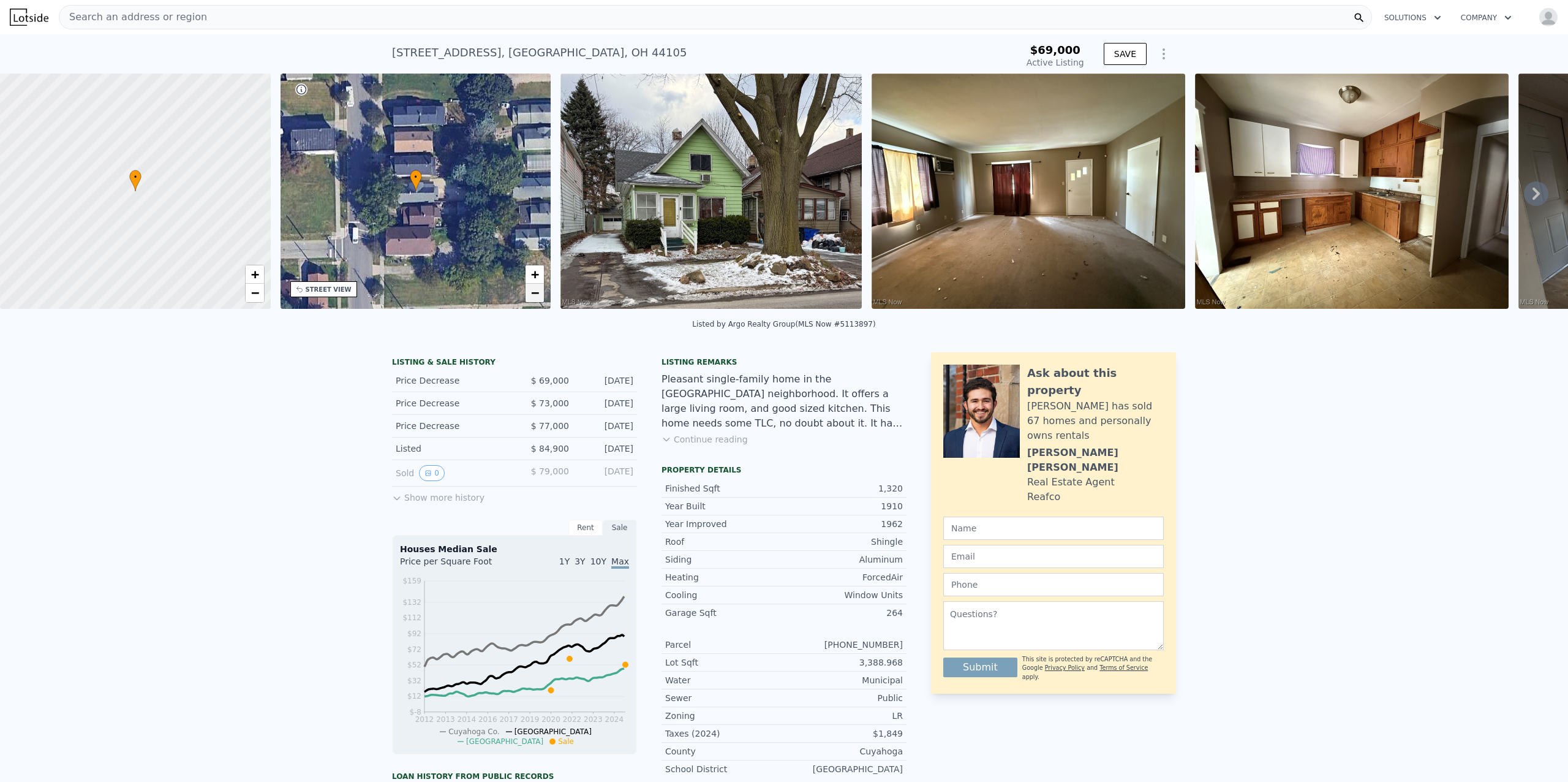
click at [533, 292] on span "−" at bounding box center [535, 292] width 8 height 15
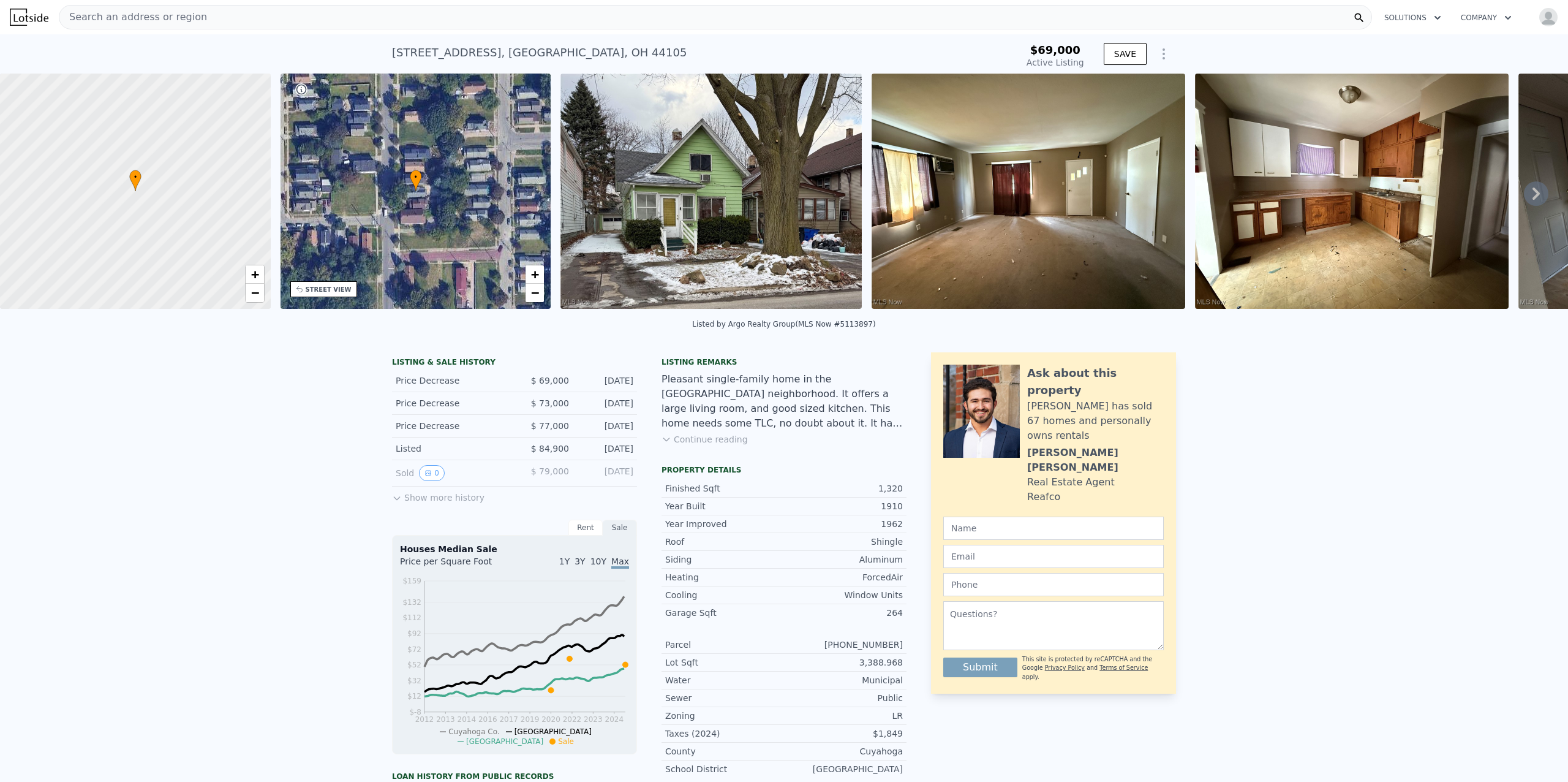
click at [1528, 194] on icon at bounding box center [1536, 194] width 24 height 24
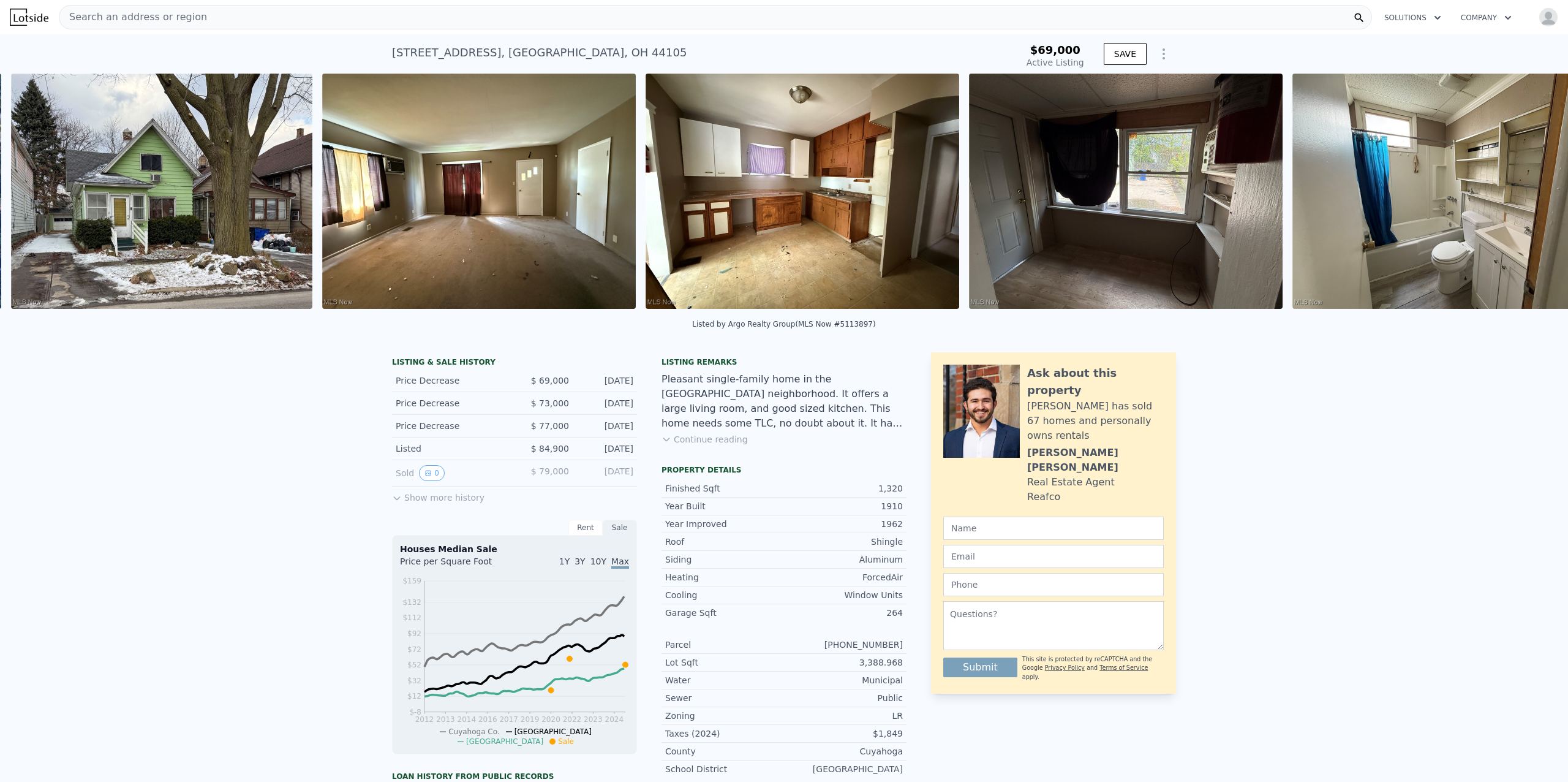
scroll to position [0, 560]
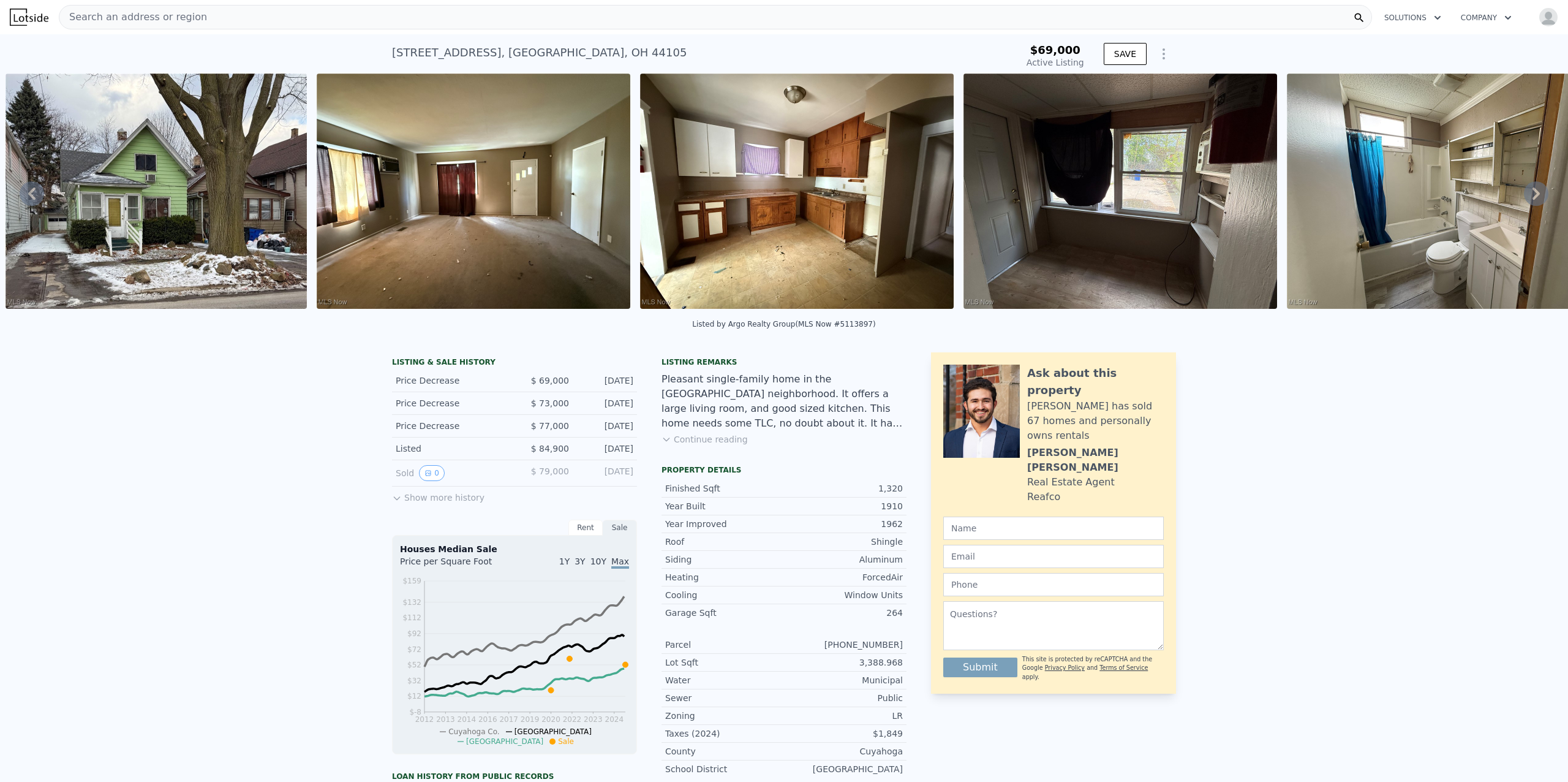
click at [1532, 200] on icon at bounding box center [1536, 194] width 8 height 12
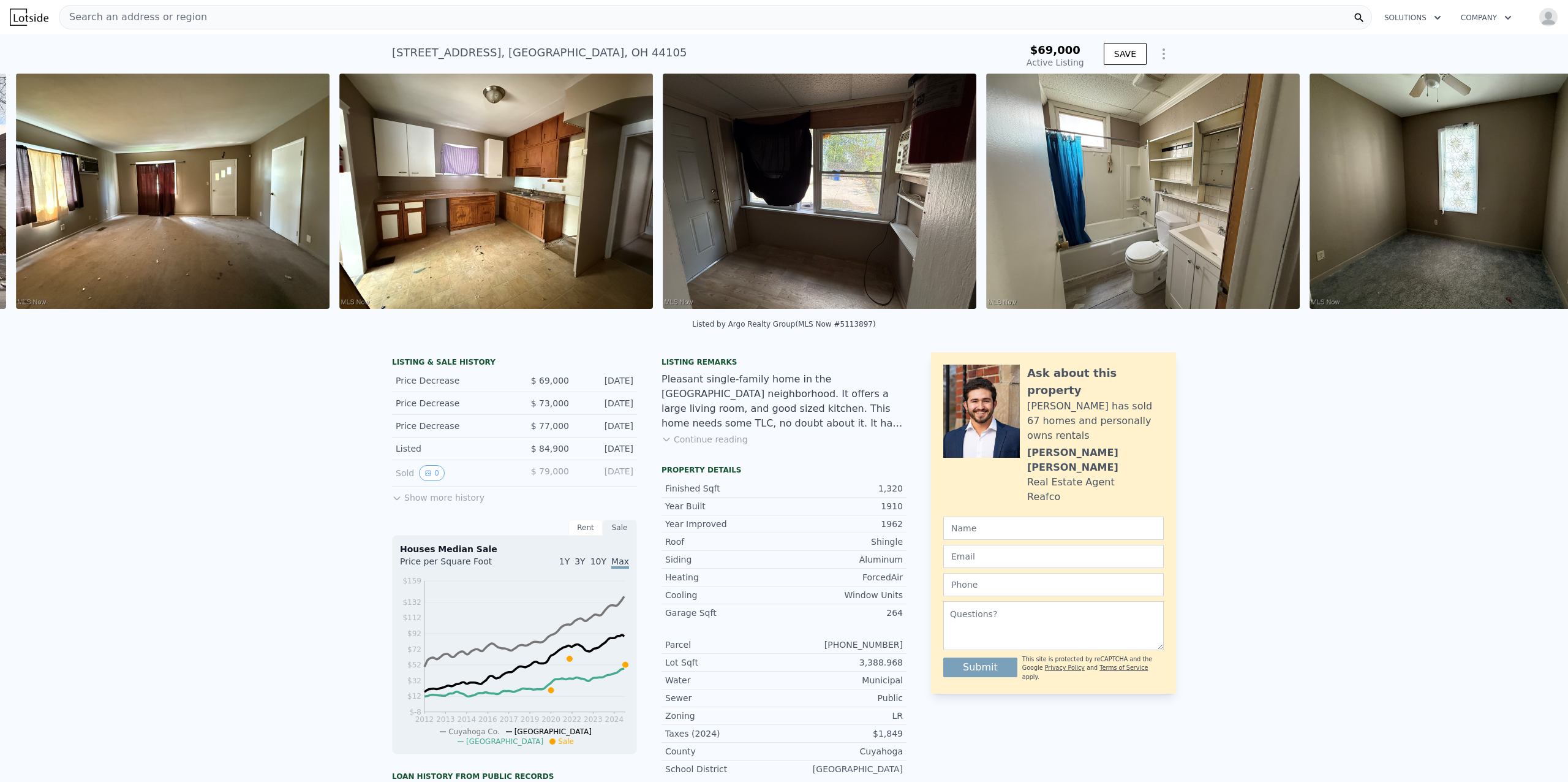
scroll to position [0, 871]
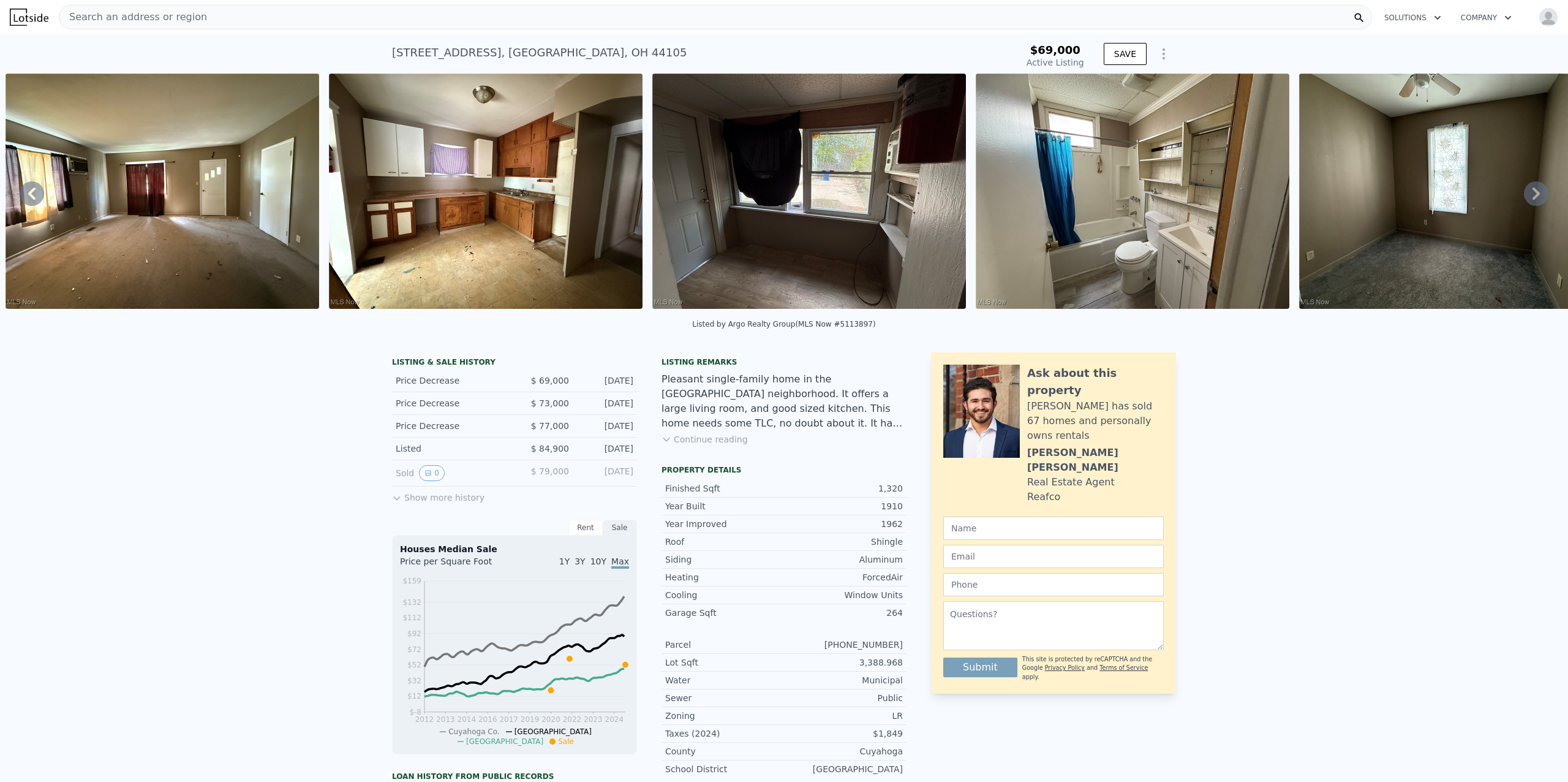
click at [1532, 200] on icon at bounding box center [1536, 194] width 8 height 12
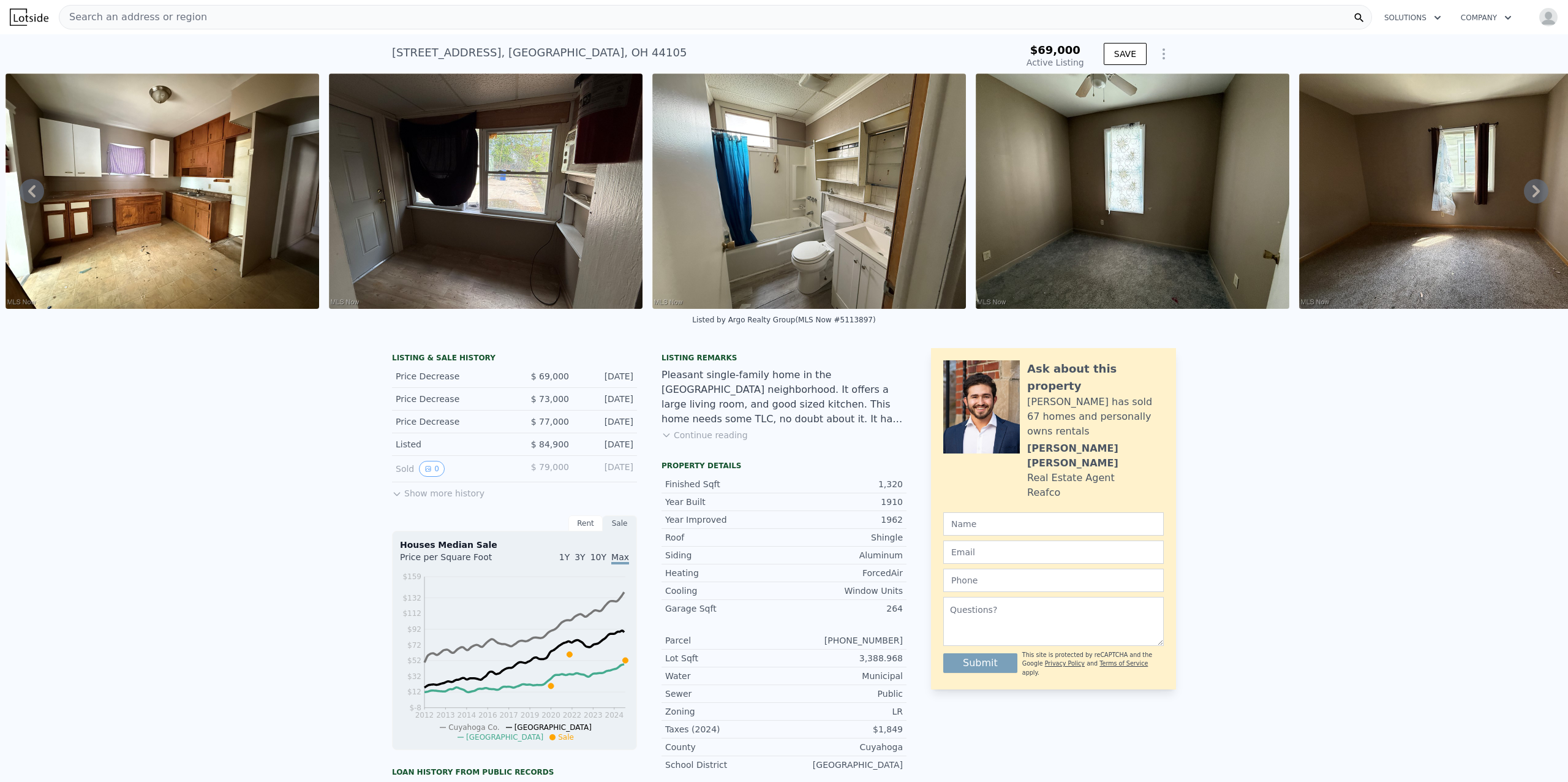
click at [1532, 198] on icon at bounding box center [1536, 191] width 8 height 12
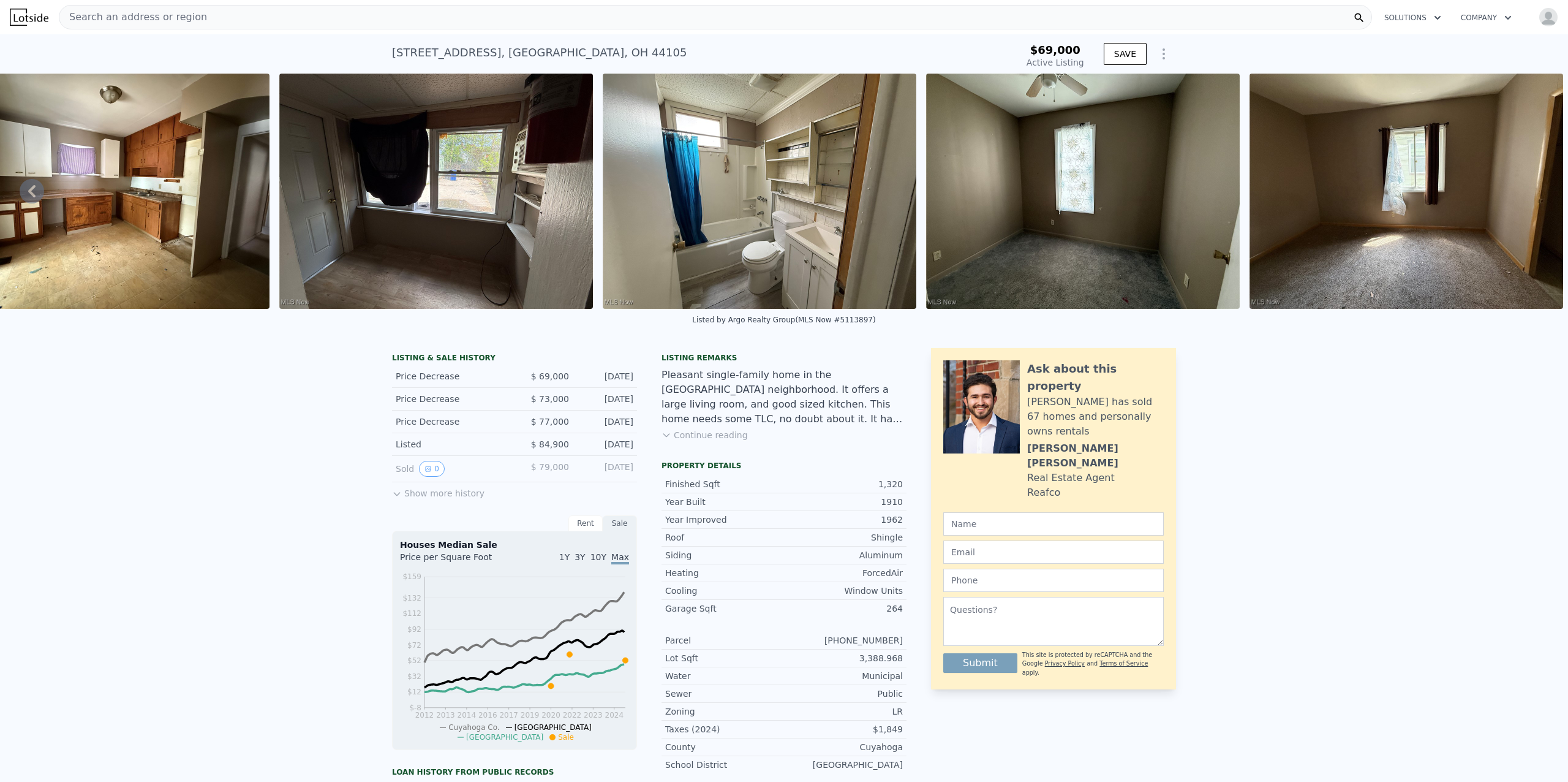
click at [1525, 200] on img at bounding box center [1406, 191] width 313 height 235
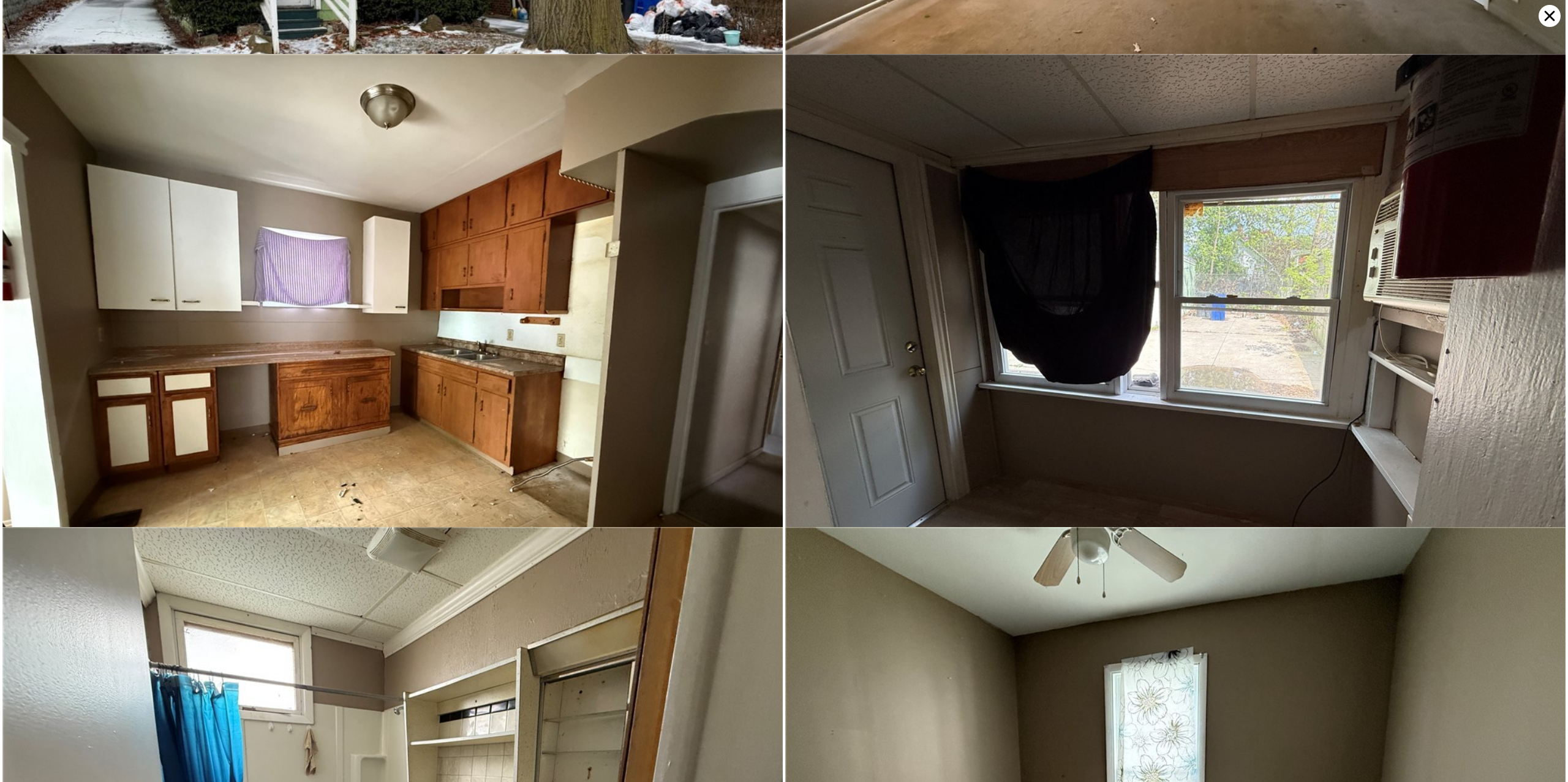
scroll to position [0, 0]
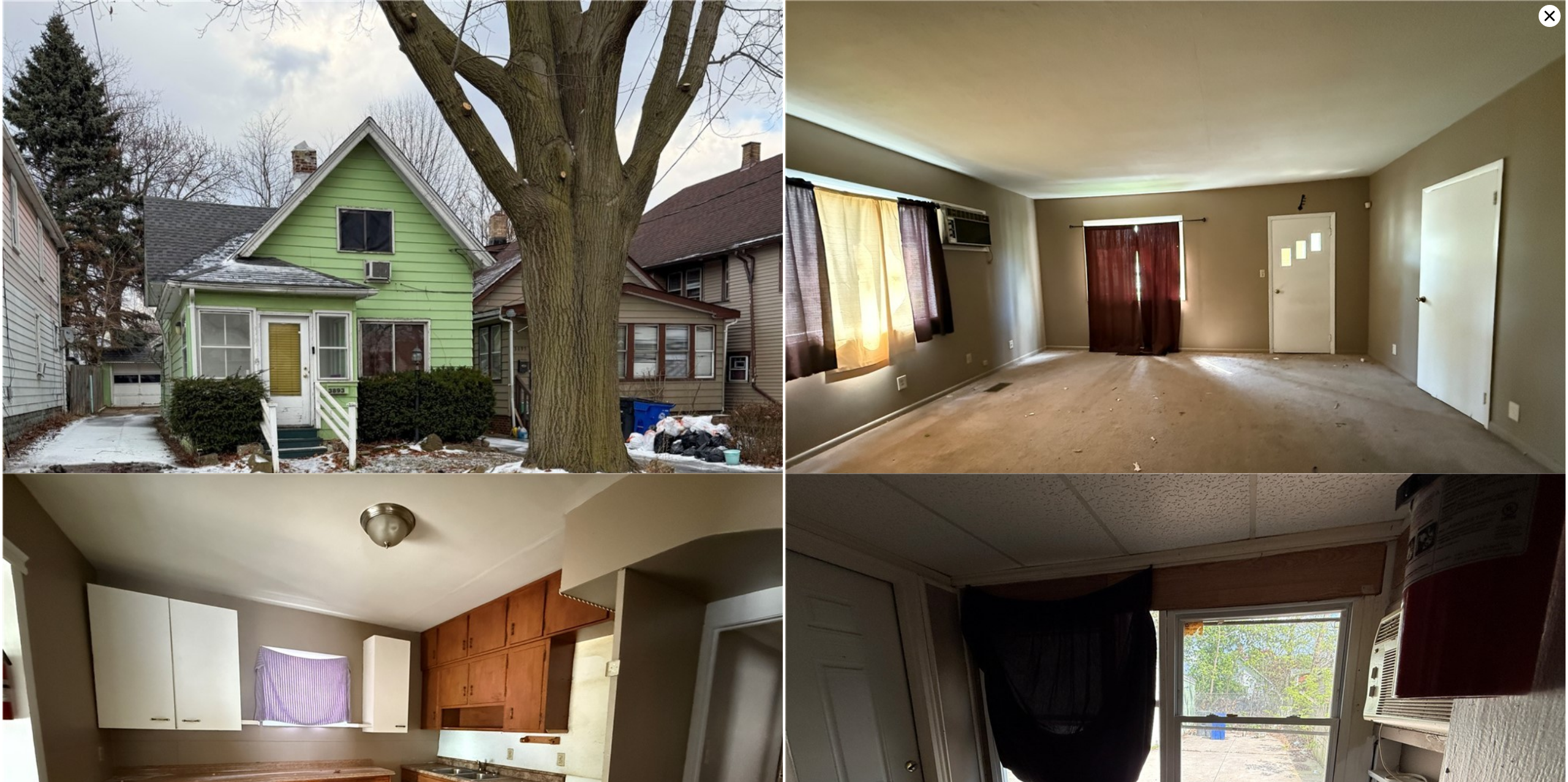
click at [1548, 14] on icon at bounding box center [1550, 16] width 11 height 11
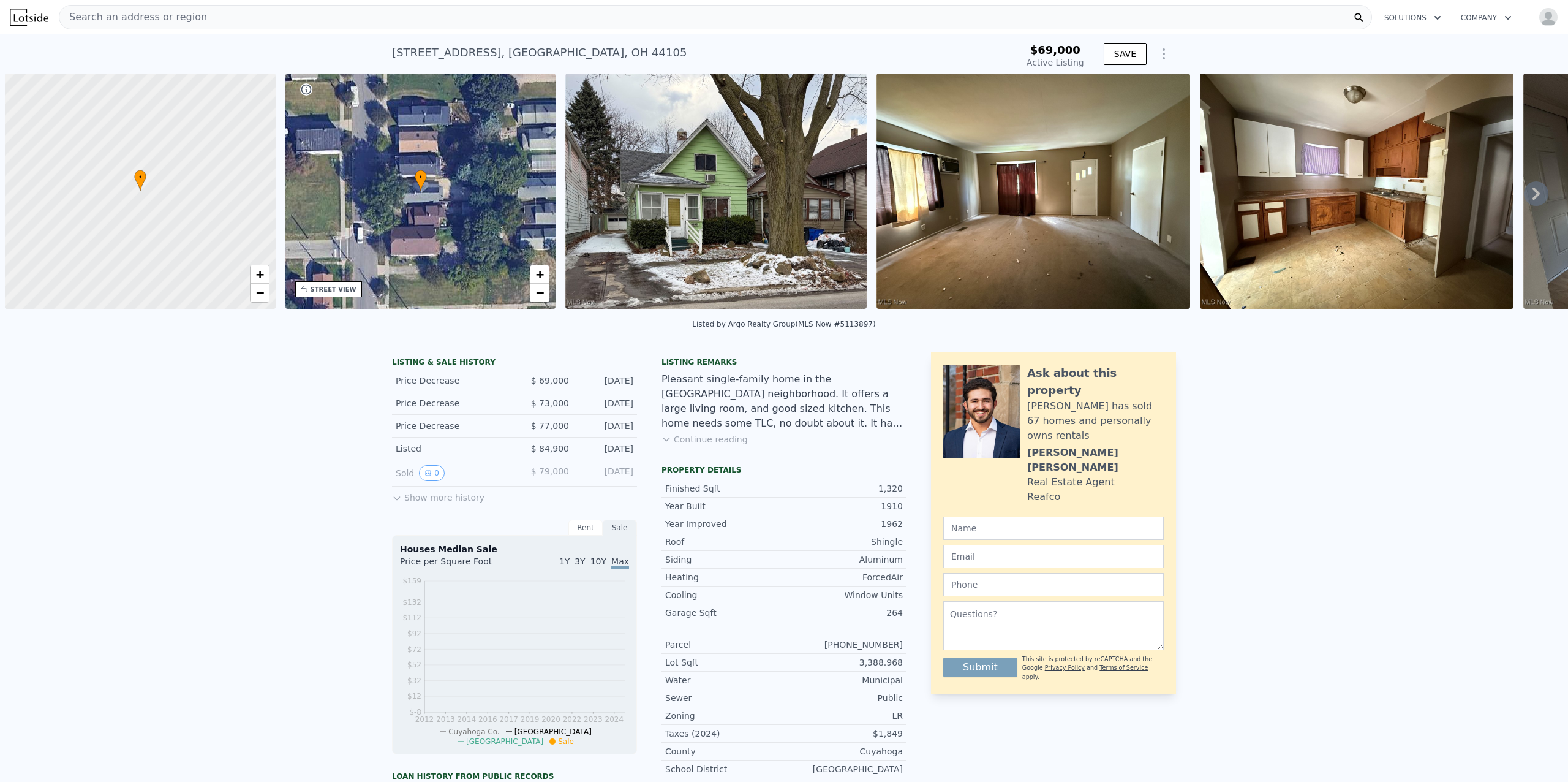
scroll to position [0, 5]
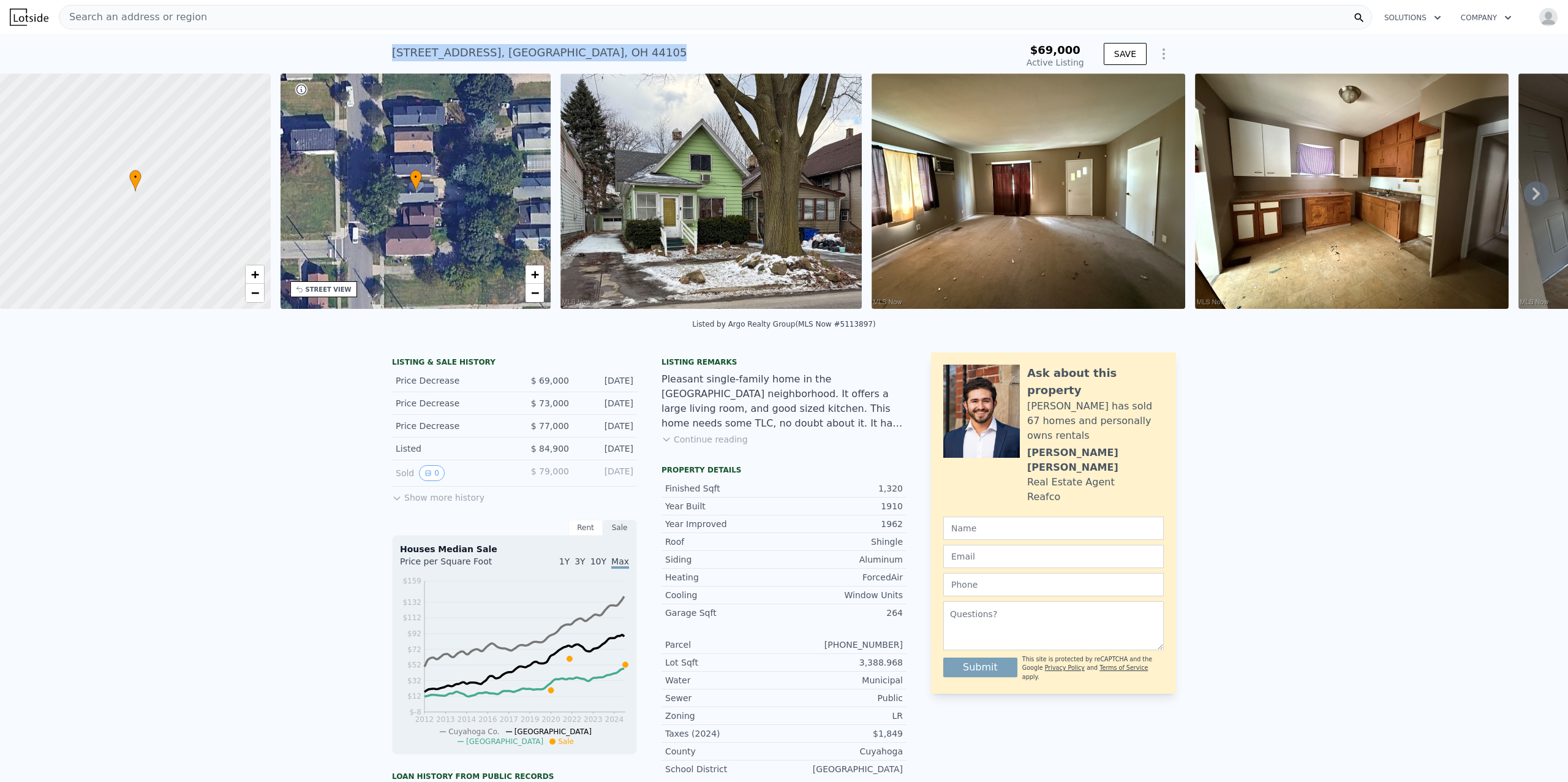
drag, startPoint x: 596, startPoint y: 51, endPoint x: 384, endPoint y: 53, distance: 212.0
click at [384, 53] on div "[STREET_ADDRESS] Active at $69k $69,000 Active Listing SAVE" at bounding box center [784, 53] width 1568 height 39
copy div "[STREET_ADDRESS]"
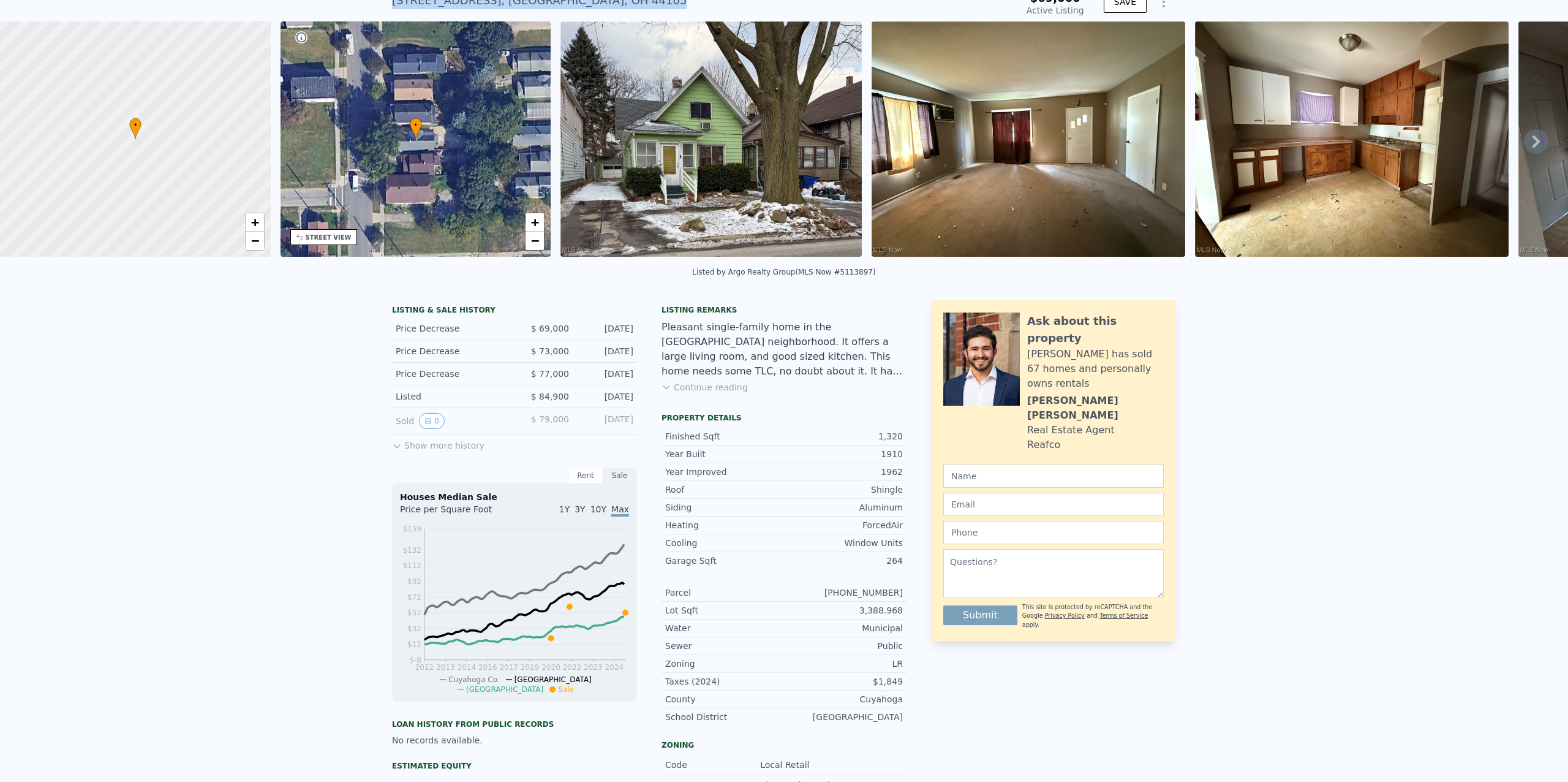
scroll to position [54, 0]
